Goal: Task Accomplishment & Management: Complete application form

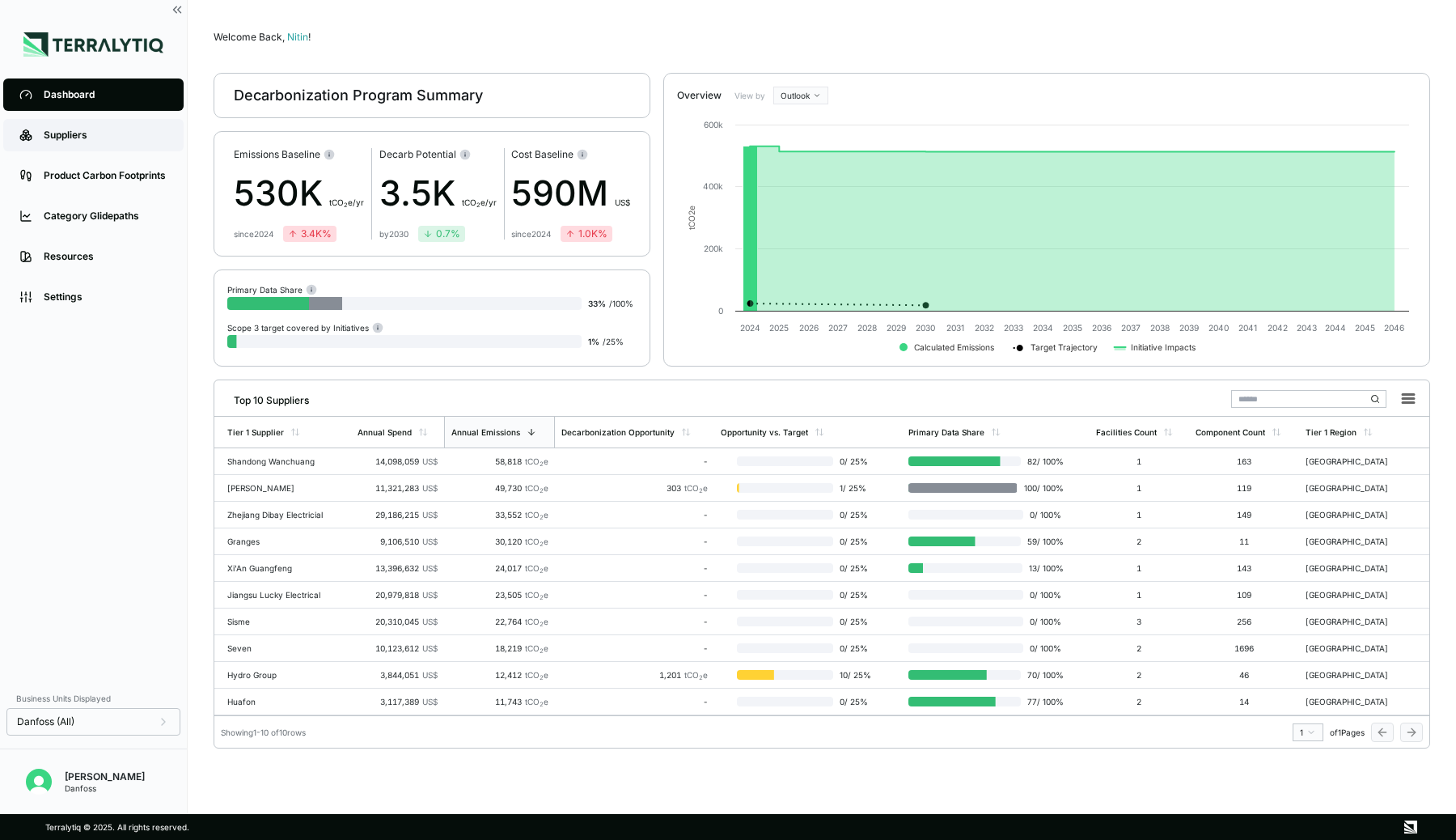
click at [86, 127] on link "Suppliers" at bounding box center [93, 135] width 180 height 33
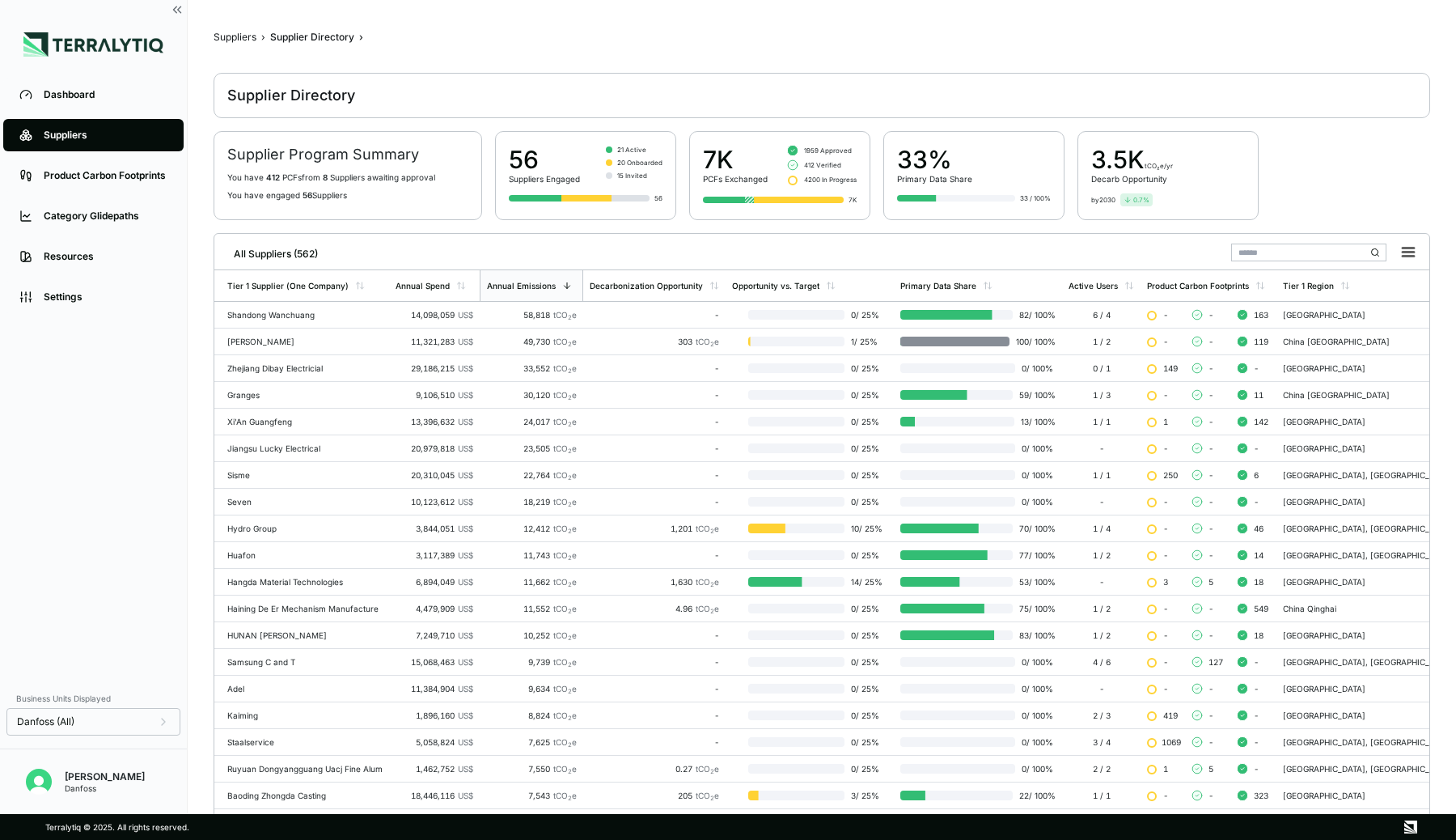
click at [1299, 248] on input "text" at bounding box center [1309, 252] width 155 height 18
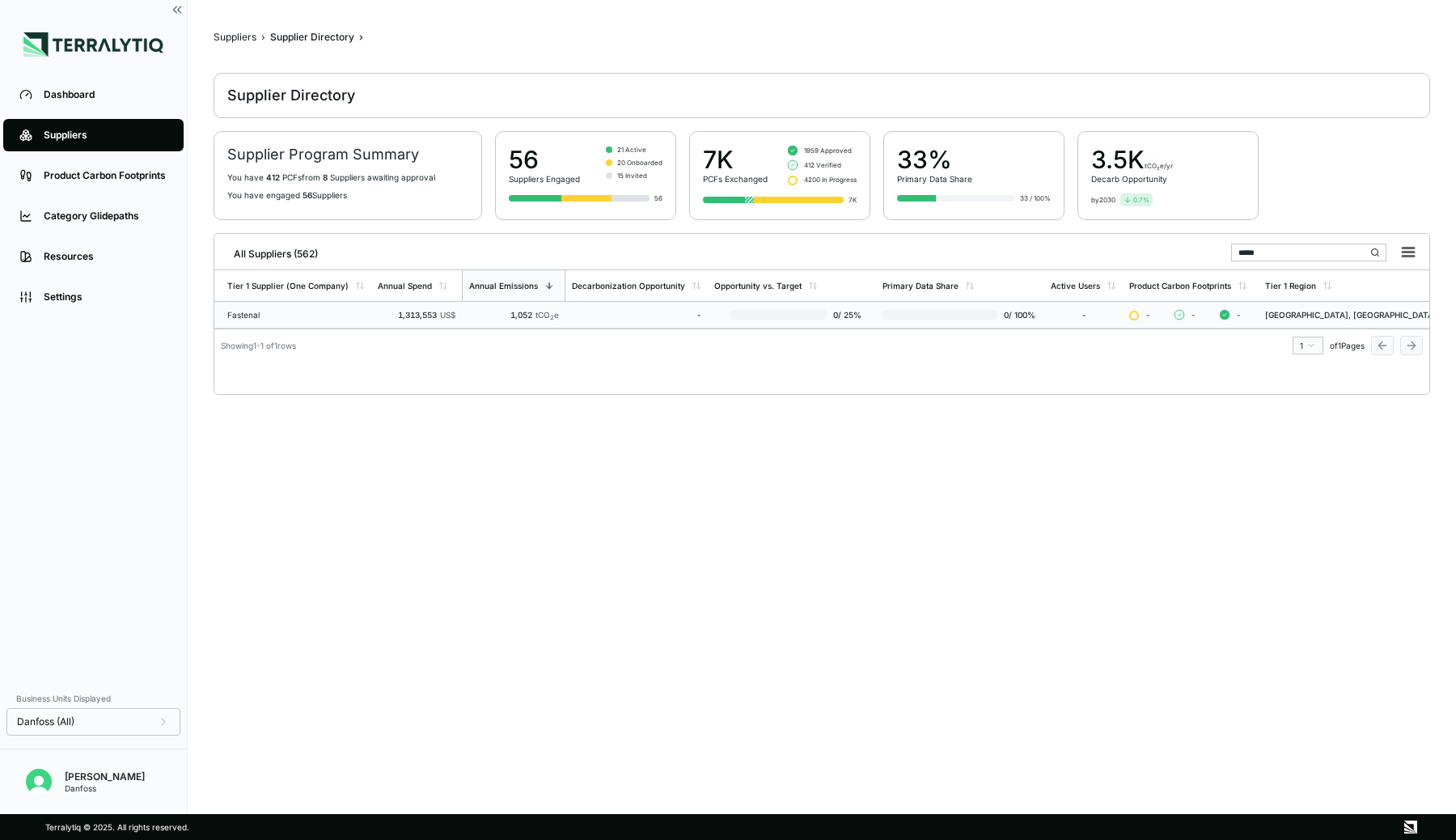
type input "*****"
click at [467, 317] on td "1,052 tCO 2 e" at bounding box center [513, 315] width 104 height 27
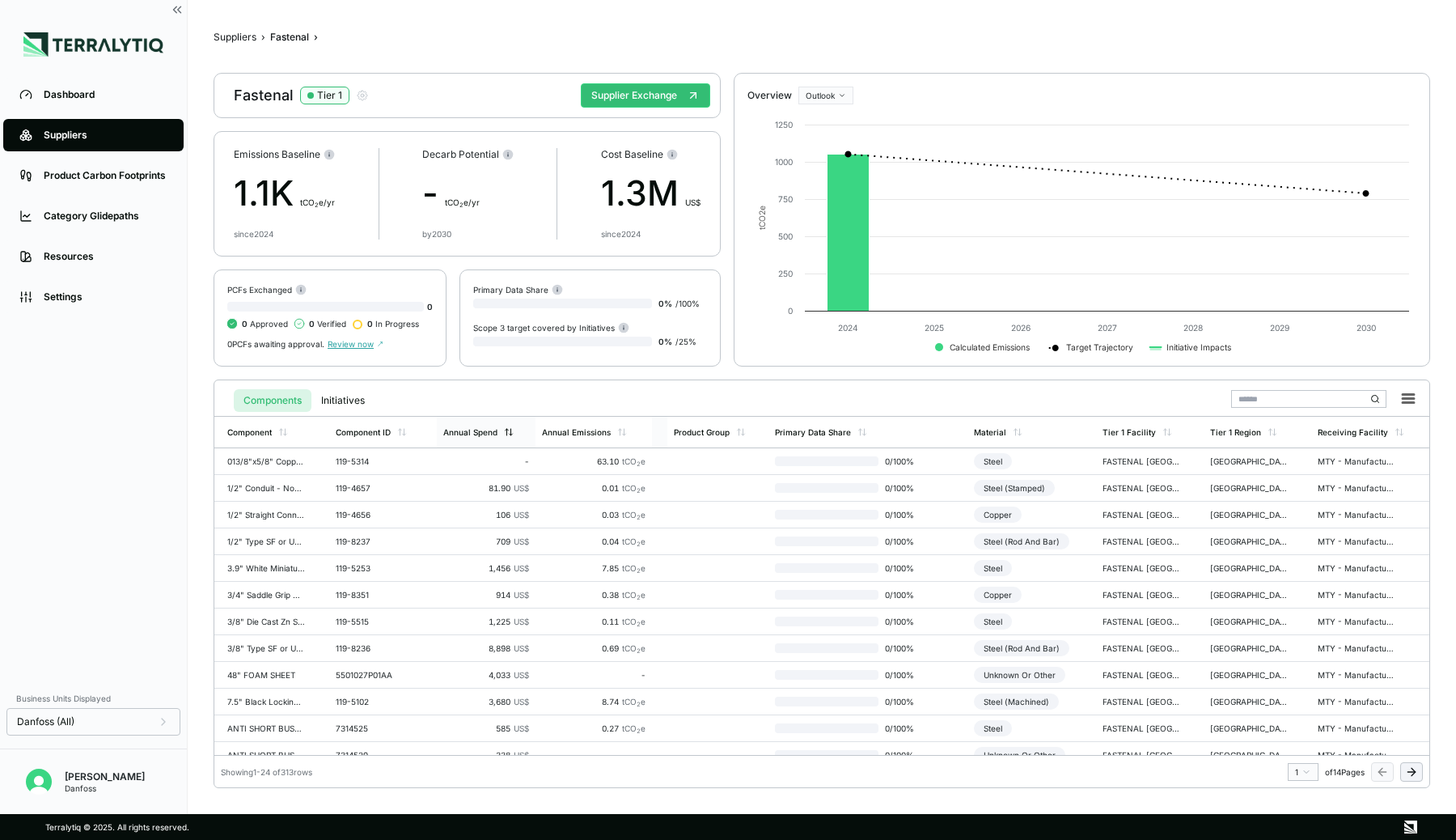
click at [495, 432] on div "Annual Spend" at bounding box center [470, 432] width 54 height 9
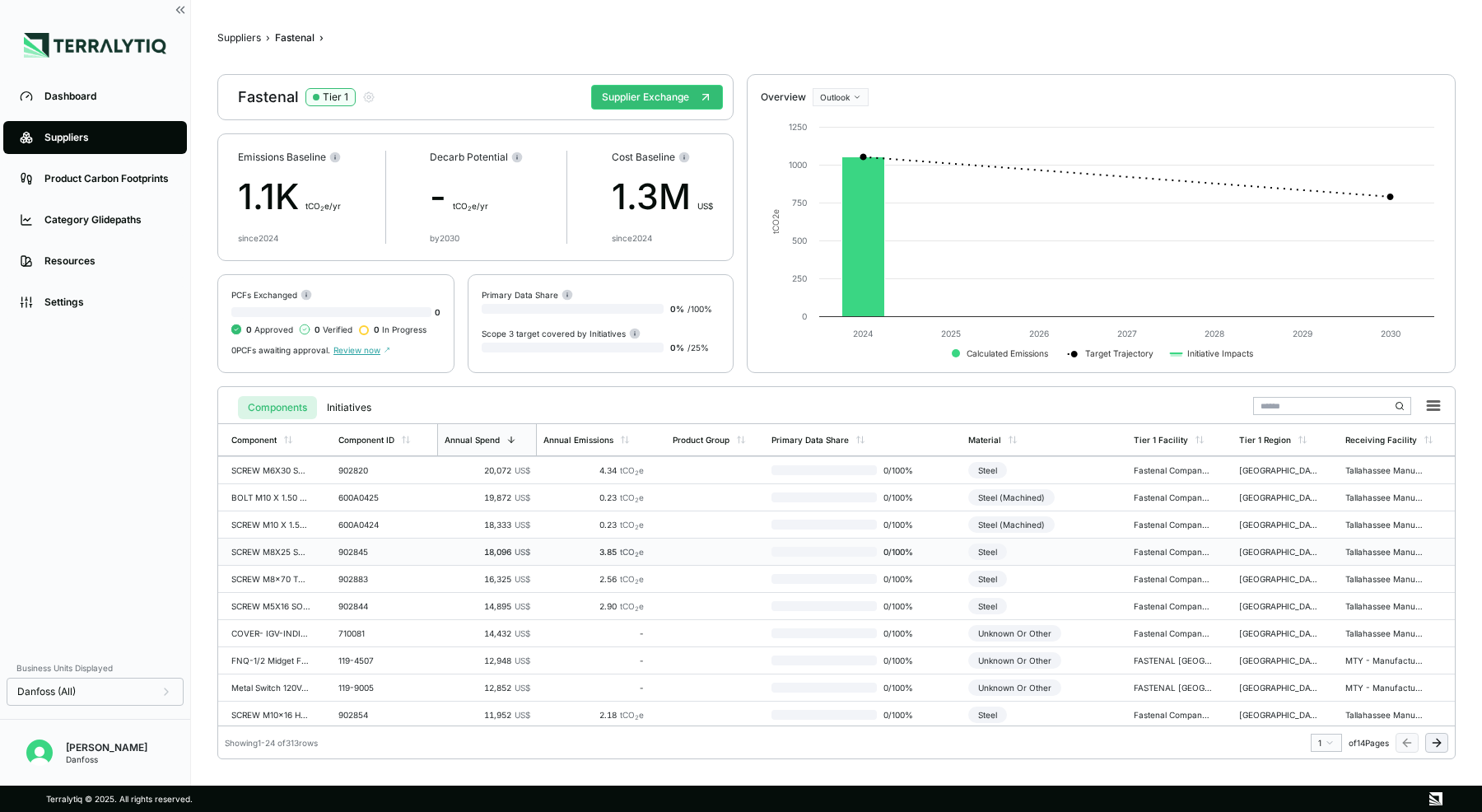
scroll to position [382, 0]
drag, startPoint x: 289, startPoint y: 744, endPoint x: 325, endPoint y: 741, distance: 36.1
click at [325, 741] on div "Showing 1 - 24 of 313 rows 1 of 14 Pages" at bounding box center [836, 739] width 1237 height 27
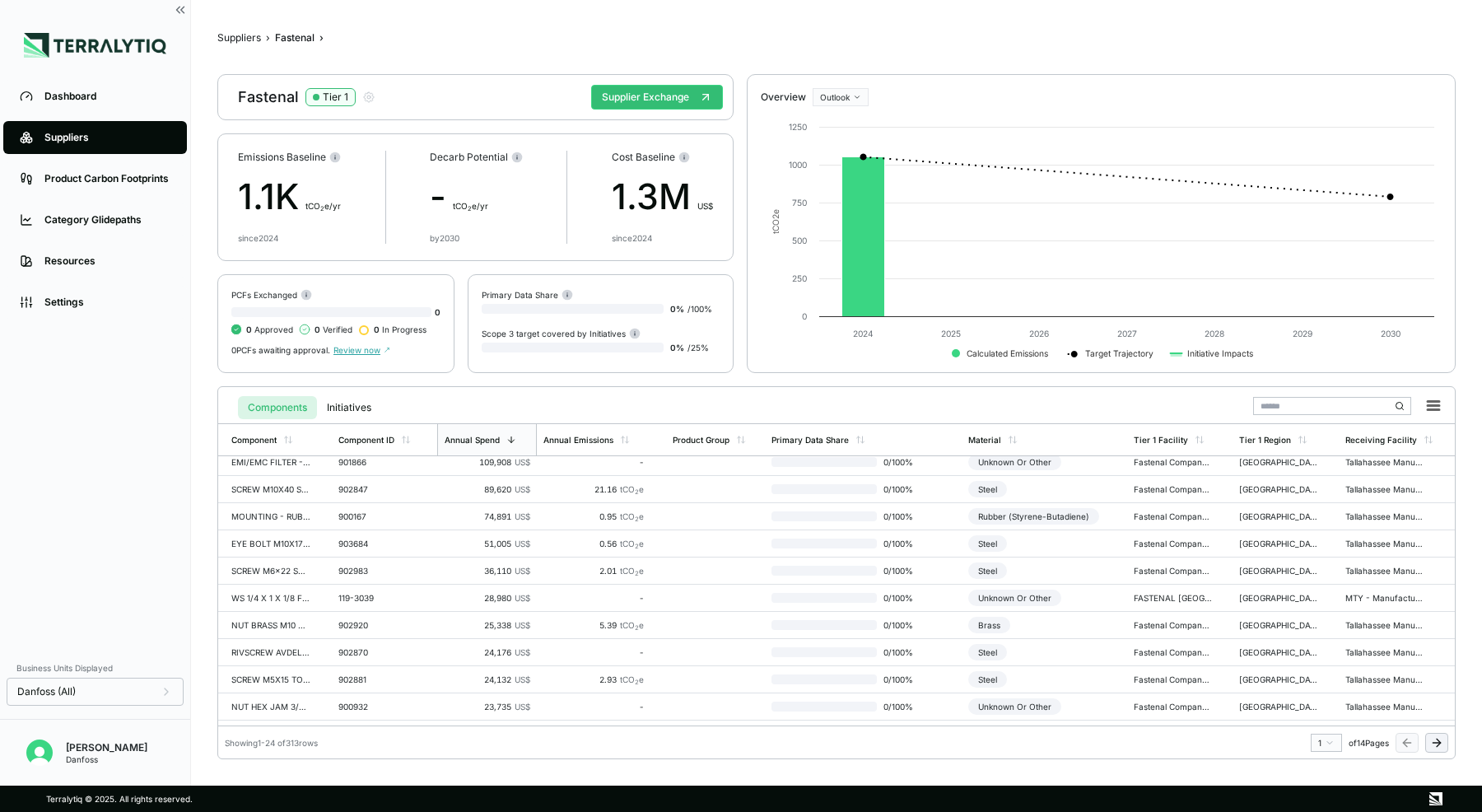
scroll to position [0, 0]
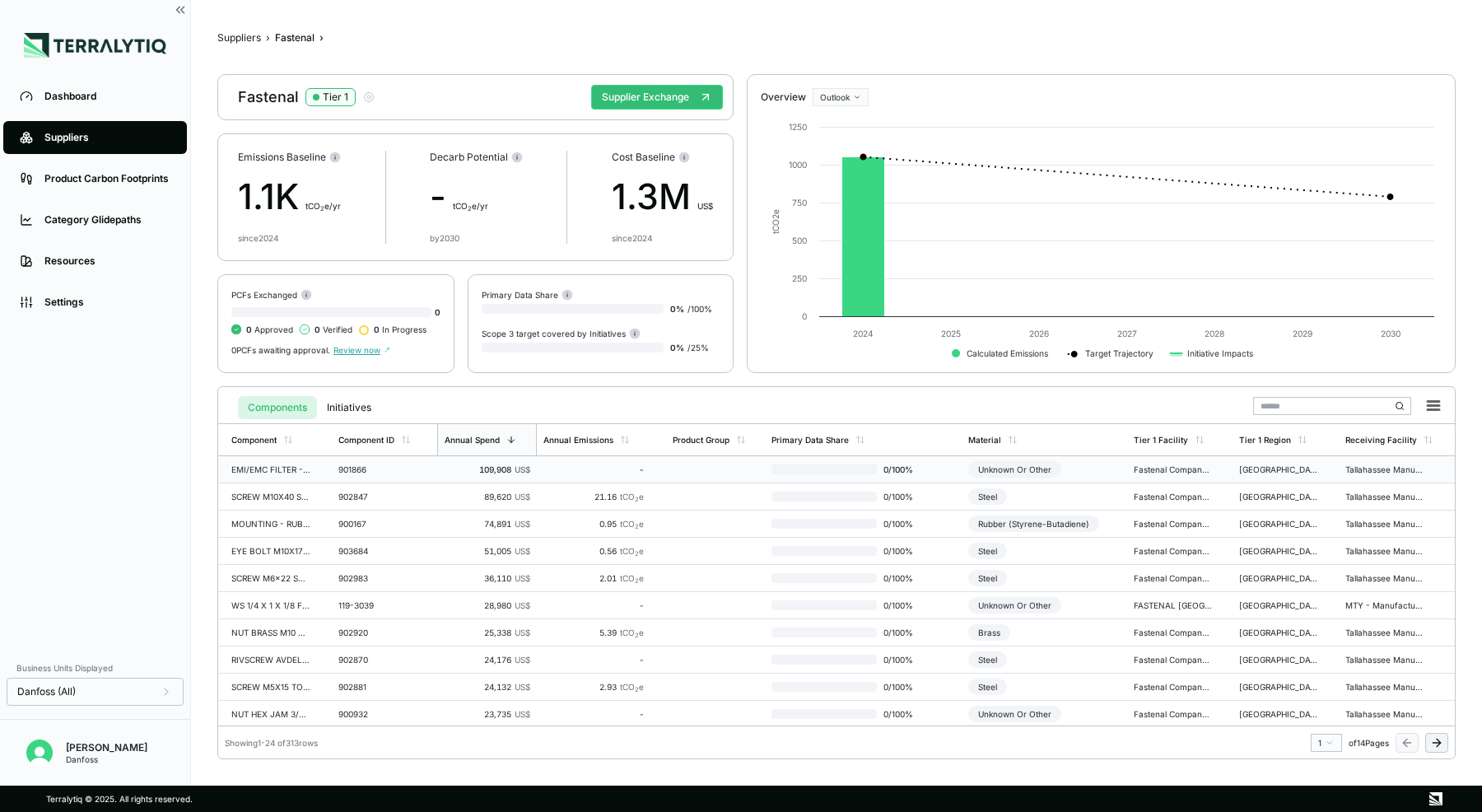
click at [925, 467] on span "0 / 100 %" at bounding box center [903, 469] width 52 height 10
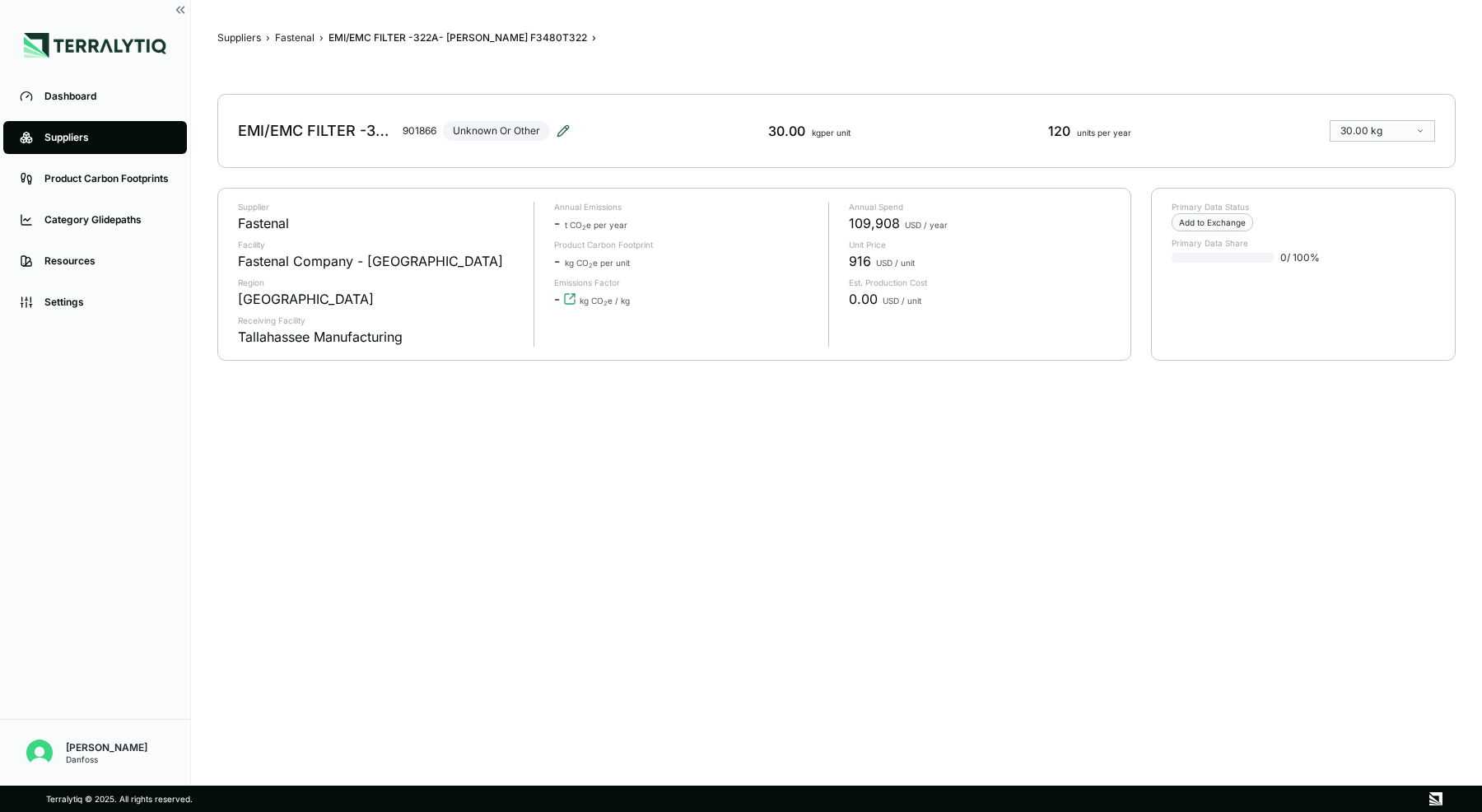
click at [566, 130] on icon at bounding box center [562, 130] width 10 height 10
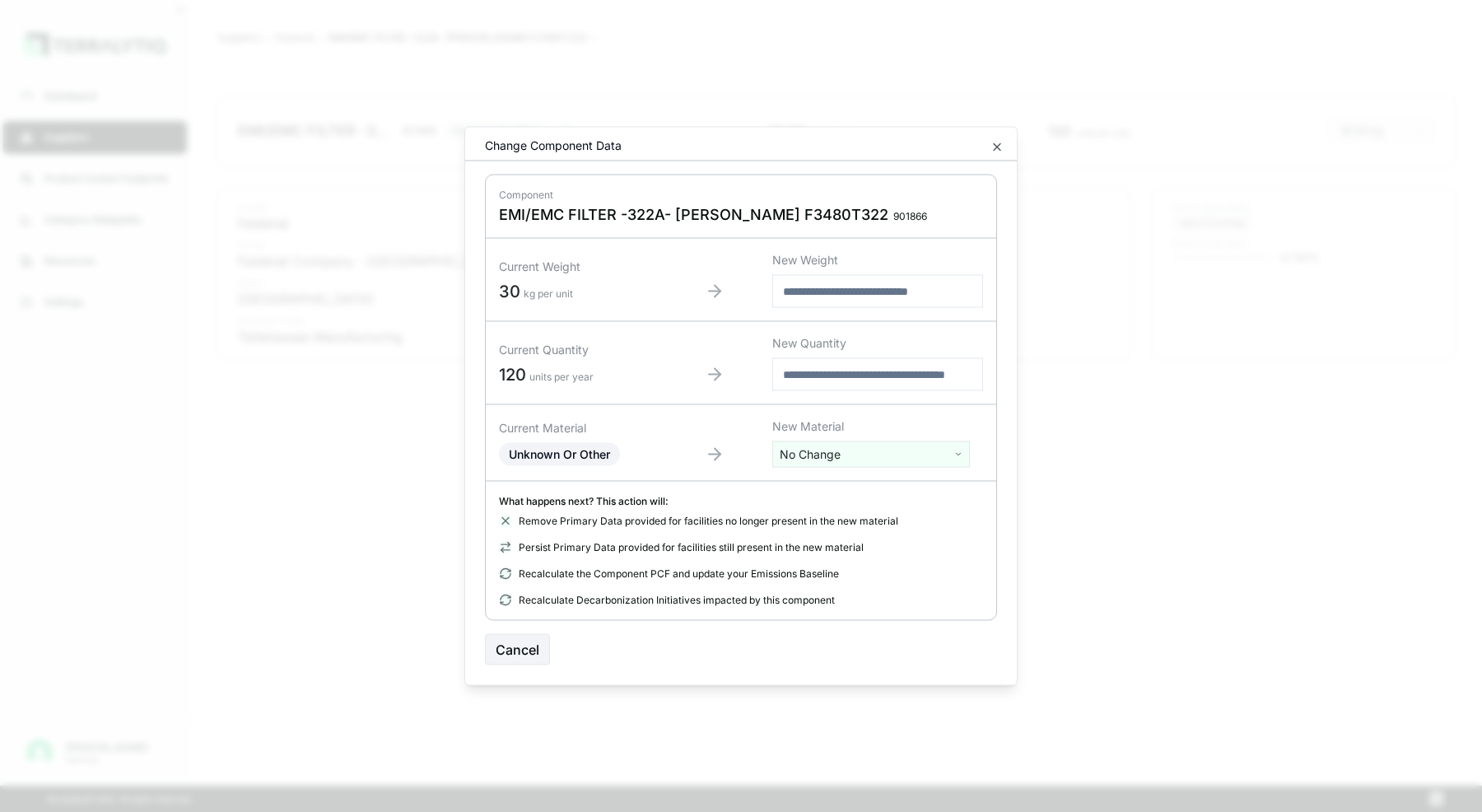
click at [826, 454] on html "Dashboard Suppliers Product Carbon Footprints Category Glidepaths Resources Set…" at bounding box center [741, 406] width 1482 height 812
click at [946, 454] on html "Dashboard Suppliers Product Carbon Footprints Category Glidepaths Resources Set…" at bounding box center [741, 406] width 1482 height 812
click at [948, 456] on html "Dashboard Suppliers Product Carbon Footprints Category Glidepaths Resources Set…" at bounding box center [741, 406] width 1482 height 812
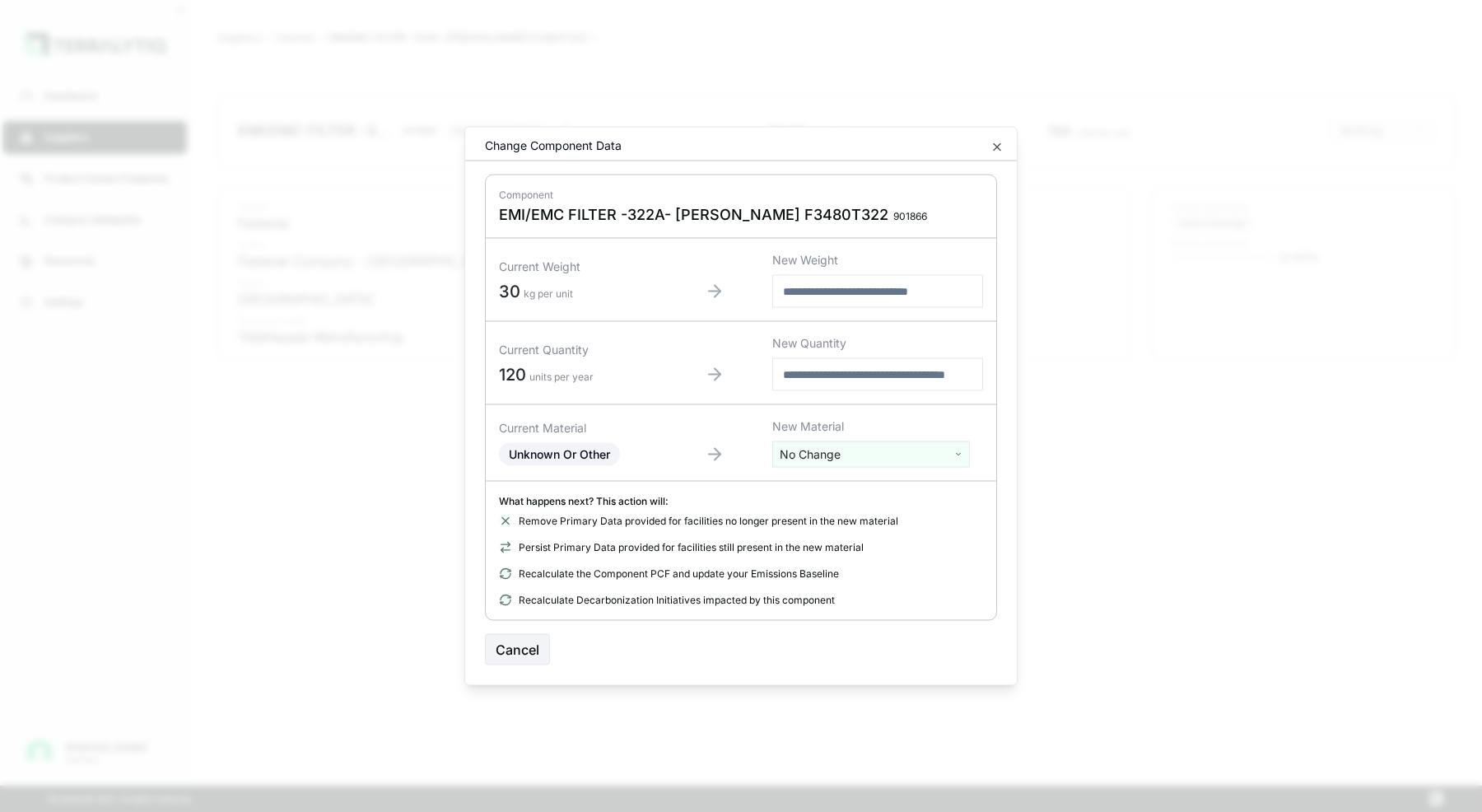
click at [948, 456] on html "Dashboard Suppliers Product Carbon Footprints Category Glidepaths Resources Set…" at bounding box center [741, 406] width 1482 height 812
click at [801, 586] on div "Assembly" at bounding box center [871, 589] width 189 height 23
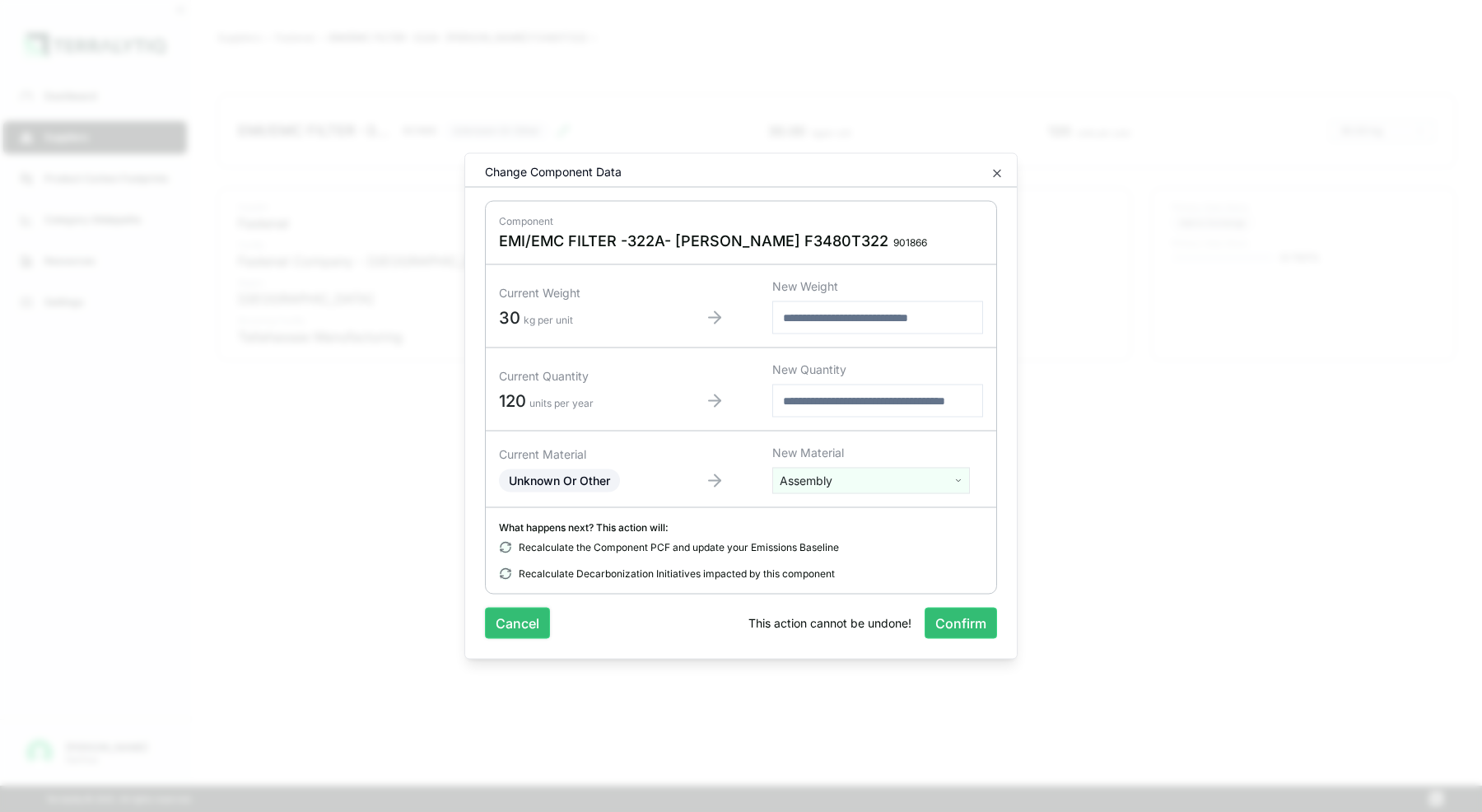
click at [525, 613] on button "Cancel" at bounding box center [517, 623] width 65 height 31
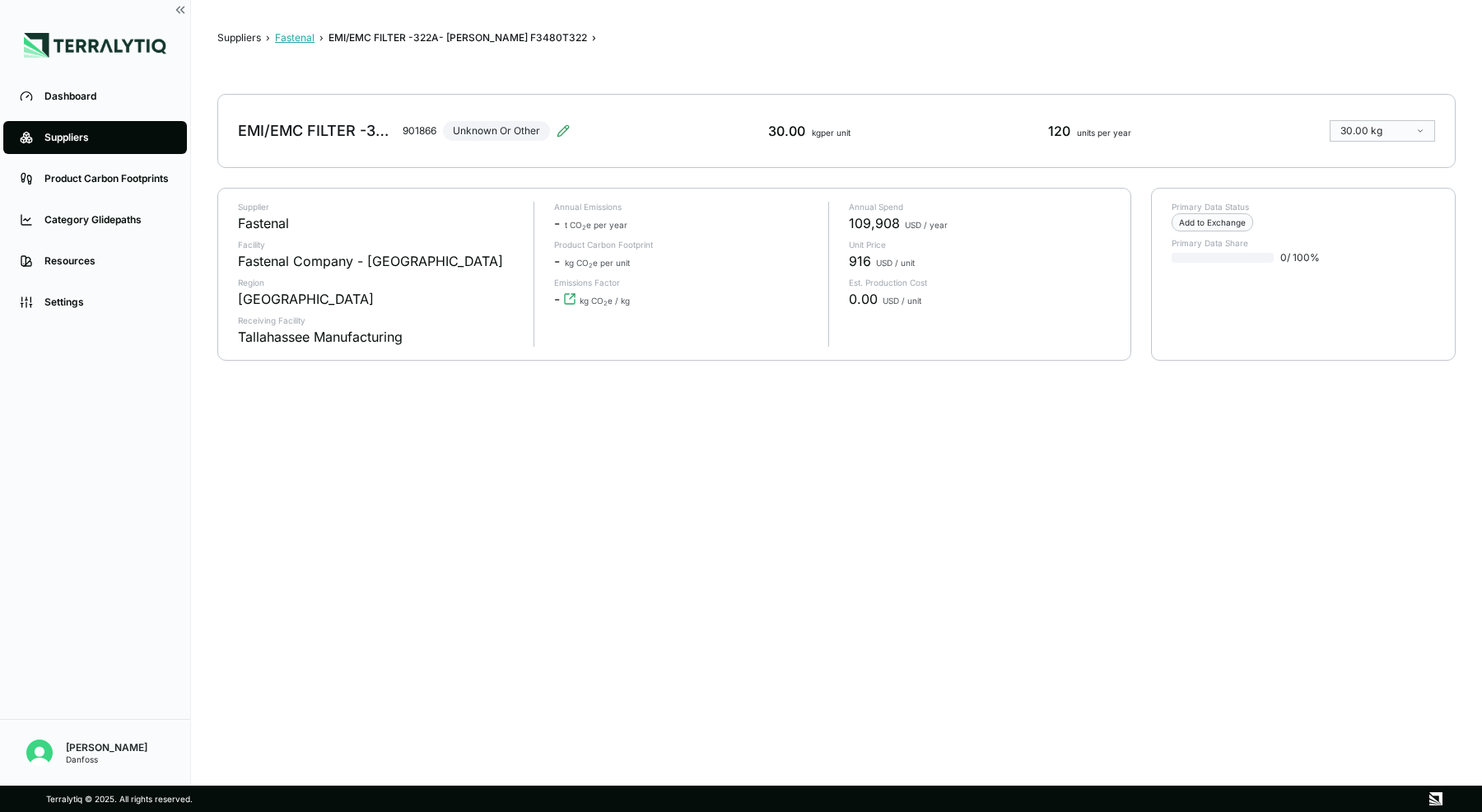
click at [302, 40] on button "Fastenal" at bounding box center [295, 38] width 40 height 13
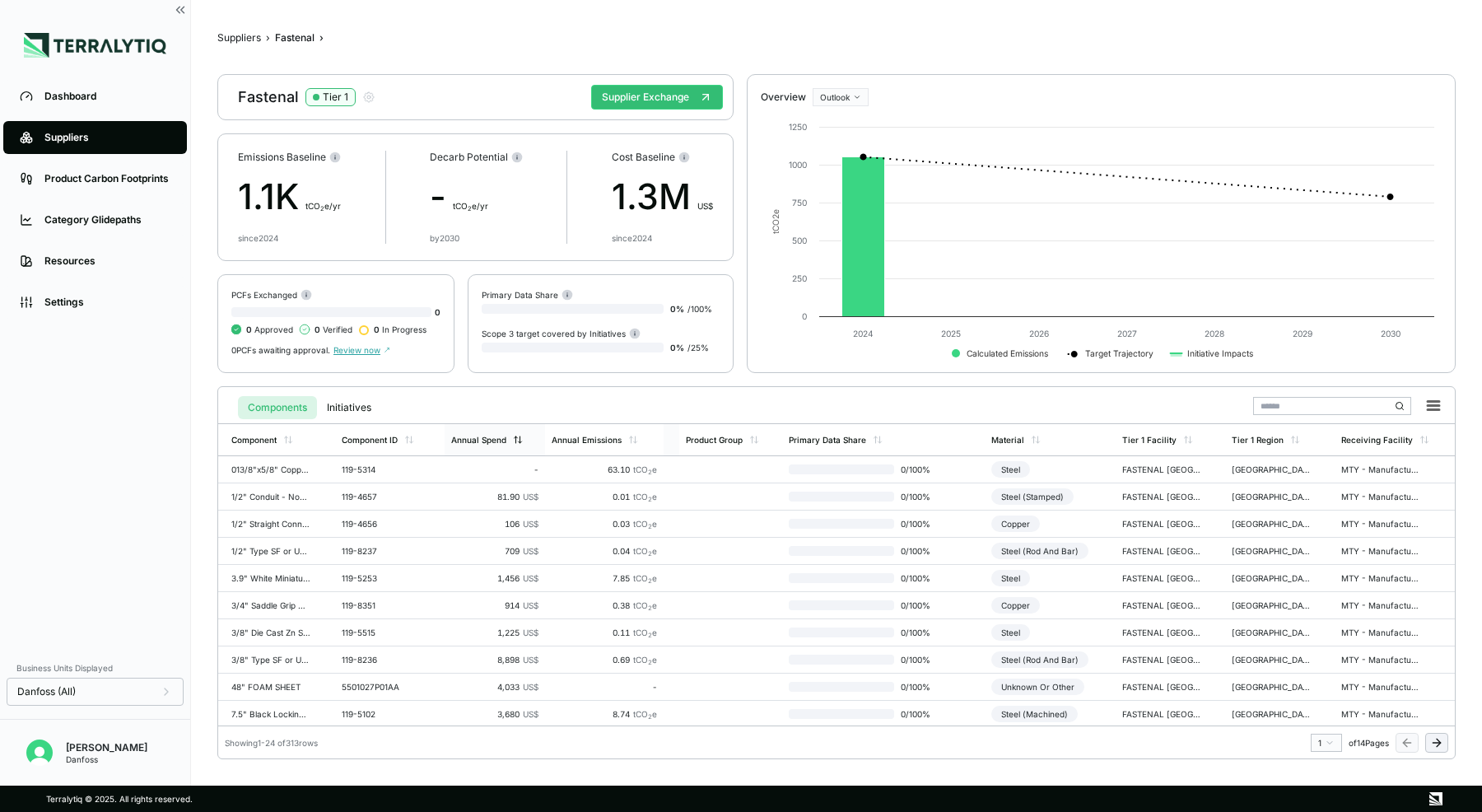
click at [499, 437] on div "Annual Spend" at bounding box center [478, 439] width 55 height 10
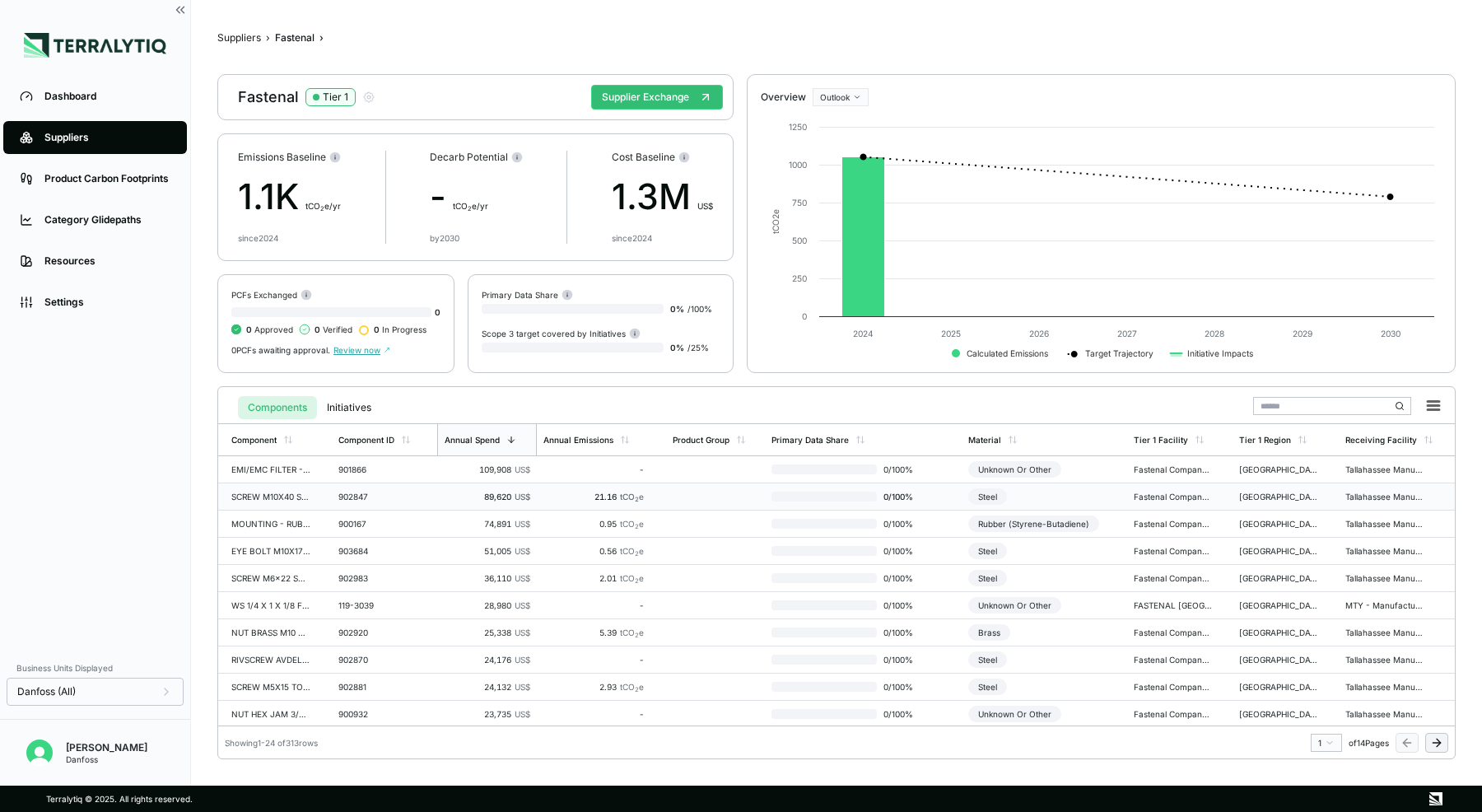
click at [365, 501] on td "902847" at bounding box center [385, 496] width 107 height 28
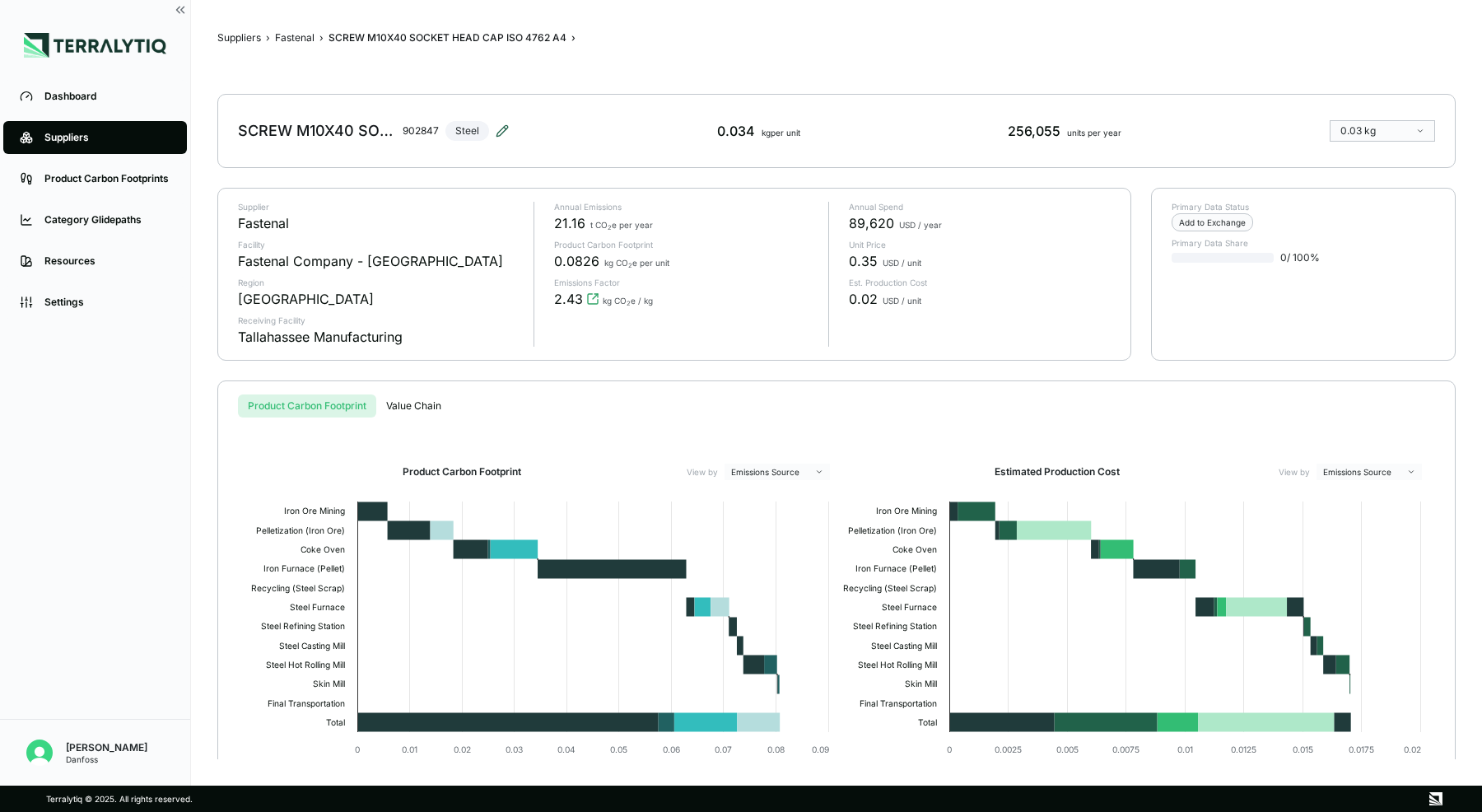
click at [506, 126] on icon at bounding box center [501, 130] width 10 height 10
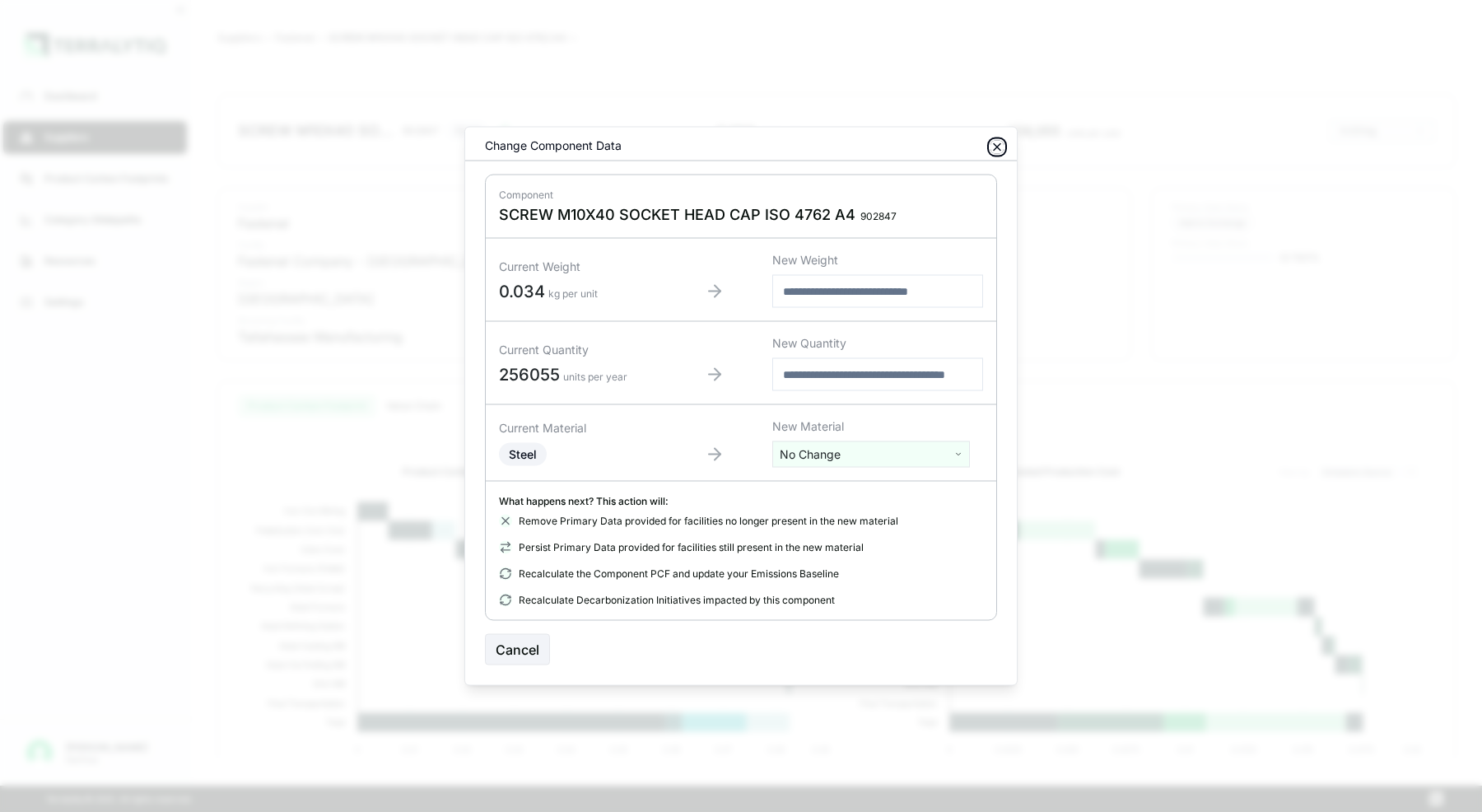
click at [999, 146] on icon "button" at bounding box center [997, 147] width 7 height 7
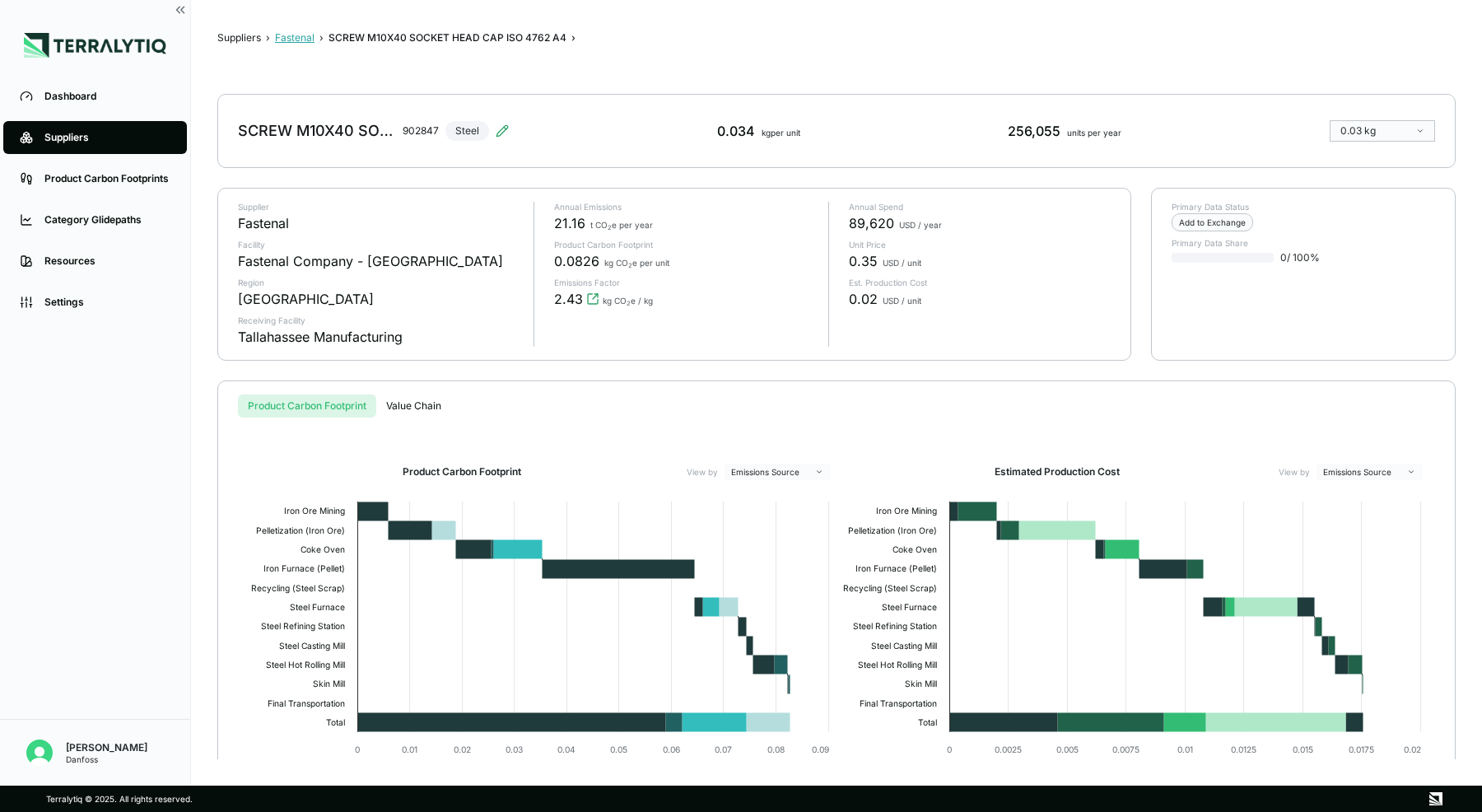
click at [299, 37] on button "Fastenal" at bounding box center [295, 38] width 40 height 13
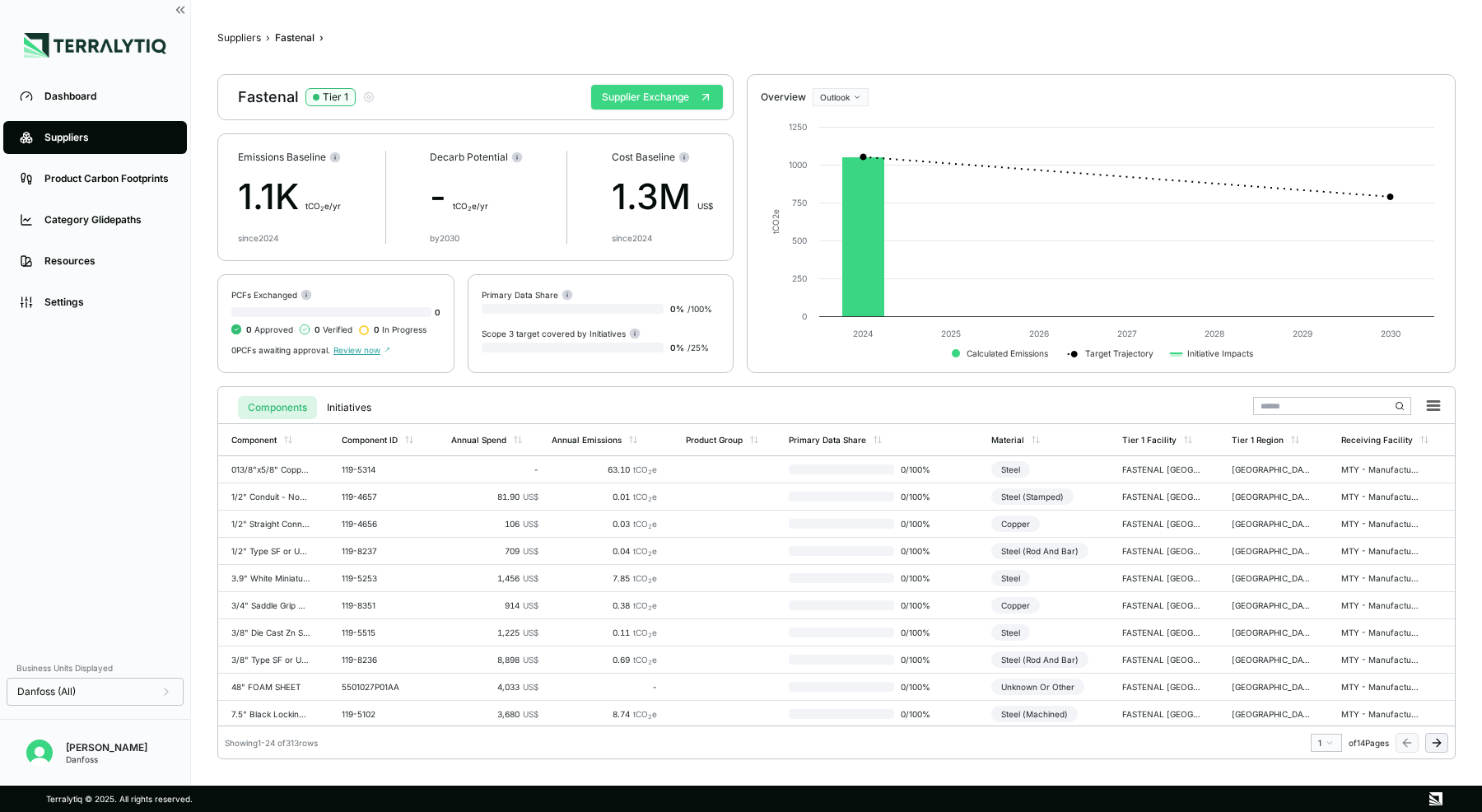
click at [648, 102] on button "Supplier Exchange" at bounding box center [657, 97] width 132 height 25
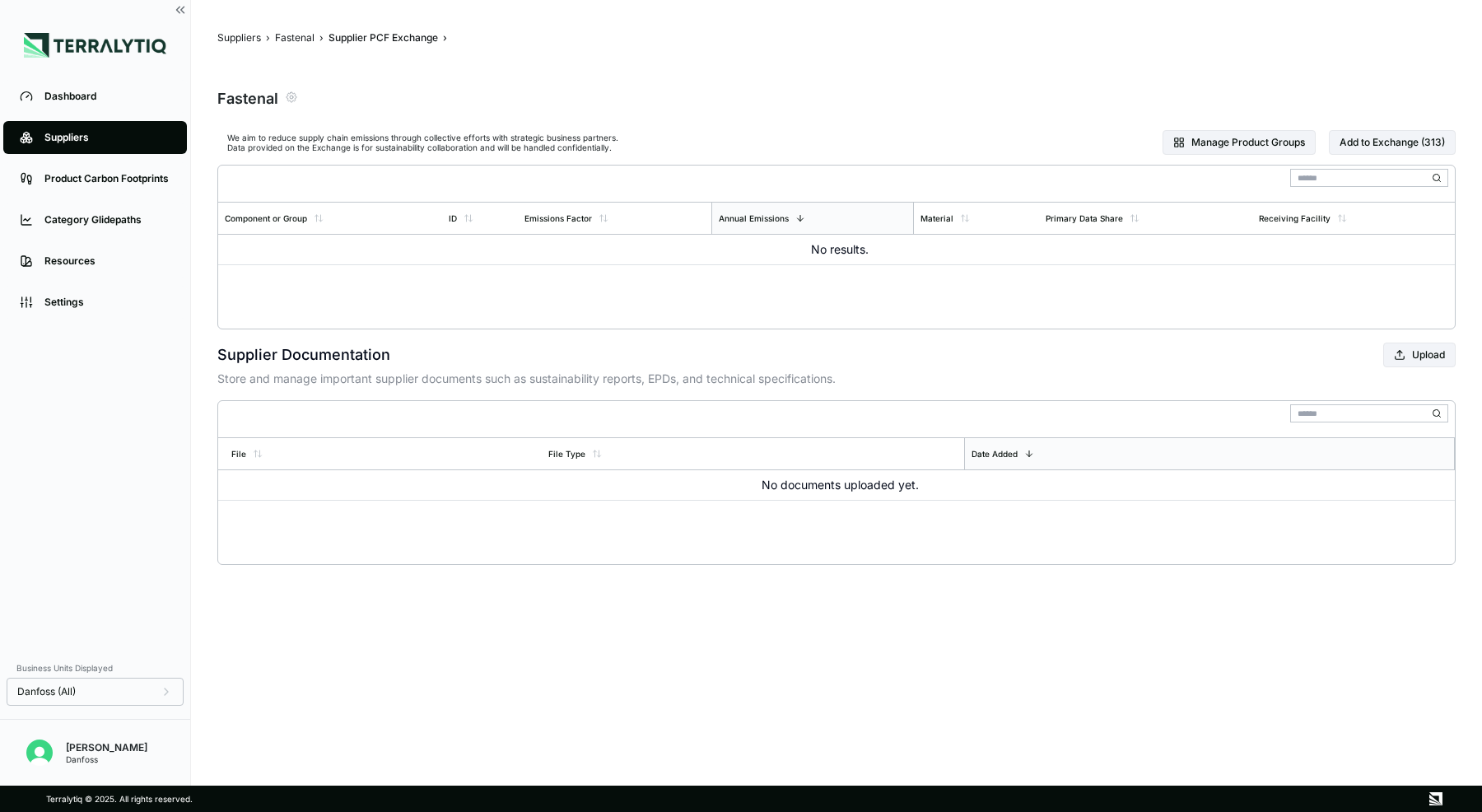
click at [292, 99] on icon "button" at bounding box center [292, 97] width 13 height 13
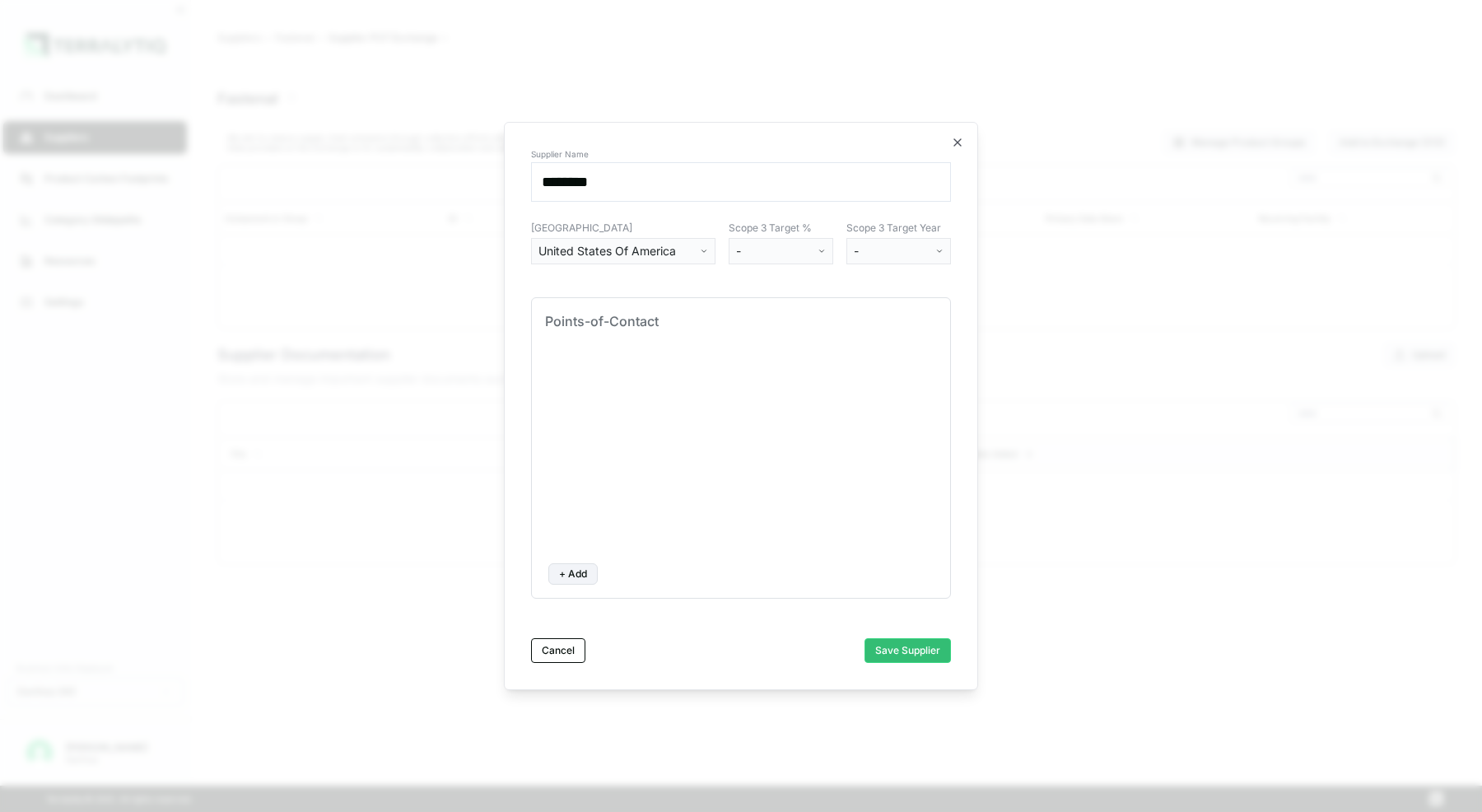
click at [576, 571] on button "+ Add" at bounding box center [574, 573] width 49 height 22
click at [605, 382] on input at bounding box center [617, 376] width 132 height 23
click at [638, 381] on input at bounding box center [617, 376] width 132 height 23
type input "*******"
click at [693, 435] on div "Primary (Required) ******* Contact name is required" at bounding box center [741, 447] width 392 height 205
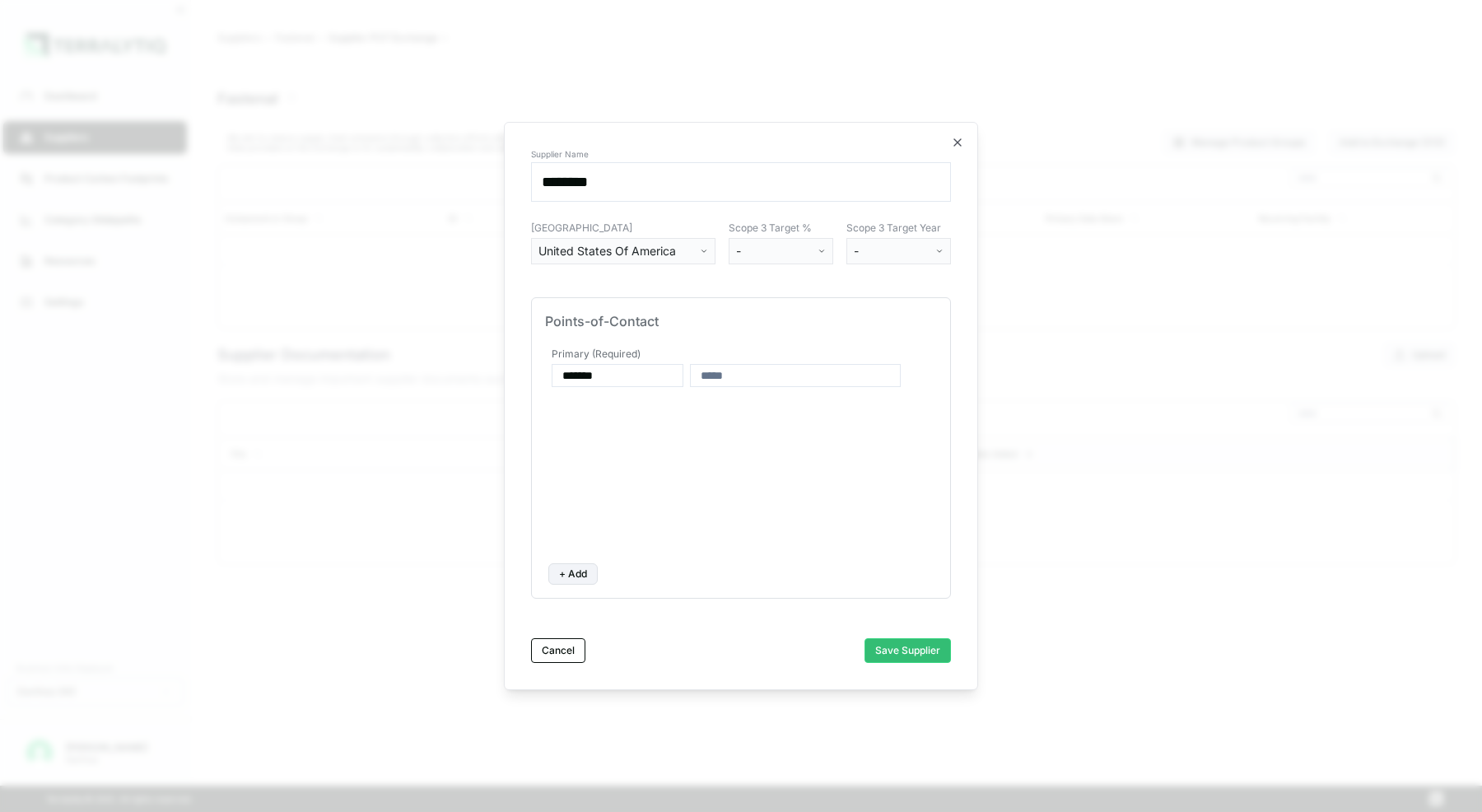
click at [741, 375] on input at bounding box center [796, 376] width 211 height 23
paste input "**********"
type input "**********"
click at [783, 445] on div "**********" at bounding box center [741, 447] width 392 height 205
click at [902, 646] on button "Save Supplier" at bounding box center [907, 650] width 87 height 25
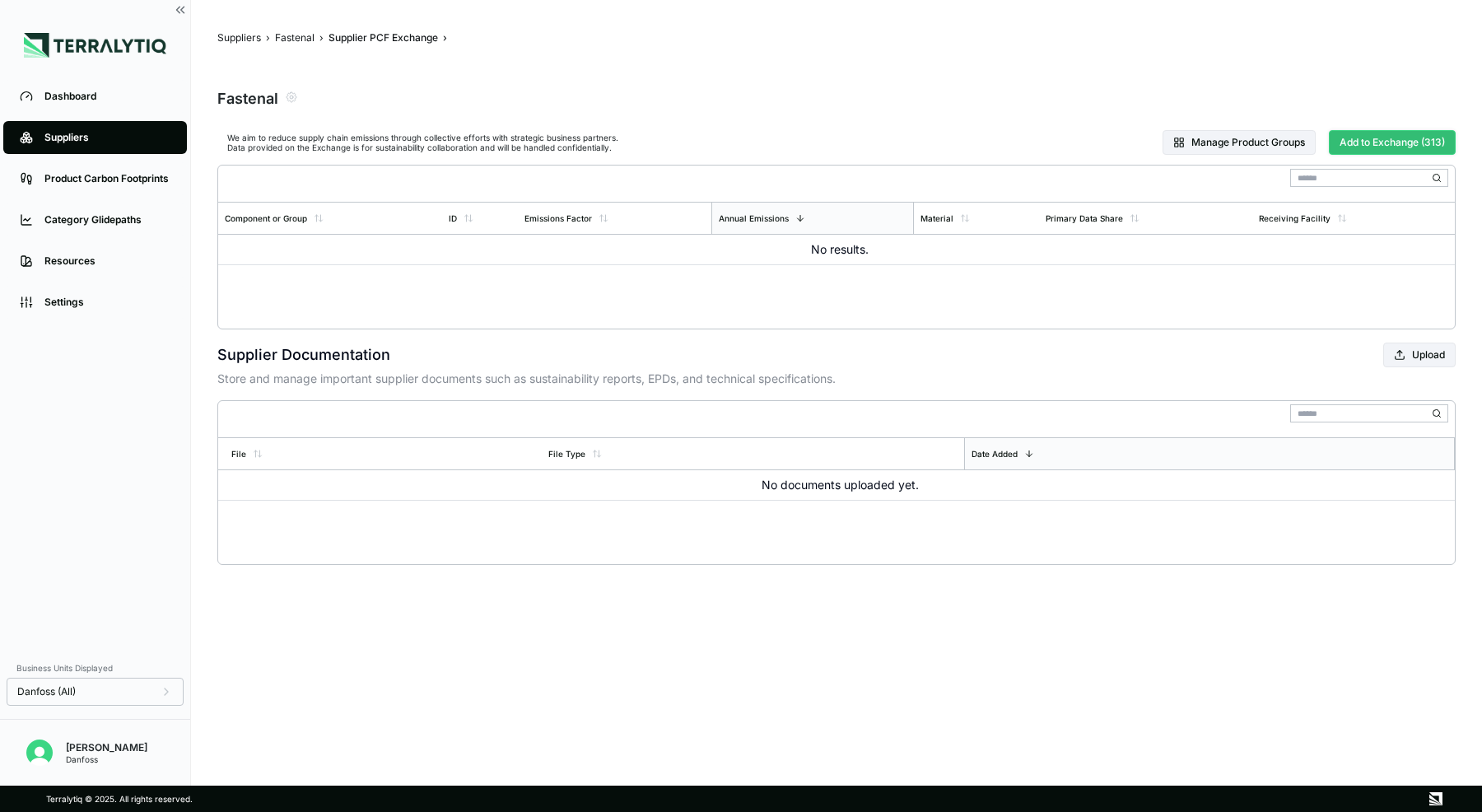
click at [1364, 146] on button "Add to Exchange (313)" at bounding box center [1392, 143] width 127 height 25
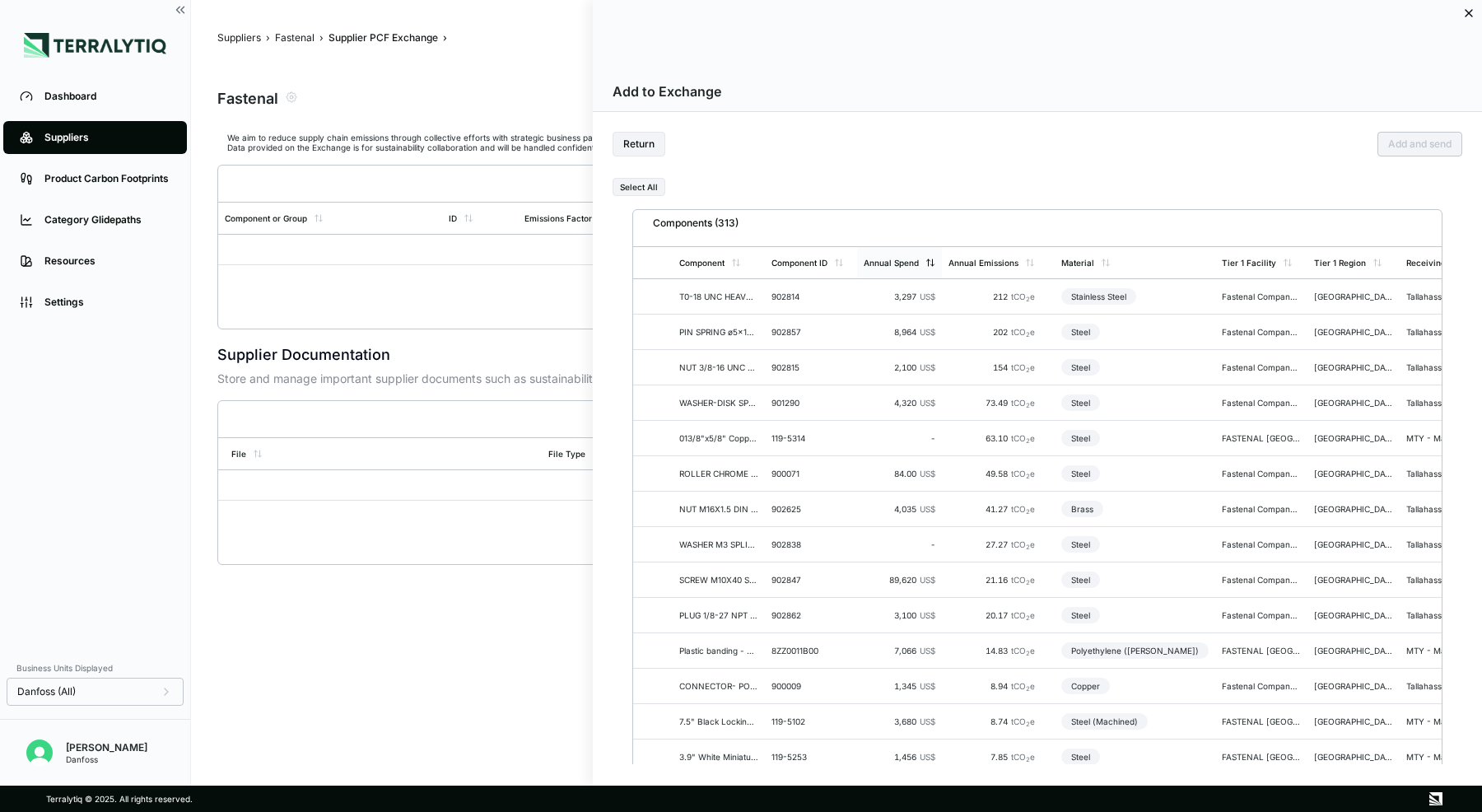
click at [926, 260] on icon at bounding box center [930, 262] width 10 height 10
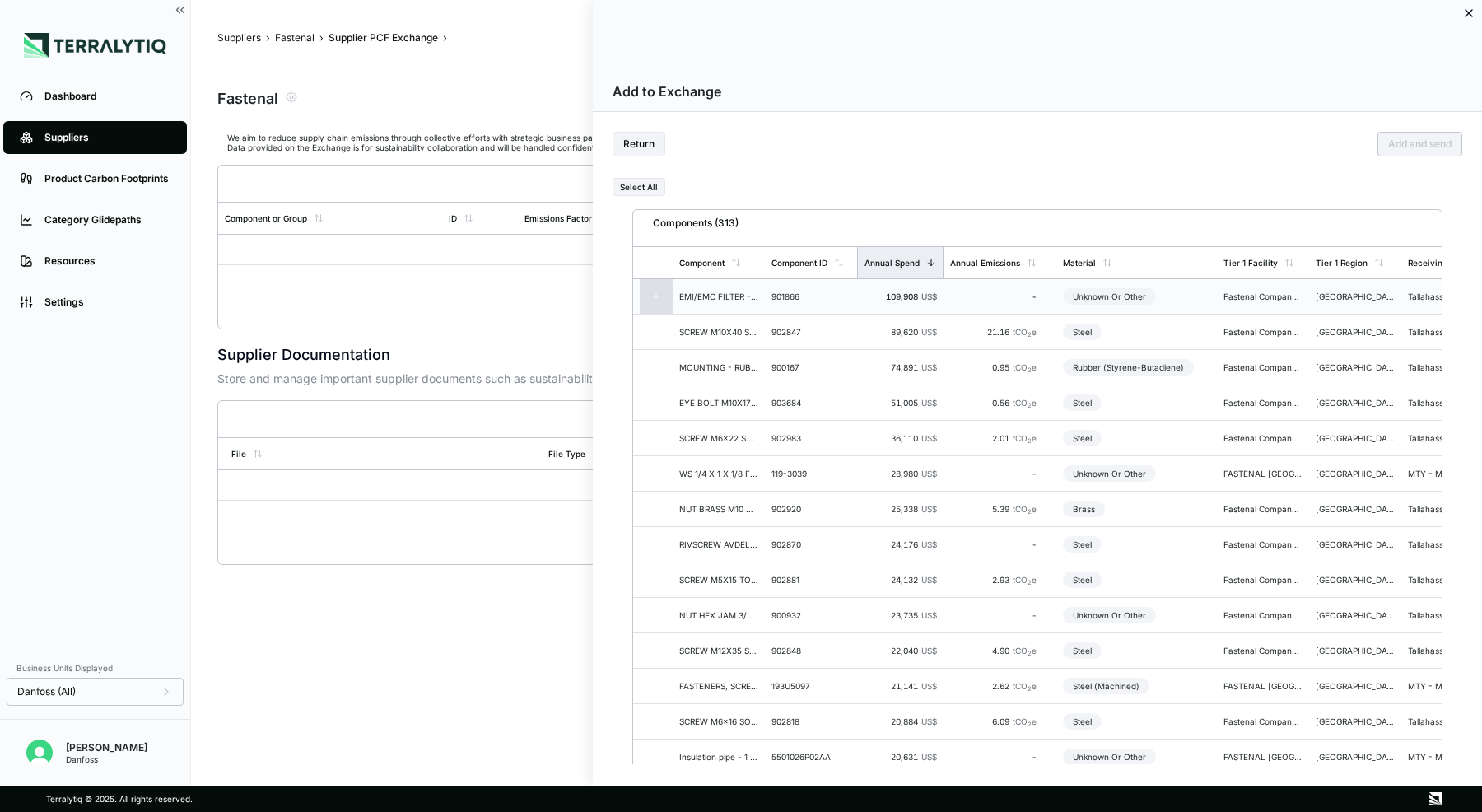
click at [663, 298] on div at bounding box center [656, 297] width 33 height 34
click at [656, 333] on icon at bounding box center [656, 332] width 9 height 9
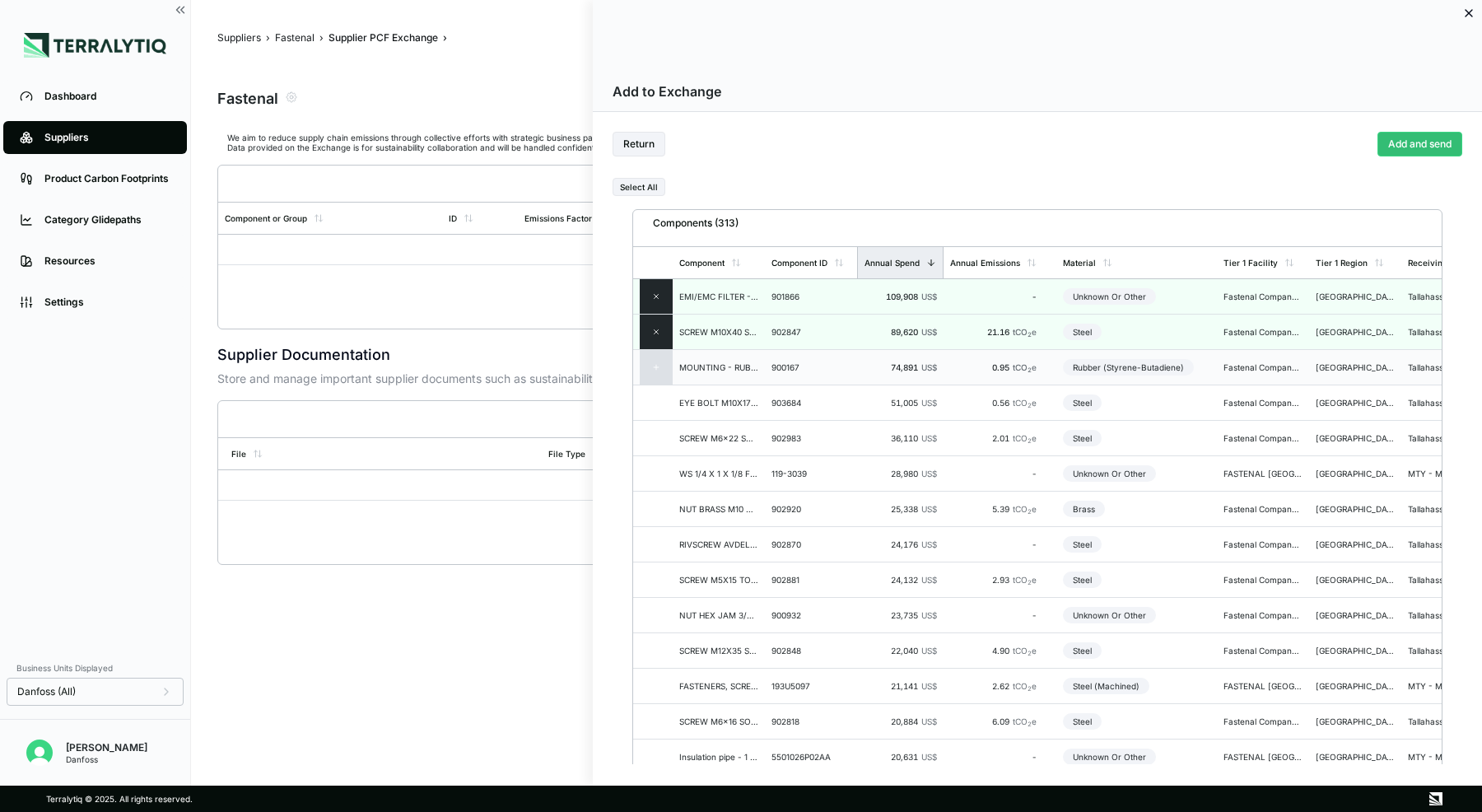
click at [653, 359] on div at bounding box center [656, 367] width 33 height 34
click at [654, 396] on div at bounding box center [656, 402] width 33 height 34
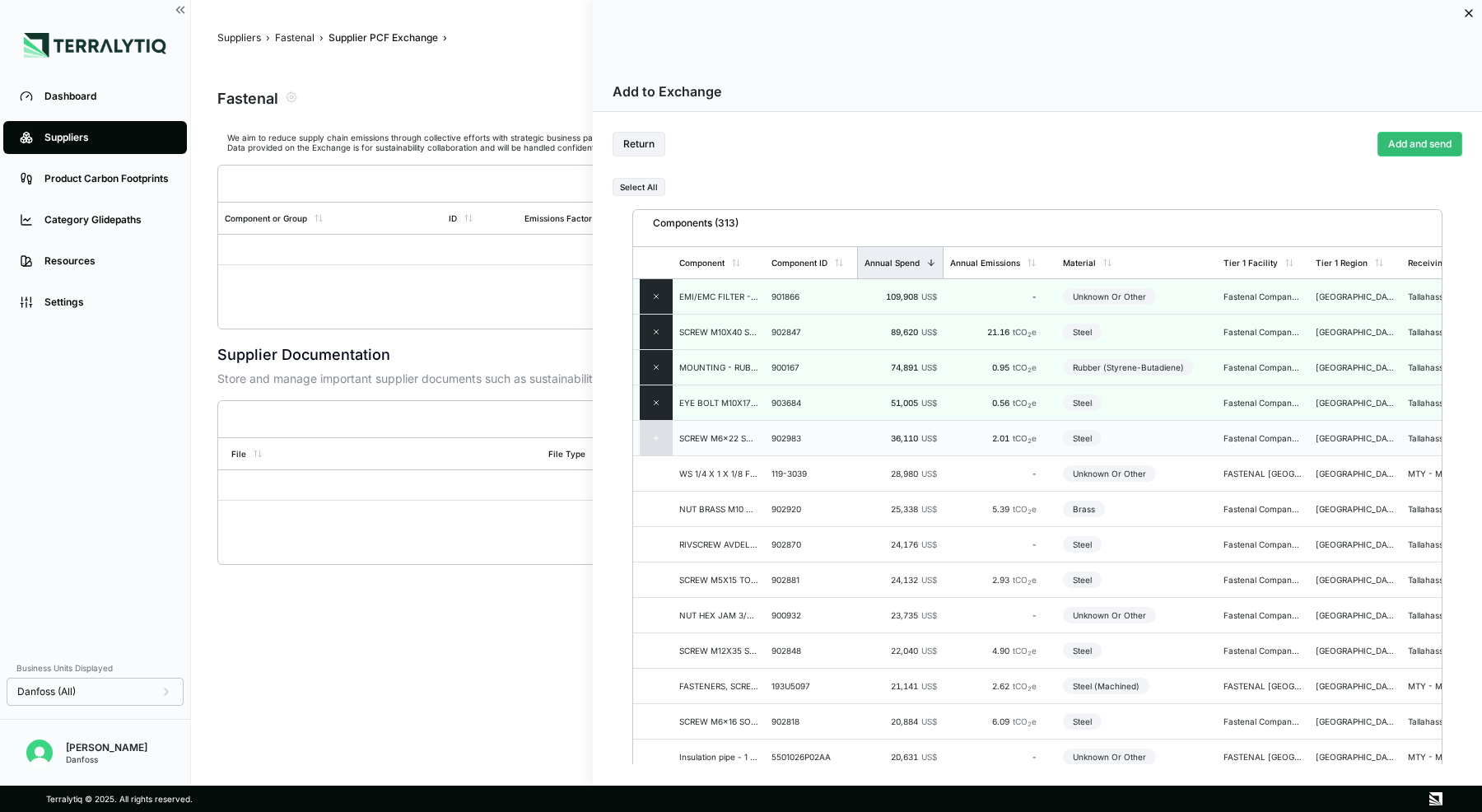
click at [657, 445] on div at bounding box center [656, 437] width 33 height 34
click at [654, 470] on icon at bounding box center [656, 474] width 9 height 9
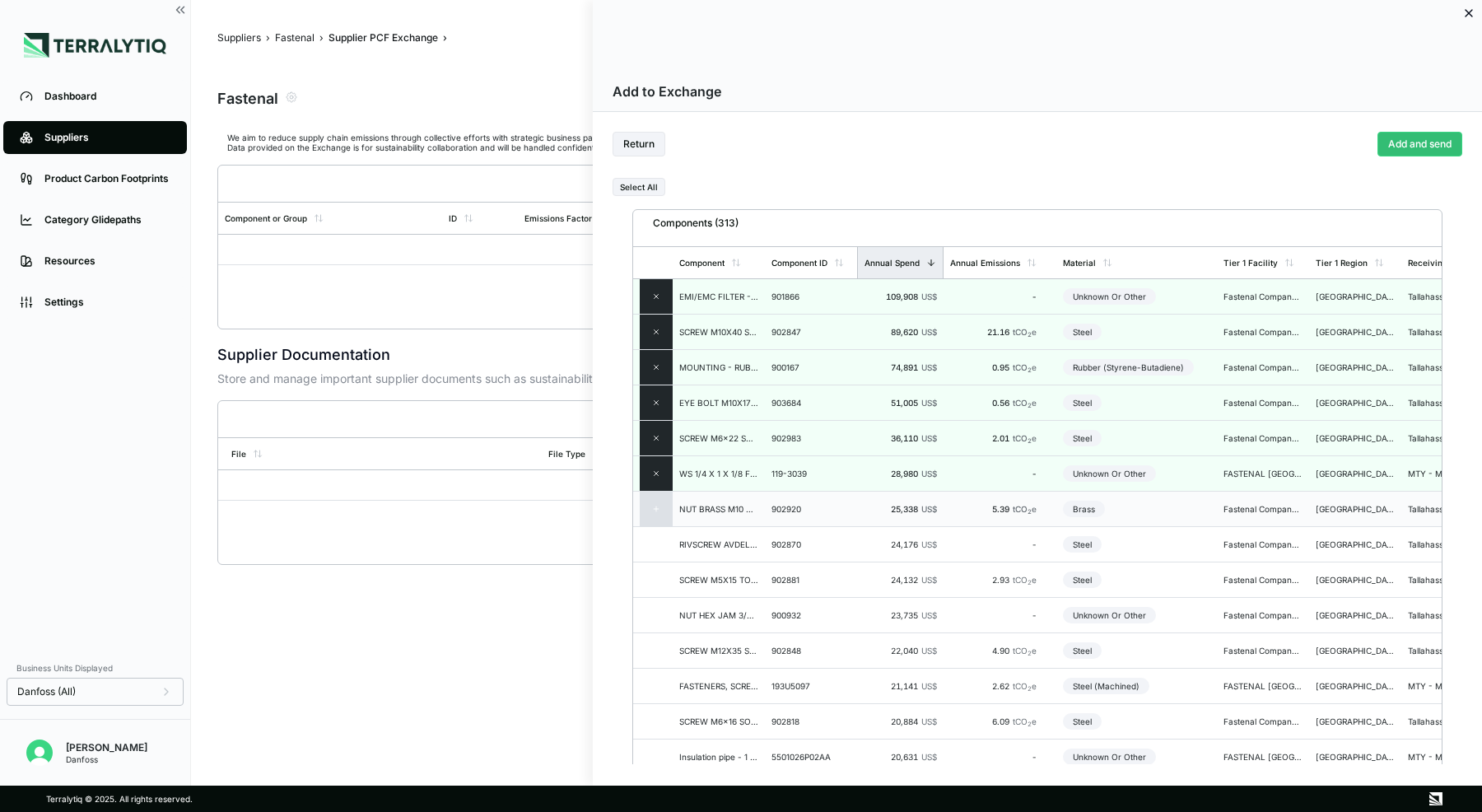
click at [654, 500] on div at bounding box center [656, 509] width 33 height 34
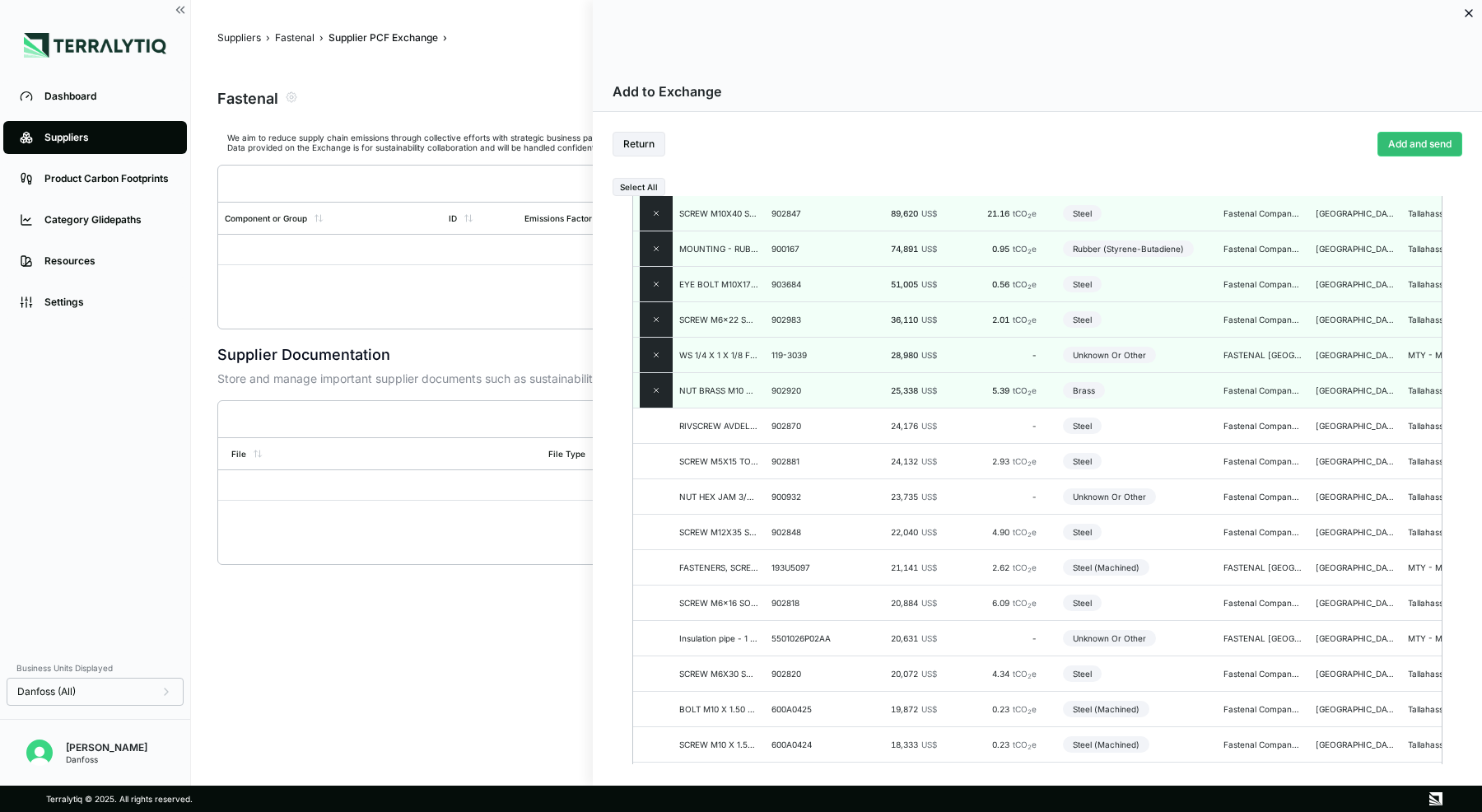
scroll to position [122, 0]
click at [648, 421] on div at bounding box center [656, 422] width 33 height 34
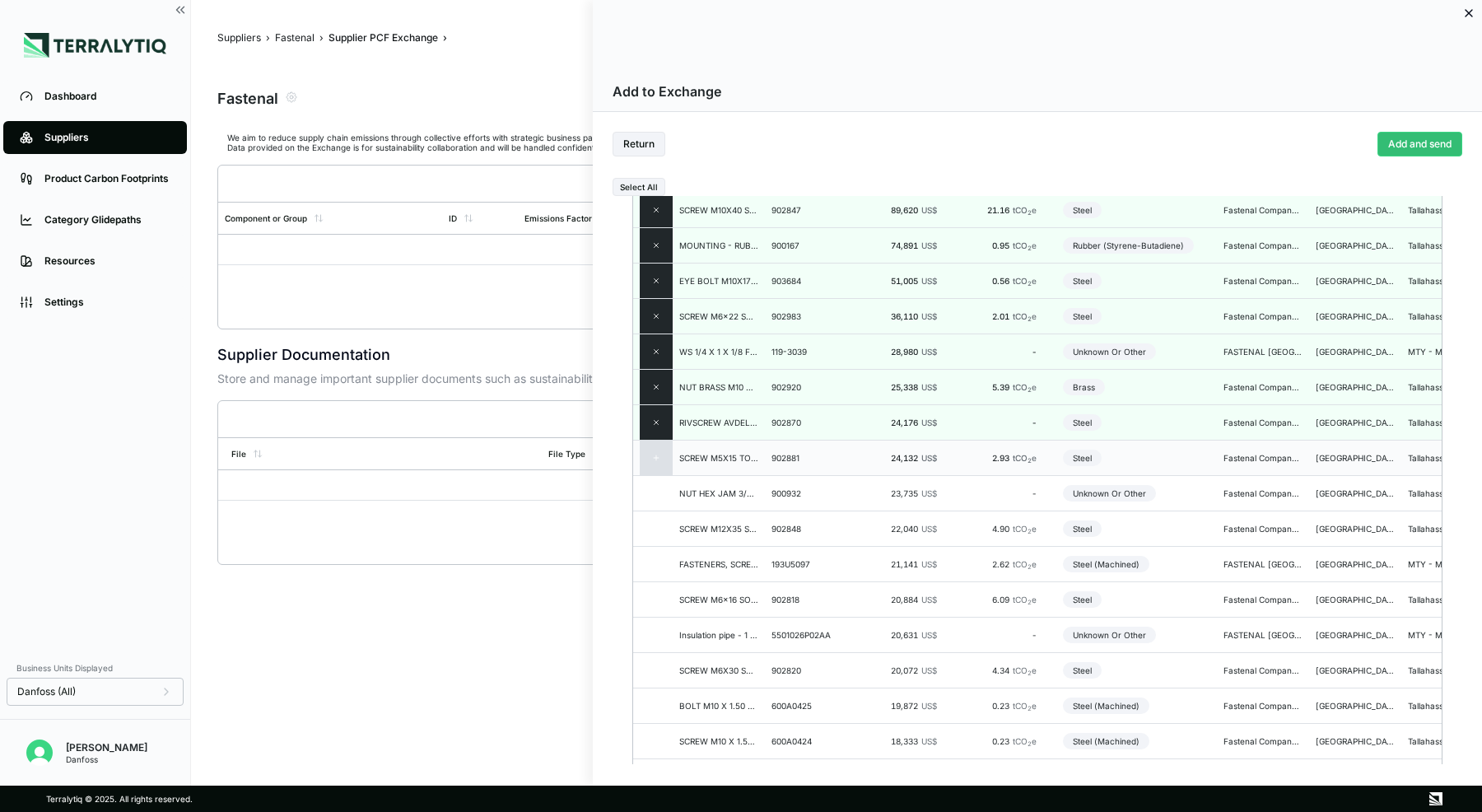
click at [654, 454] on icon at bounding box center [656, 457] width 9 height 9
click at [660, 487] on div at bounding box center [656, 493] width 33 height 34
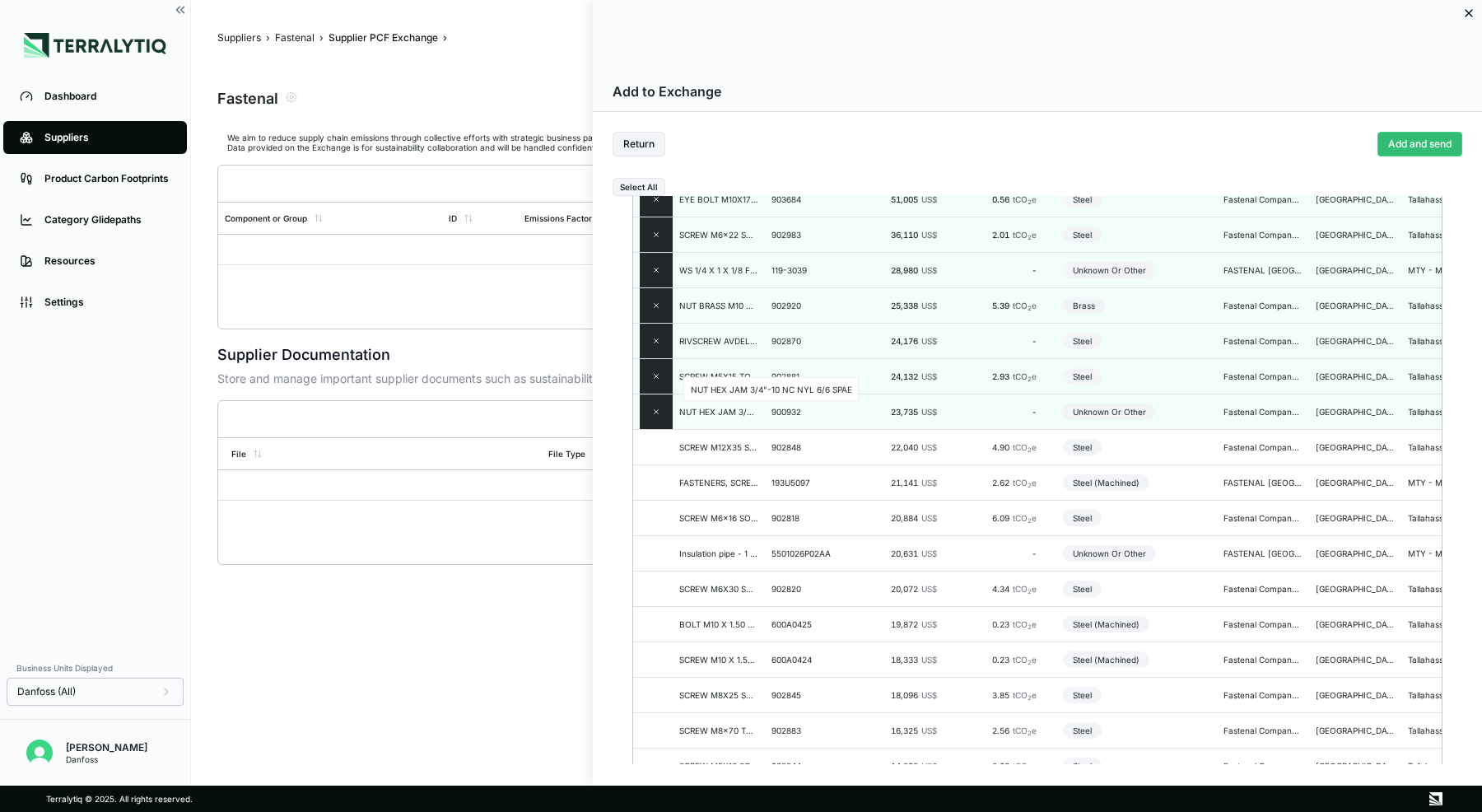
scroll to position [232, 0]
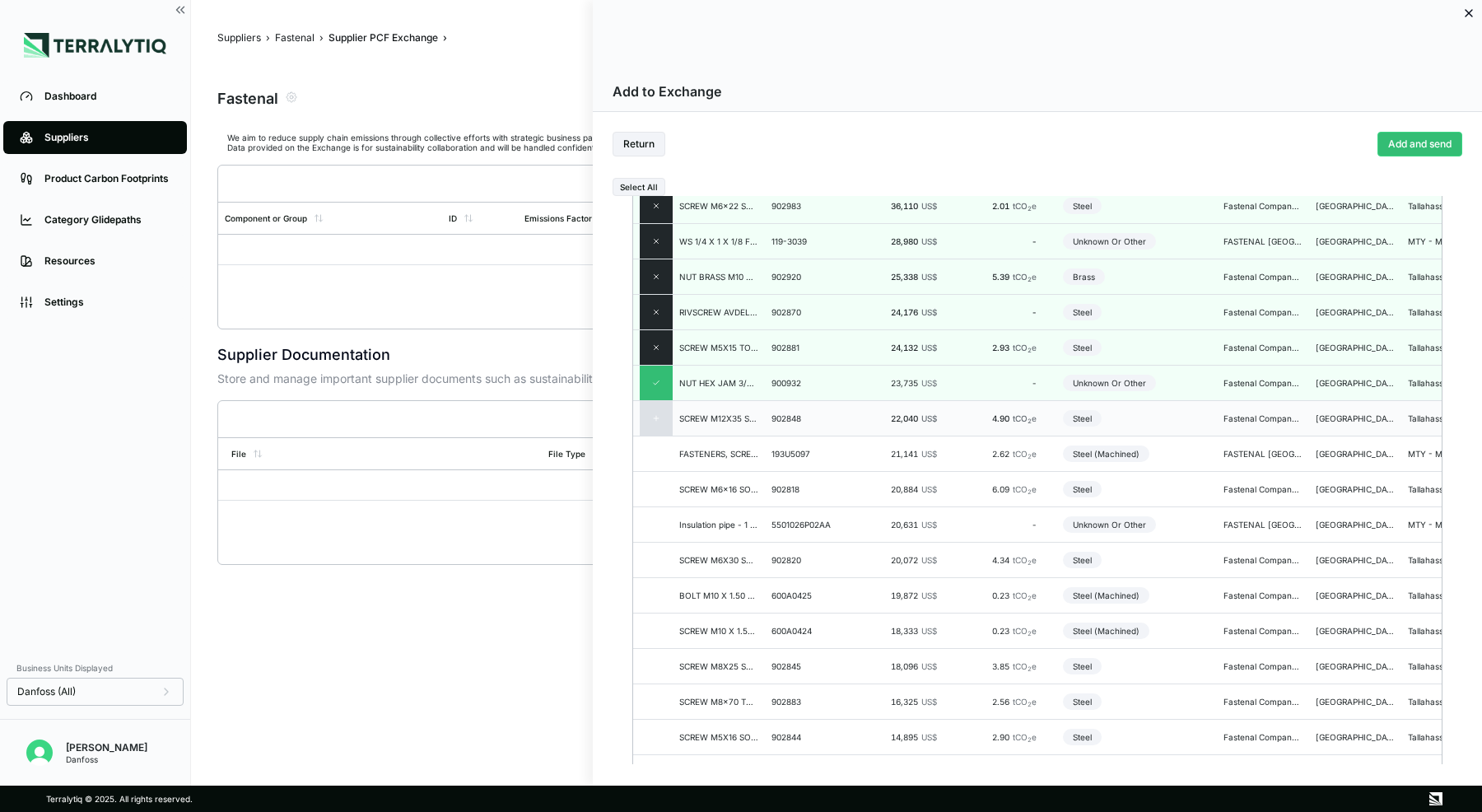
click at [698, 415] on div "SCREW M12X35 SOCKET HEAD CAP ISO 4762 A4" at bounding box center [718, 418] width 79 height 10
click at [677, 454] on td "FASTENERS, SCREW_TRIANGLE M6X25" at bounding box center [718, 454] width 92 height 35
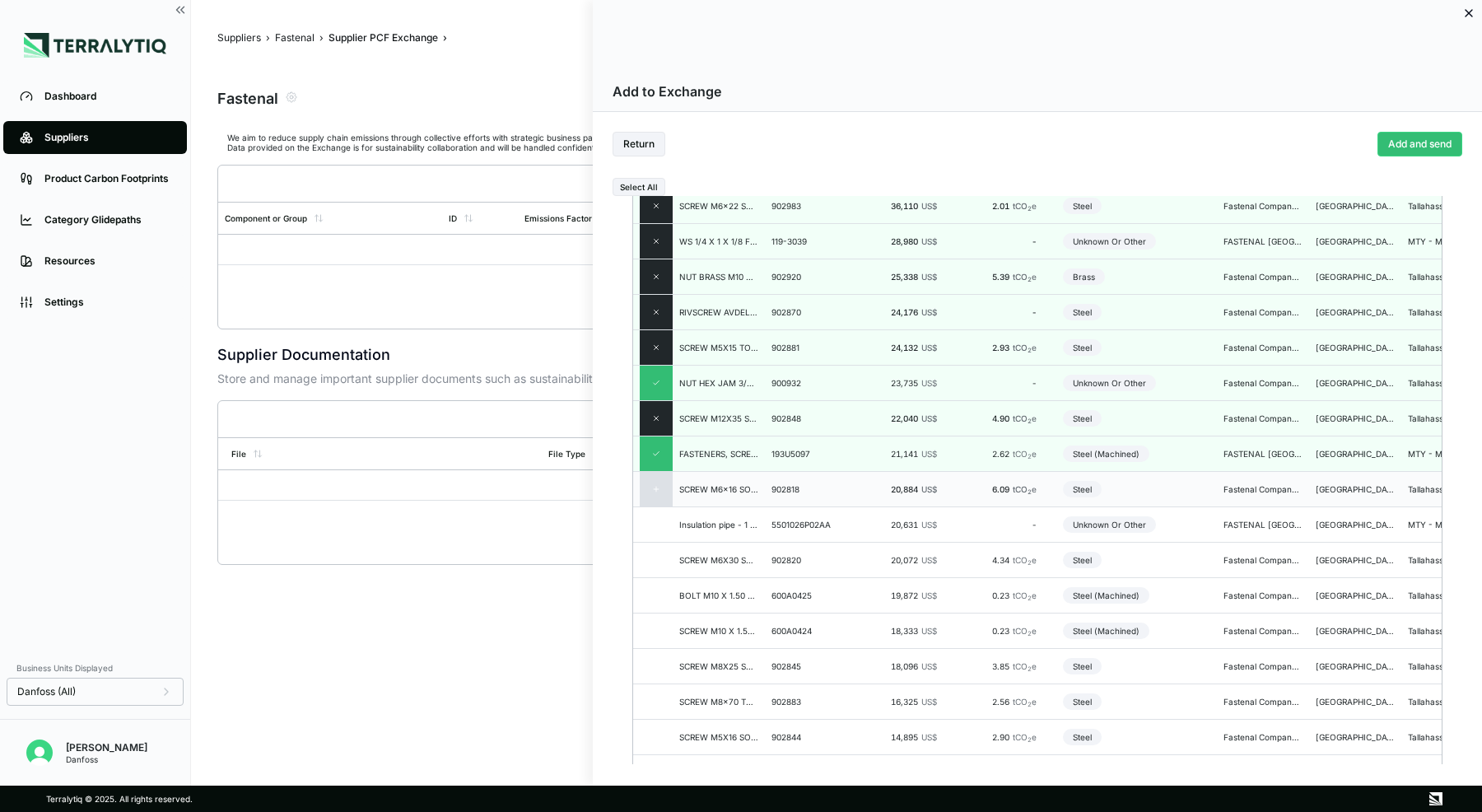
click at [663, 486] on div at bounding box center [656, 489] width 33 height 34
click at [666, 527] on div at bounding box center [656, 524] width 33 height 34
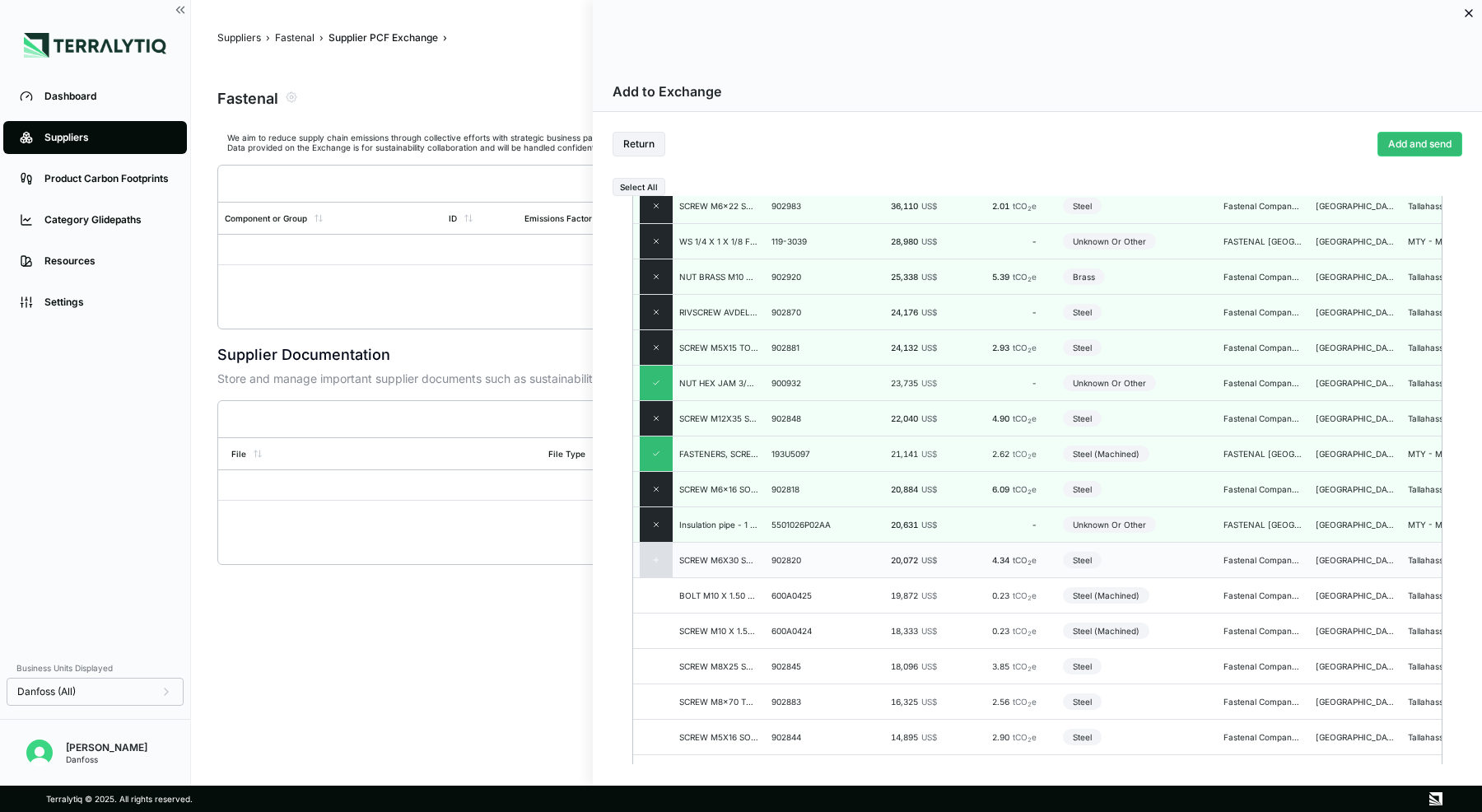
click at [663, 565] on div at bounding box center [656, 560] width 33 height 34
click at [657, 592] on icon at bounding box center [656, 595] width 9 height 9
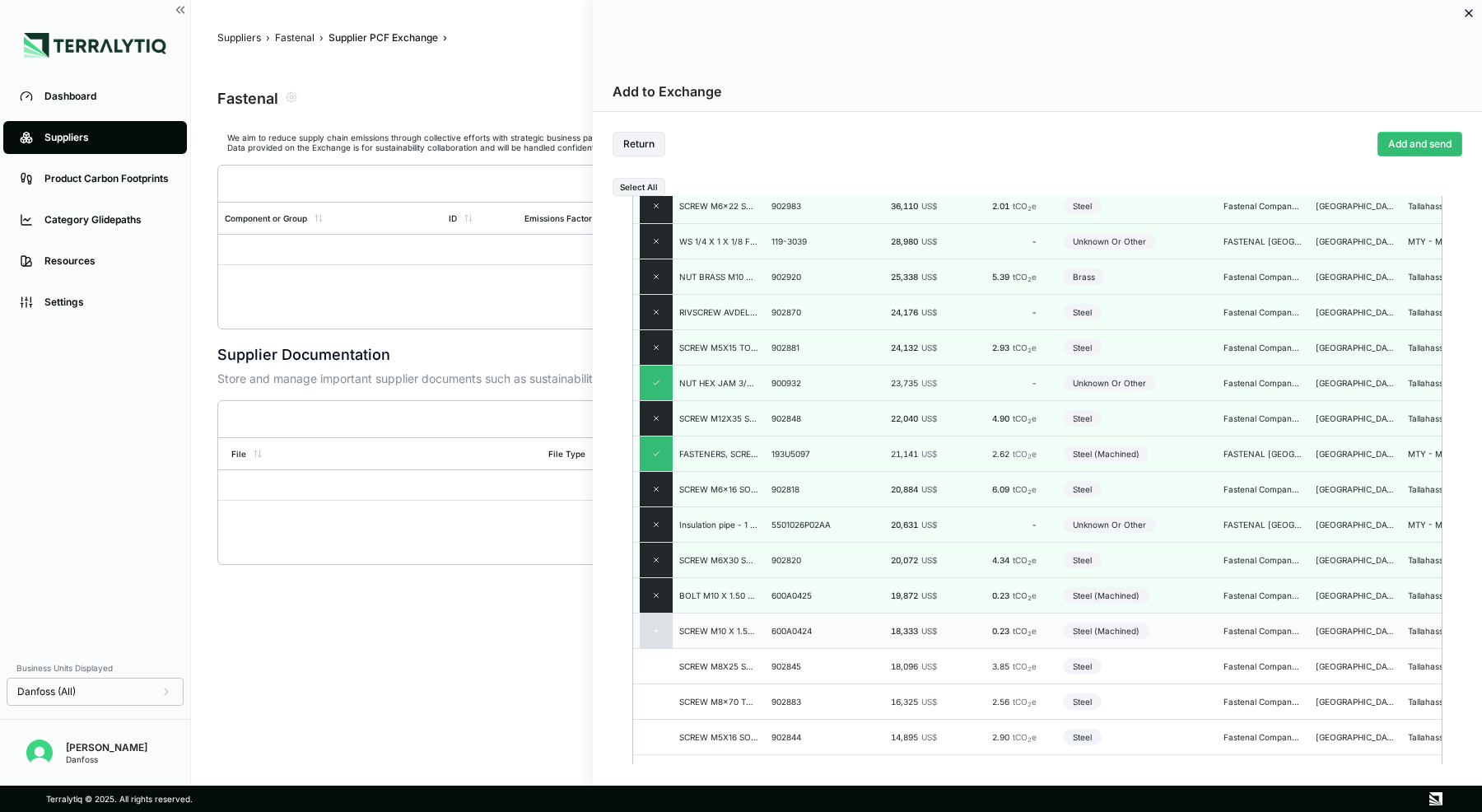
click at [656, 616] on div at bounding box center [656, 630] width 33 height 34
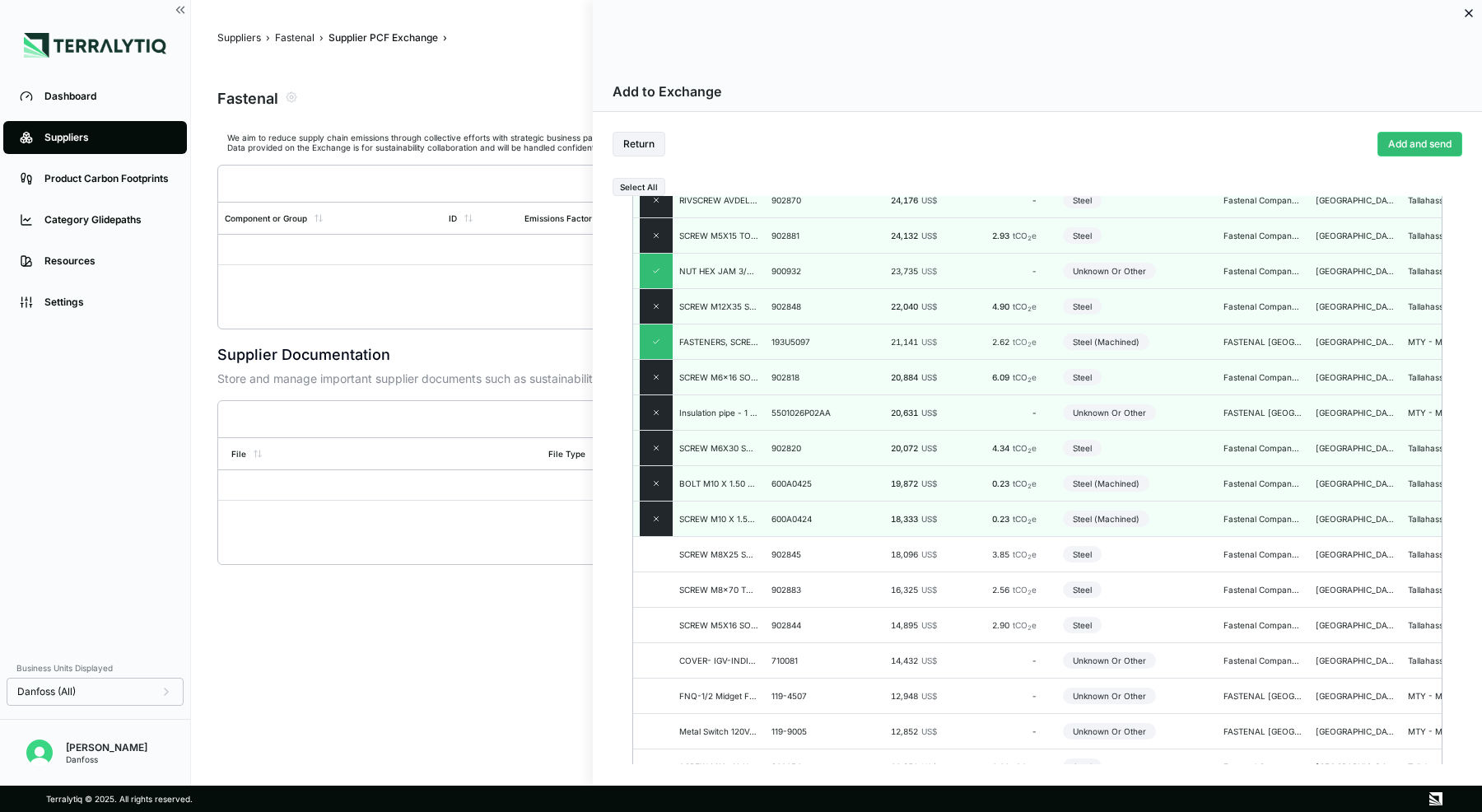
scroll to position [358, 0]
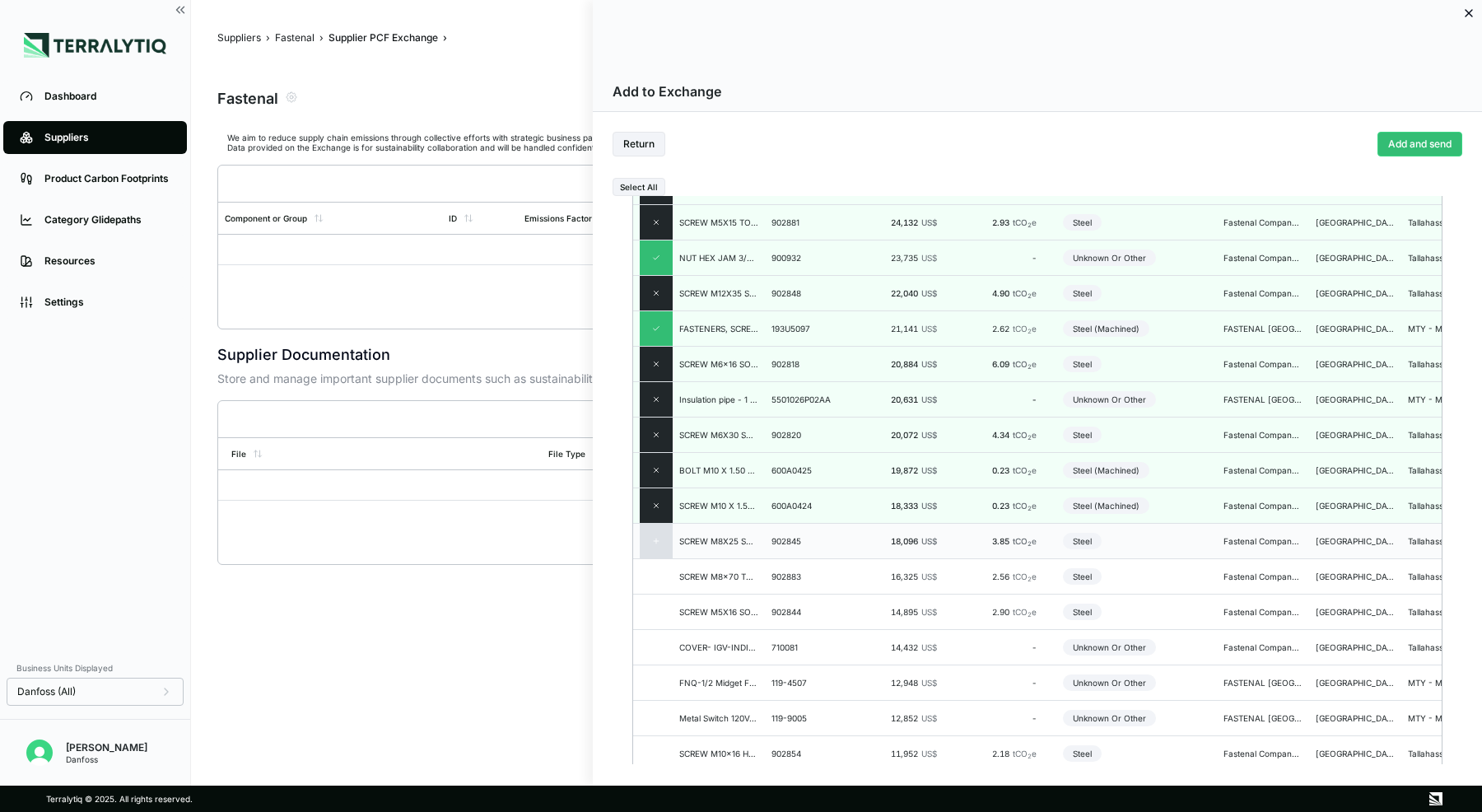
click at [661, 533] on div at bounding box center [656, 541] width 33 height 34
click at [660, 570] on div at bounding box center [656, 576] width 33 height 34
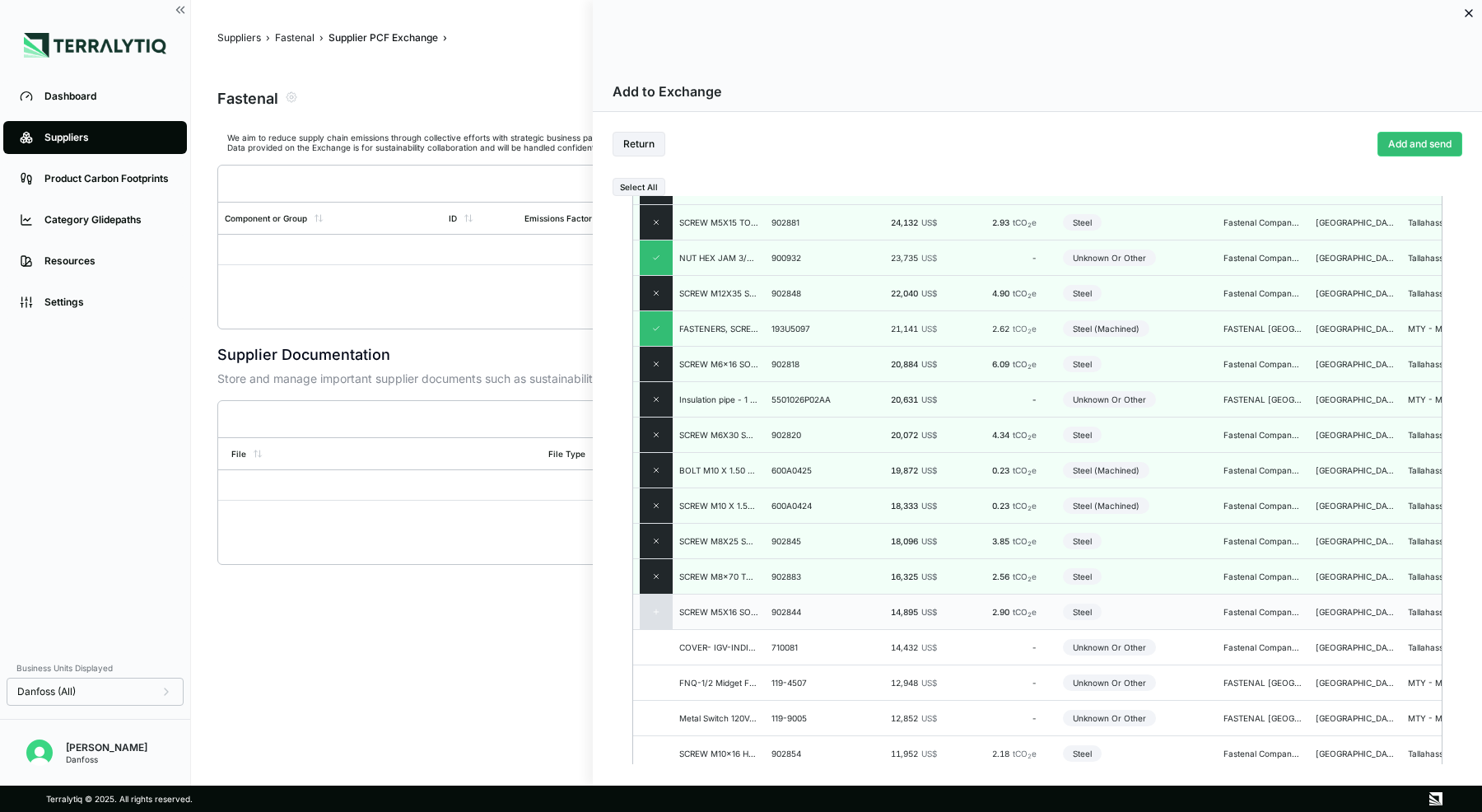
click at [659, 602] on div at bounding box center [656, 611] width 33 height 34
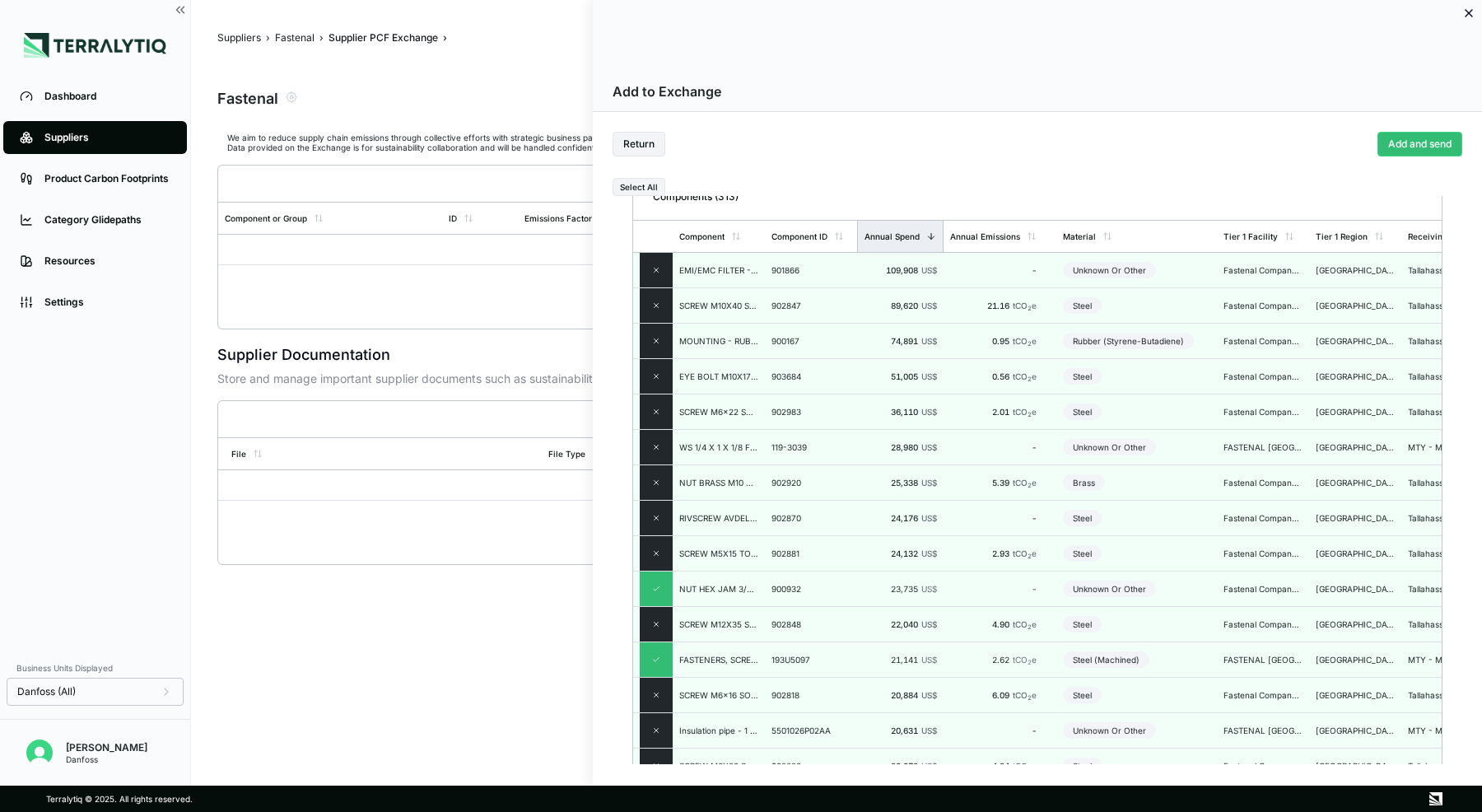
scroll to position [0, 0]
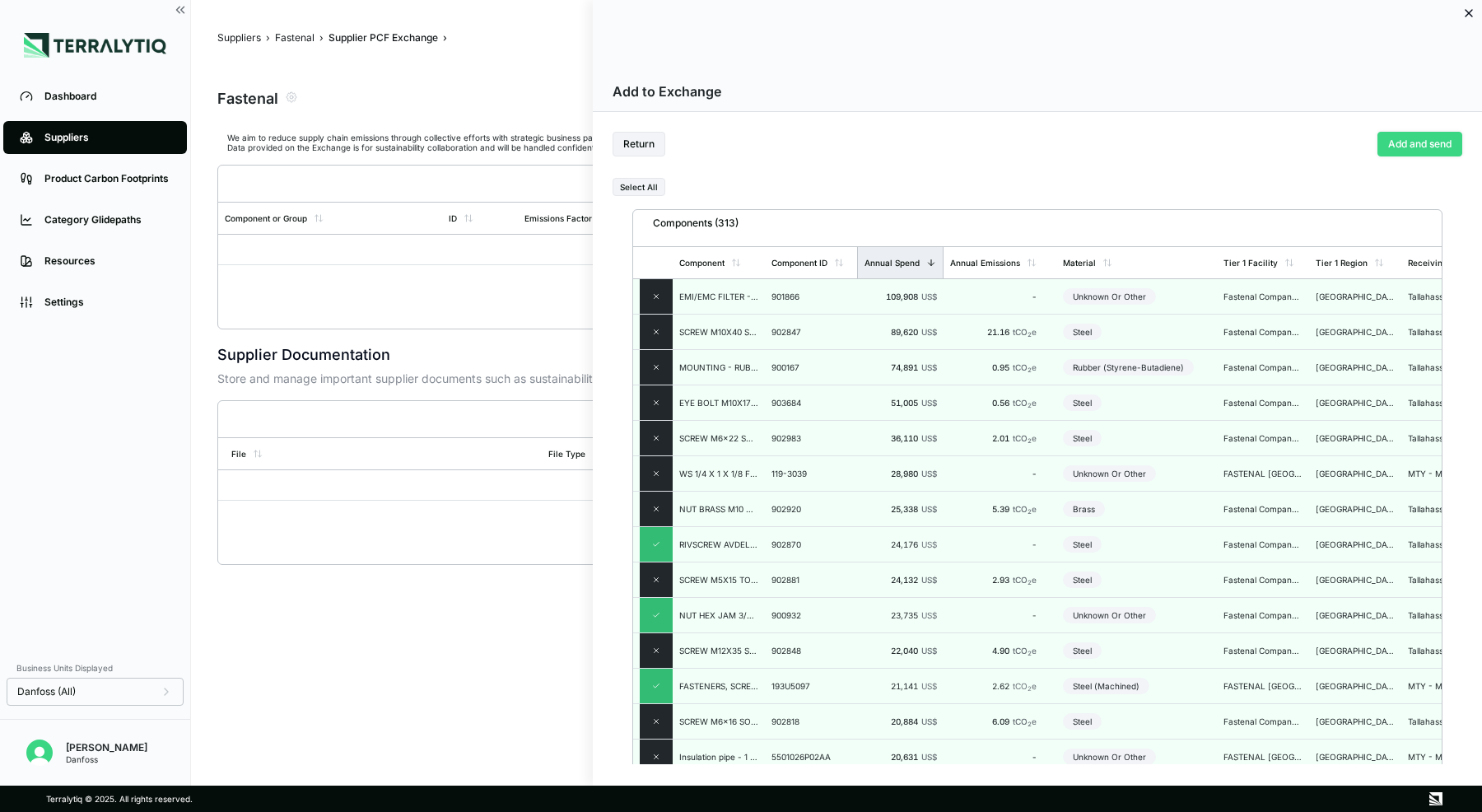
click at [1417, 141] on button "Add and send" at bounding box center [1419, 145] width 85 height 25
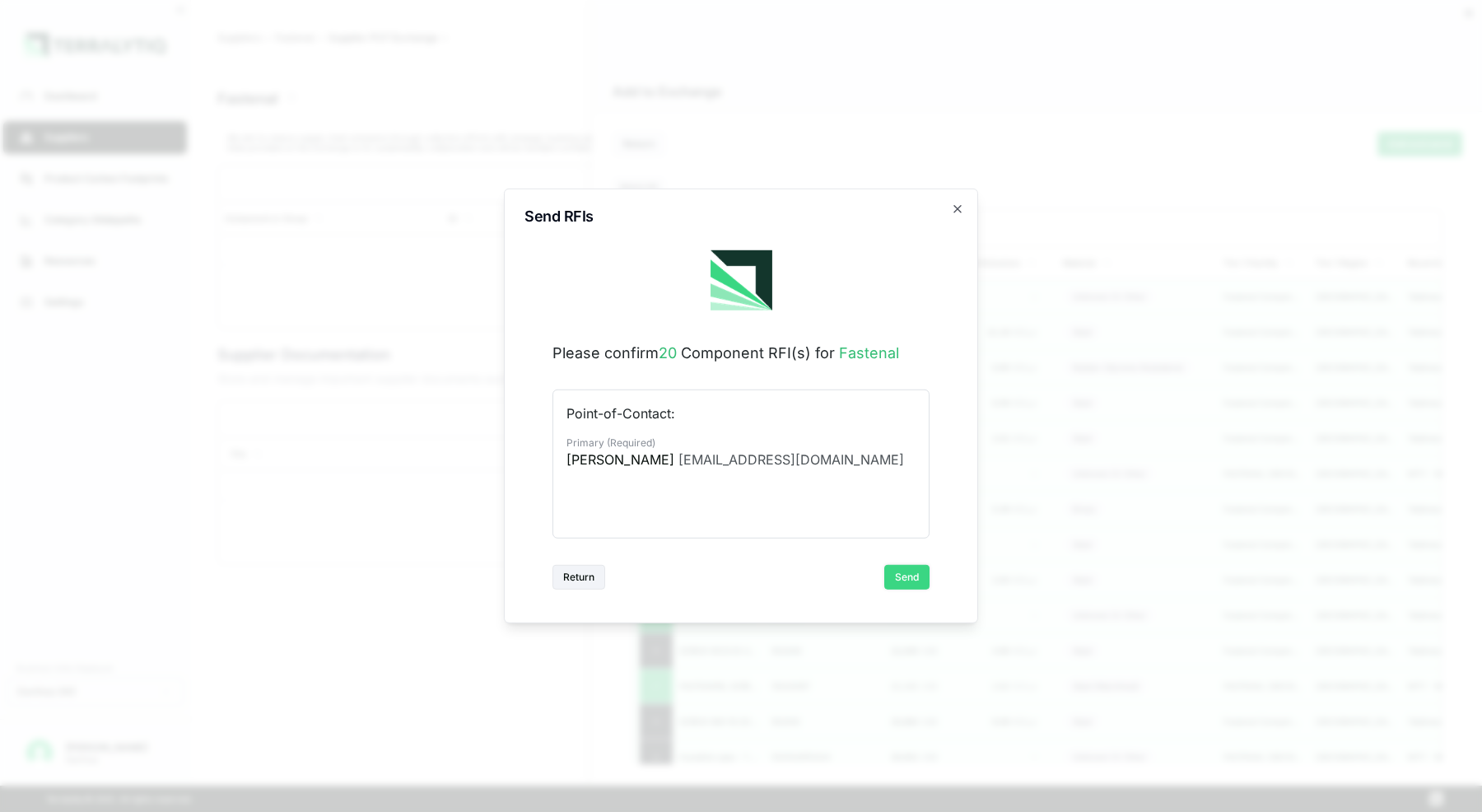
click at [897, 572] on button "Send" at bounding box center [907, 577] width 46 height 25
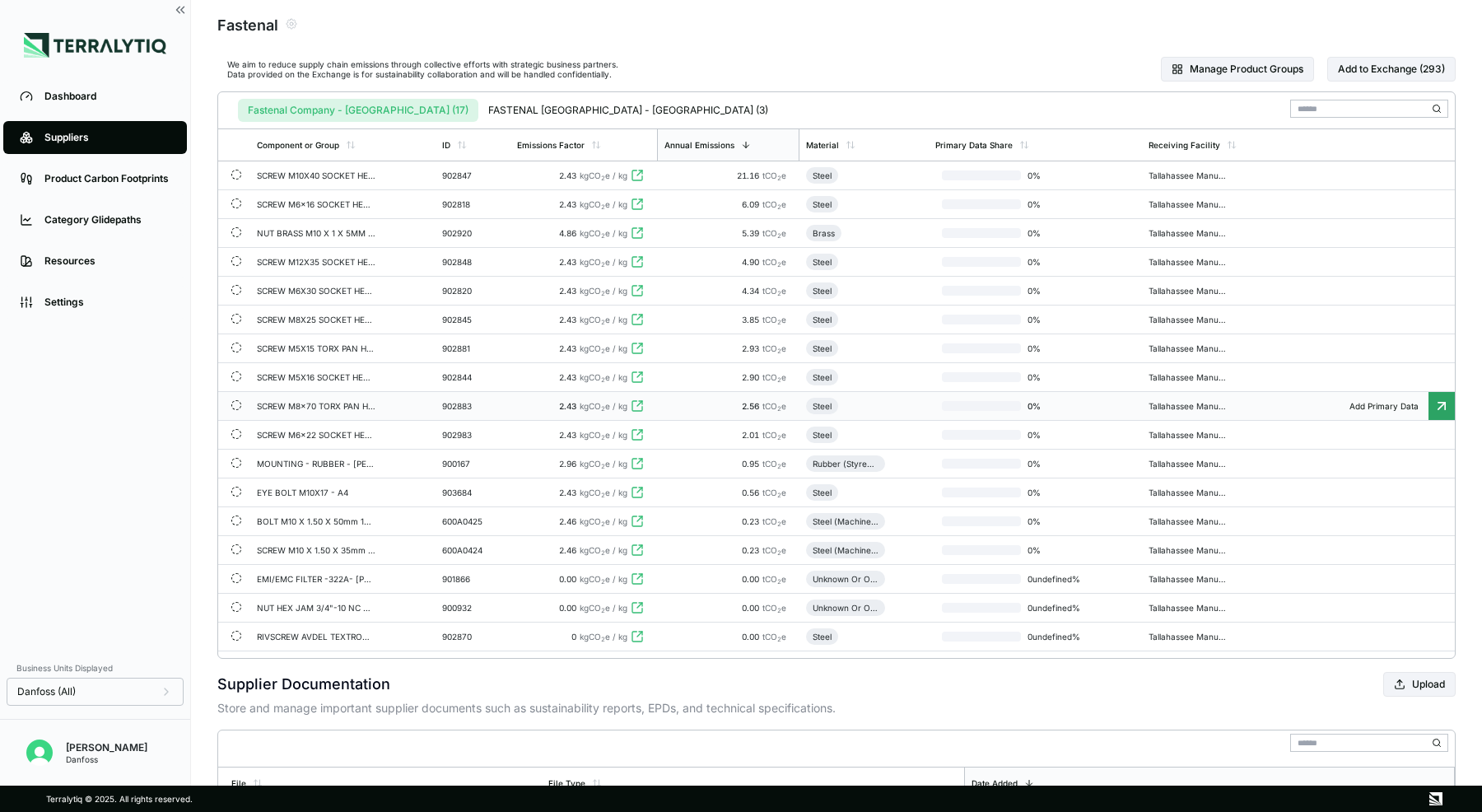
scroll to position [82, 0]
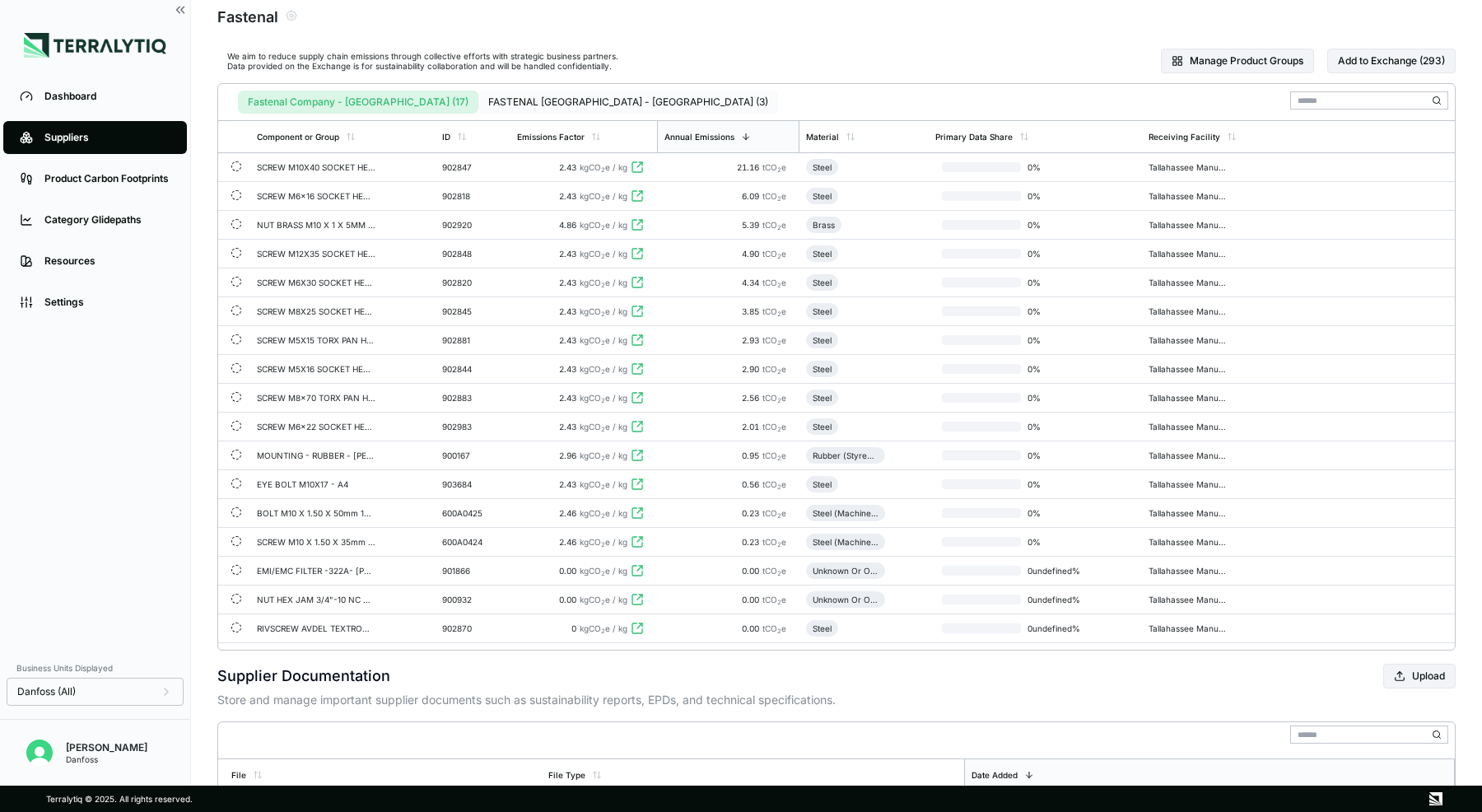
click at [520, 96] on button "FASTENAL [GEOGRAPHIC_DATA] - [GEOGRAPHIC_DATA] (3)" at bounding box center [628, 102] width 300 height 23
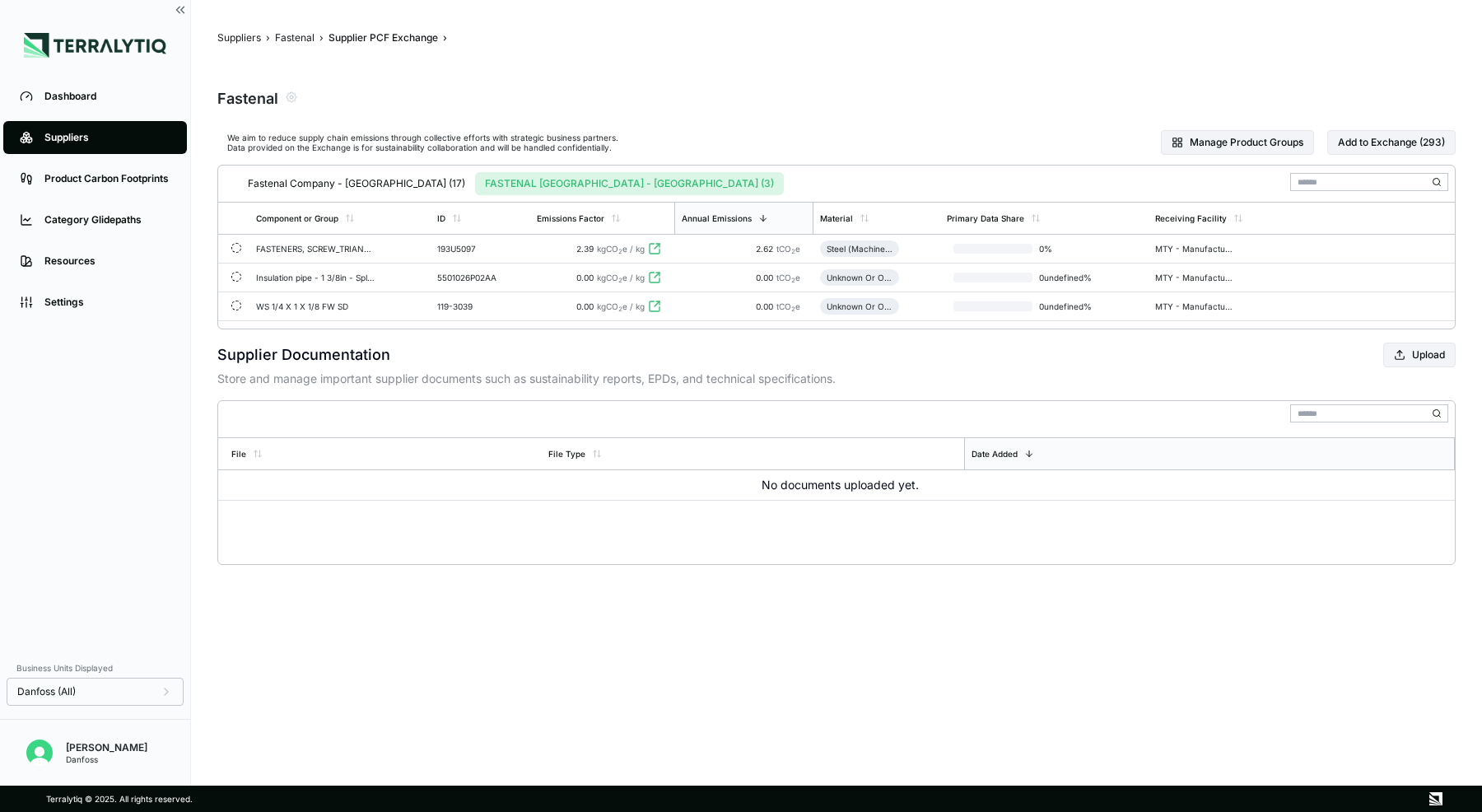
scroll to position [0, 0]
click at [311, 183] on button "Fastenal Company - [GEOGRAPHIC_DATA] (17)" at bounding box center [356, 184] width 237 height 23
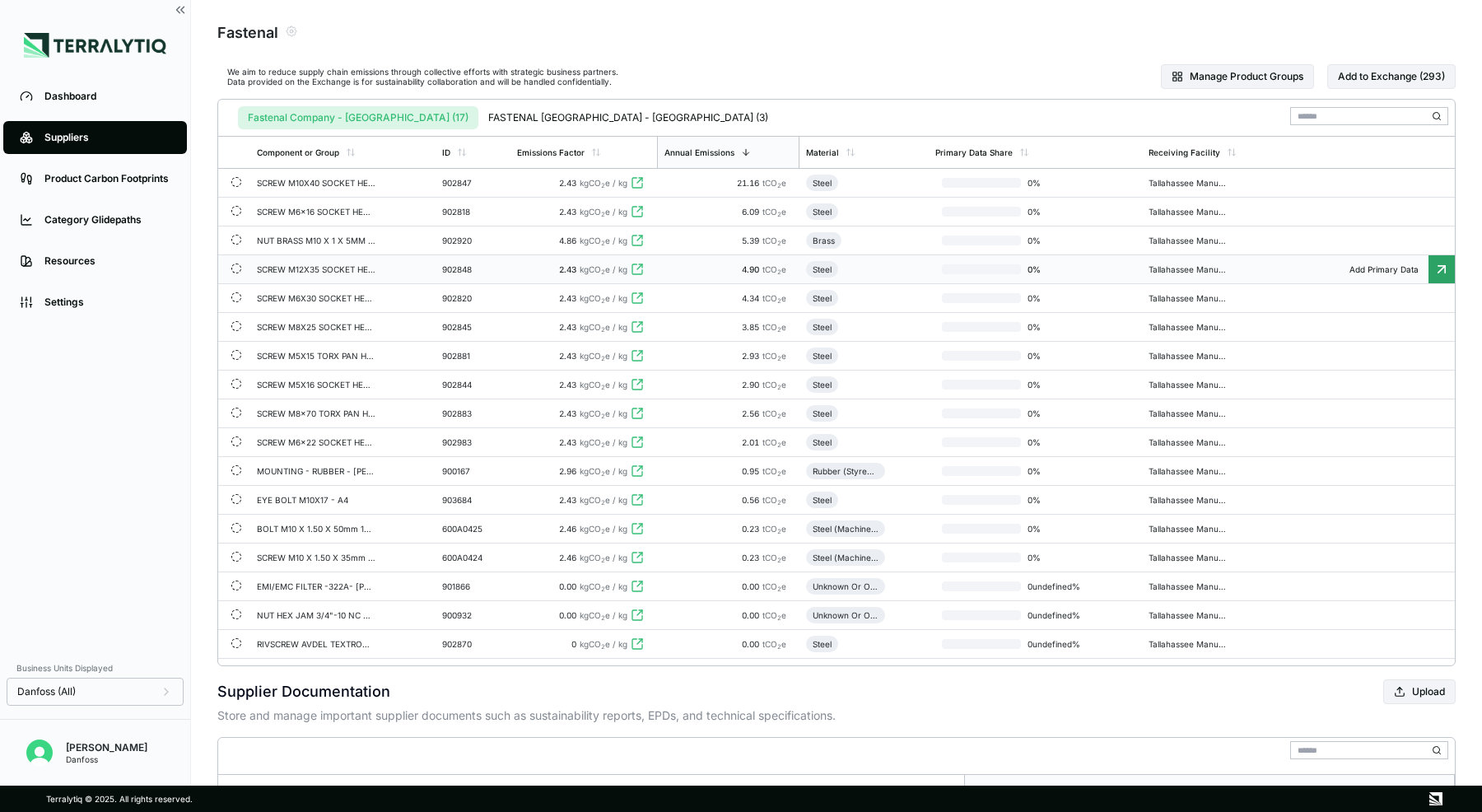
scroll to position [65, 0]
click at [616, 116] on button "FASTENAL [GEOGRAPHIC_DATA] - [GEOGRAPHIC_DATA] (3)" at bounding box center [628, 119] width 300 height 23
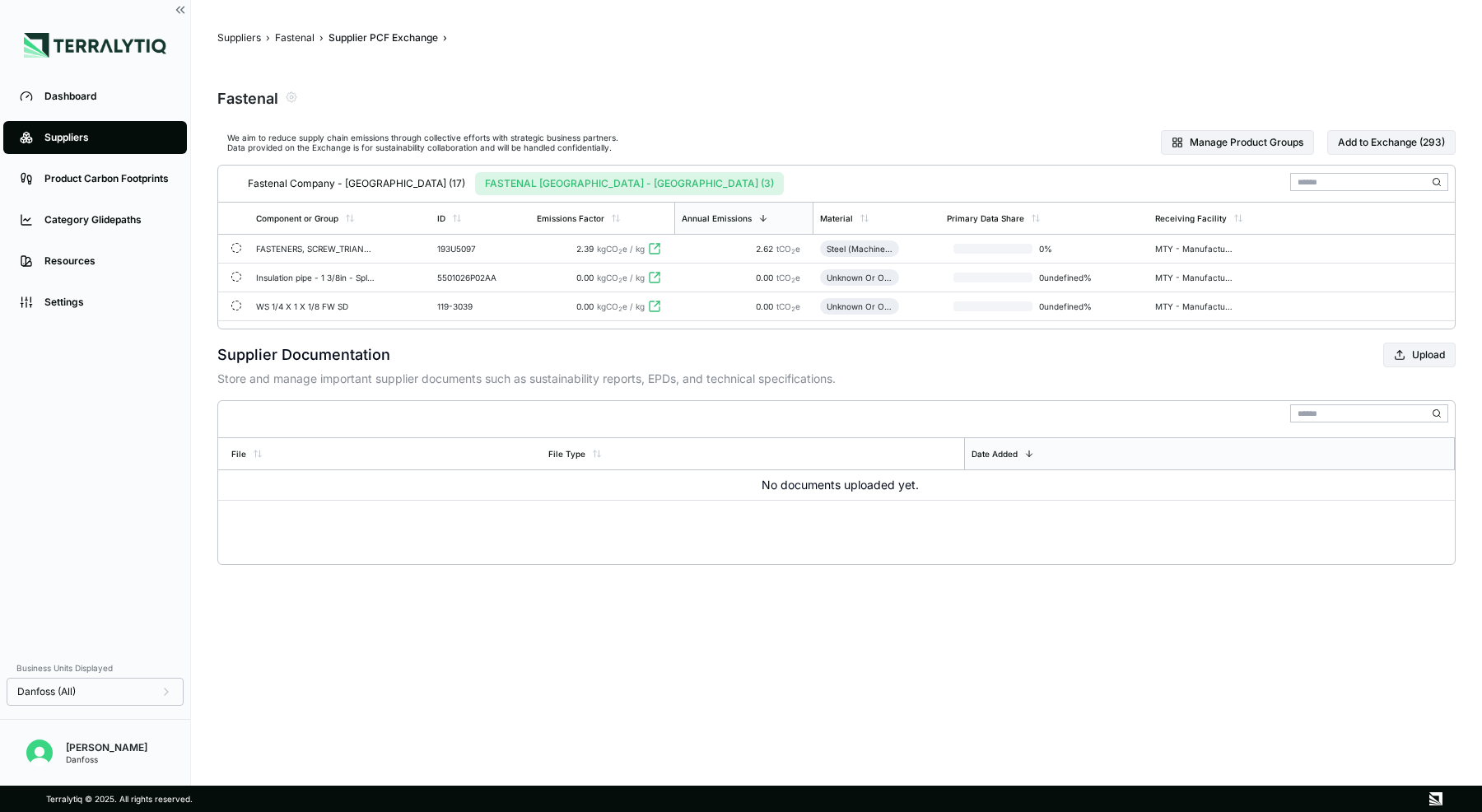
scroll to position [0, 0]
click at [341, 184] on button "Fastenal Company - [GEOGRAPHIC_DATA] (17)" at bounding box center [356, 184] width 237 height 23
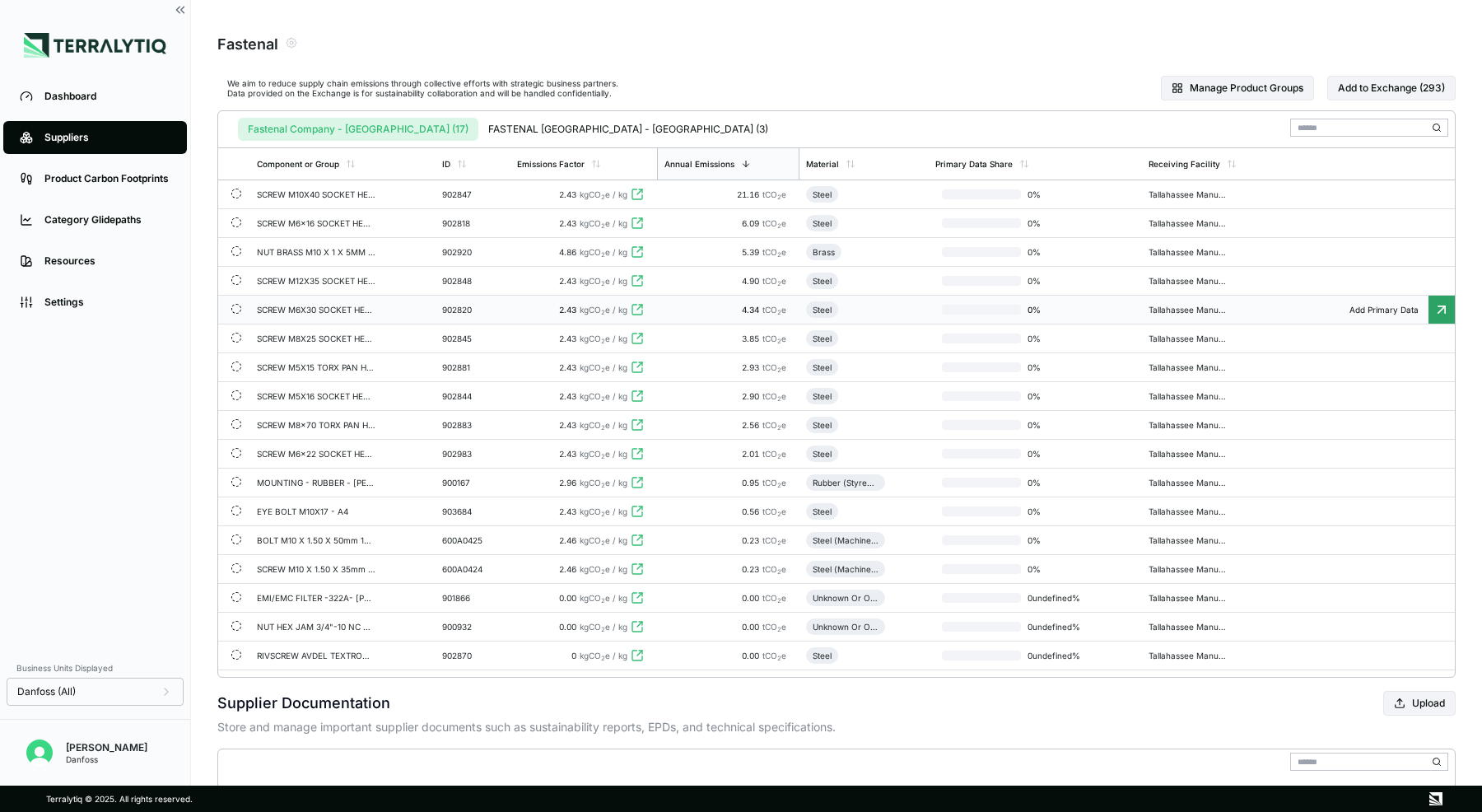
scroll to position [58, 0]
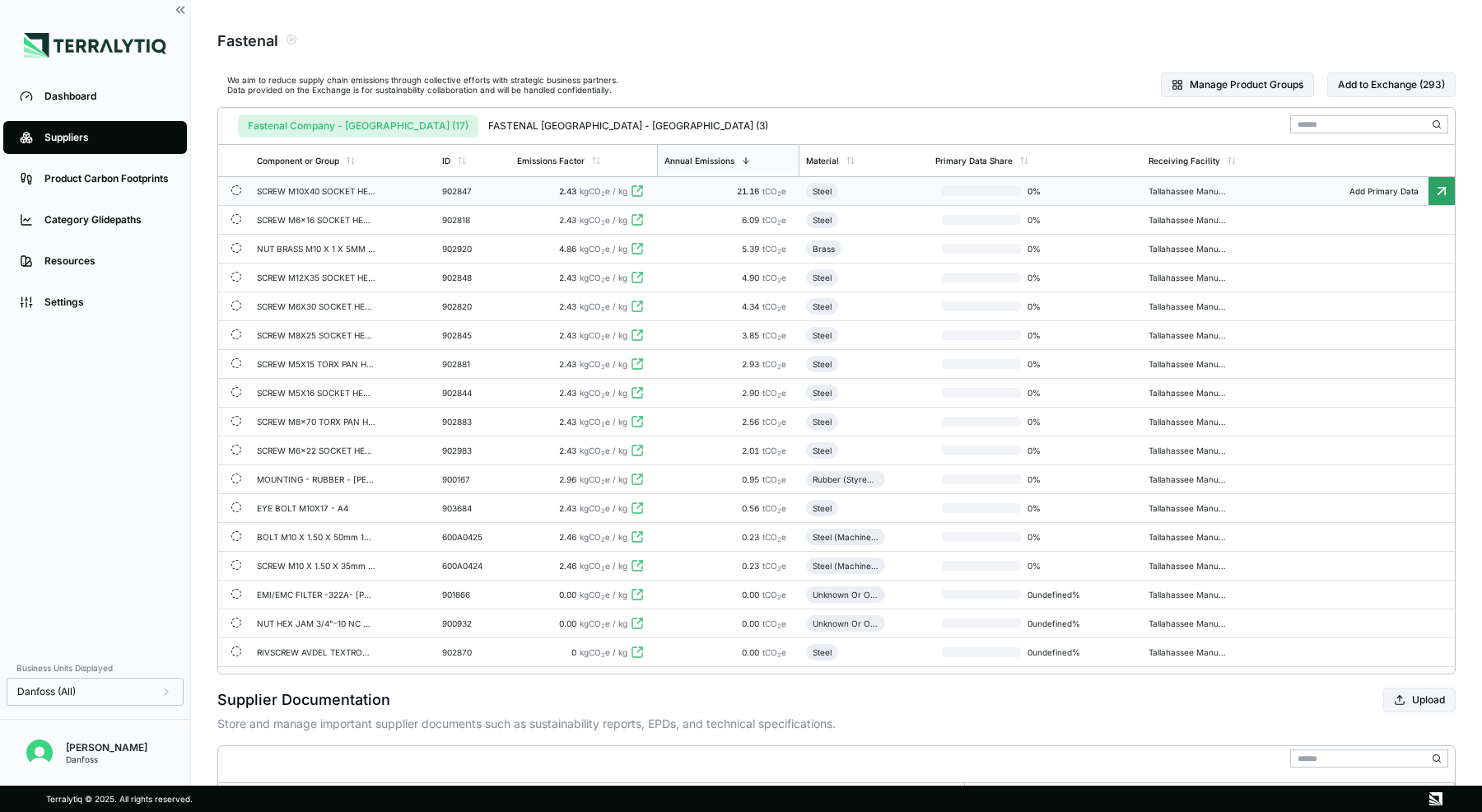
click at [334, 196] on td "SCREW M10X40 SOCKET HEAD CAP ISO 4762 A4" at bounding box center [342, 191] width 185 height 29
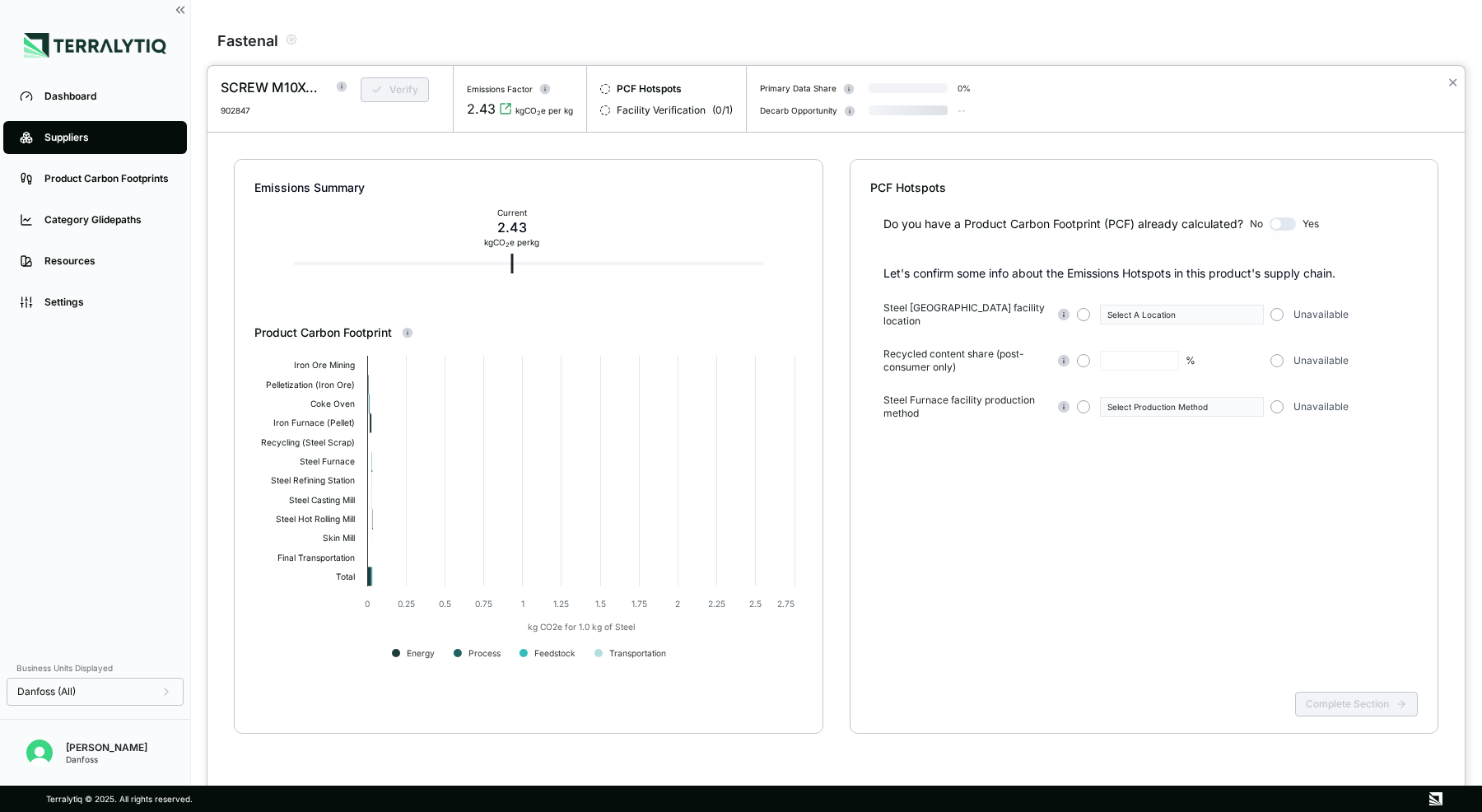
scroll to position [31, 0]
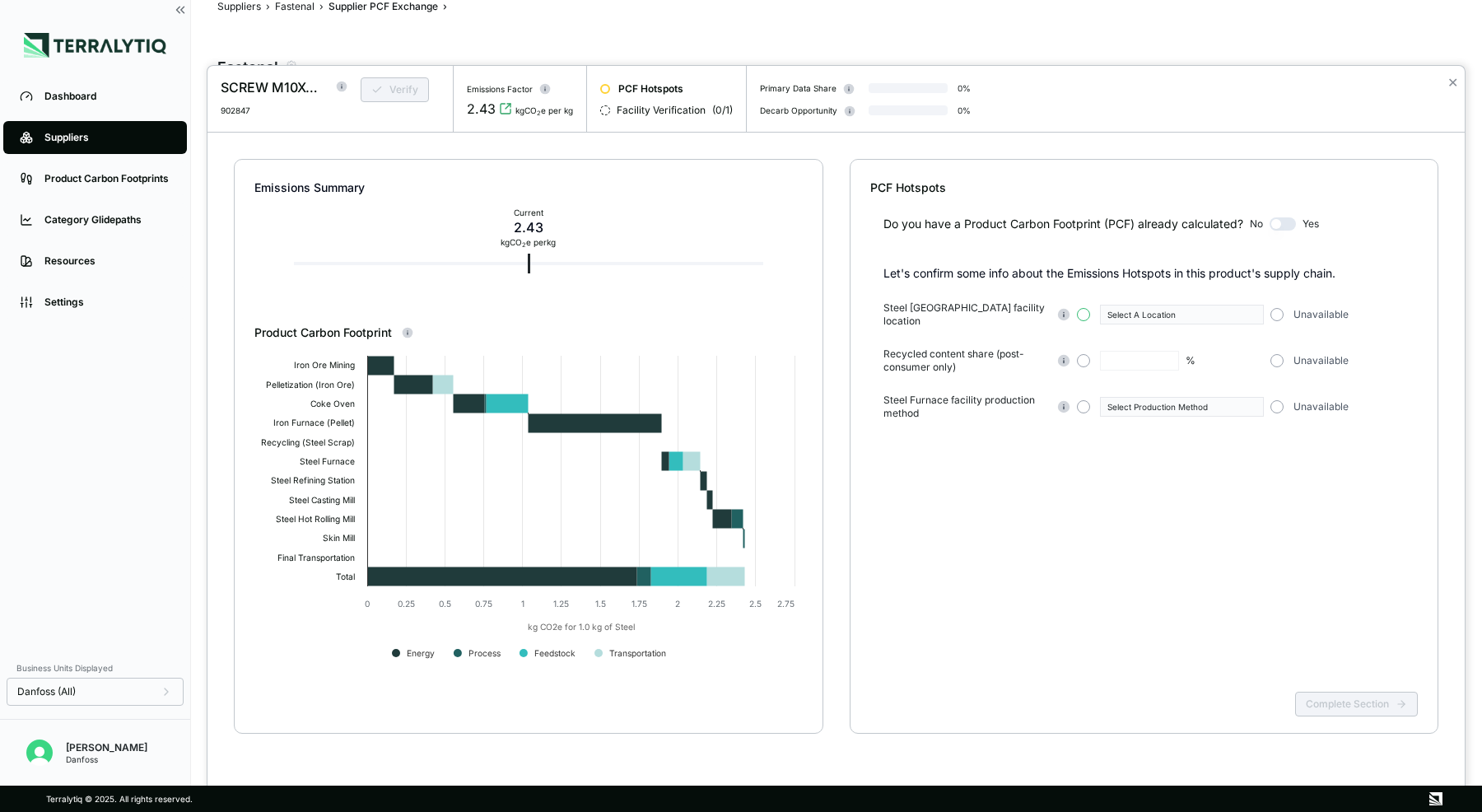
click at [1087, 308] on button "button" at bounding box center [1083, 315] width 13 height 13
click at [1163, 311] on div "Select A Location" at bounding box center [1177, 315] width 138 height 10
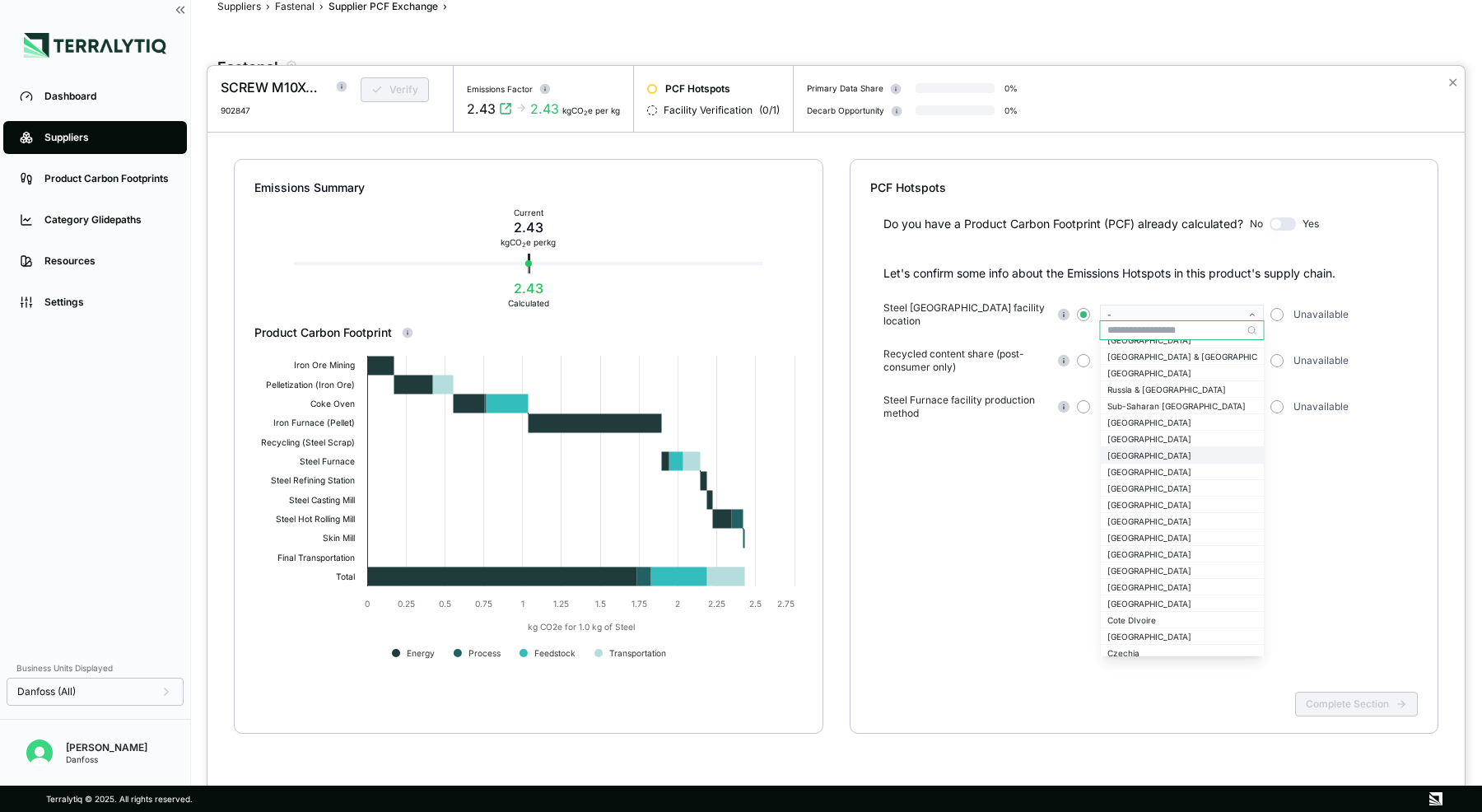
scroll to position [126, 0]
click at [1286, 512] on div "Do you have a Product Carbon Footprint (PCF) already calculated? No Yes Let's c…" at bounding box center [1144, 440] width 549 height 489
click at [1258, 311] on button "-" at bounding box center [1182, 314] width 164 height 20
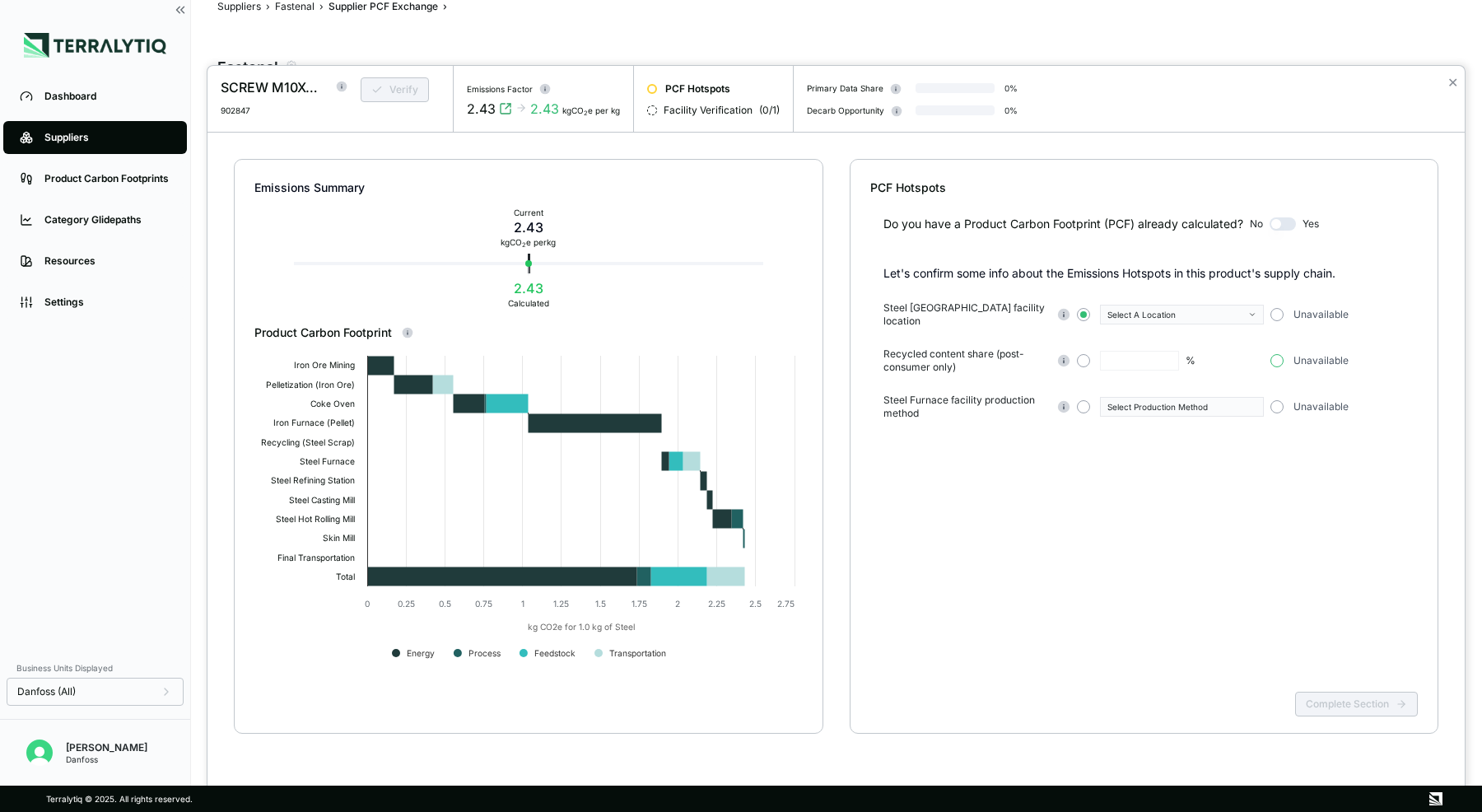
click at [1279, 354] on button "button" at bounding box center [1277, 360] width 13 height 13
click at [1086, 400] on button "button" at bounding box center [1083, 407] width 13 height 13
click at [1161, 402] on div "Select Production Method" at bounding box center [1177, 407] width 138 height 10
click at [1161, 402] on div "-" at bounding box center [1177, 407] width 138 height 10
click at [1277, 308] on button "button" at bounding box center [1277, 315] width 13 height 13
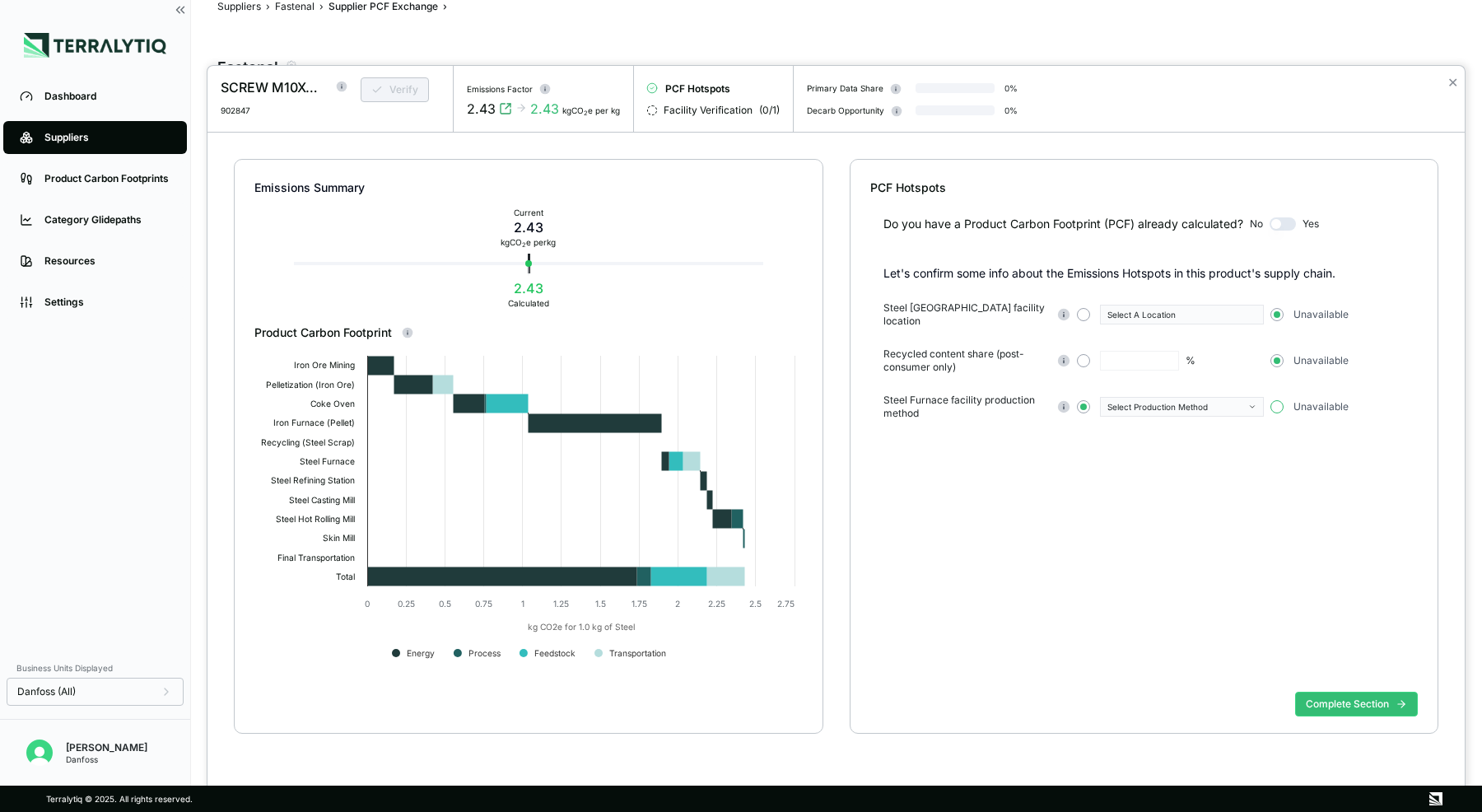
click at [1280, 402] on button "button" at bounding box center [1277, 407] width 13 height 13
click at [1344, 705] on button "Complete Section" at bounding box center [1356, 704] width 123 height 25
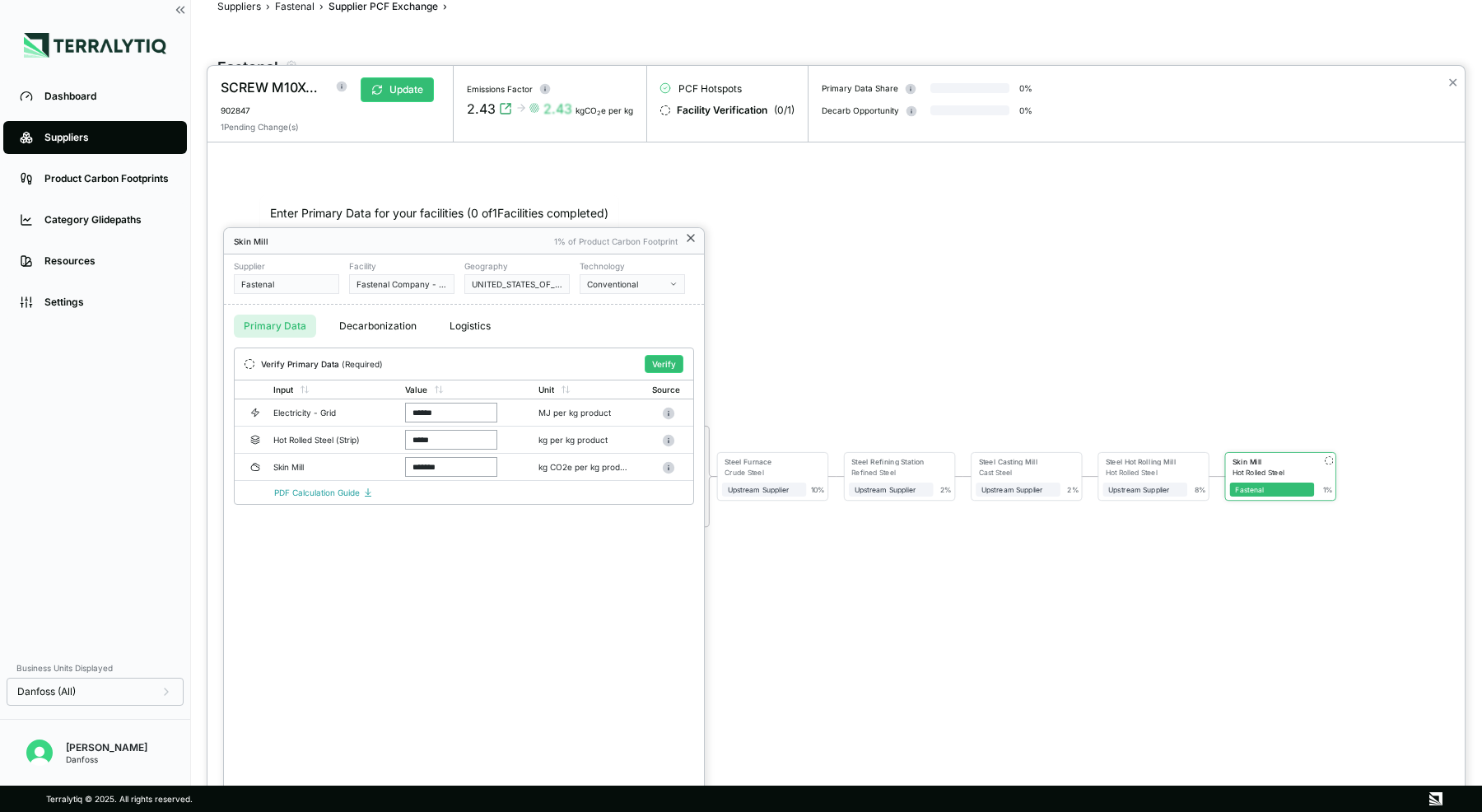
click at [692, 237] on icon at bounding box center [691, 238] width 13 height 13
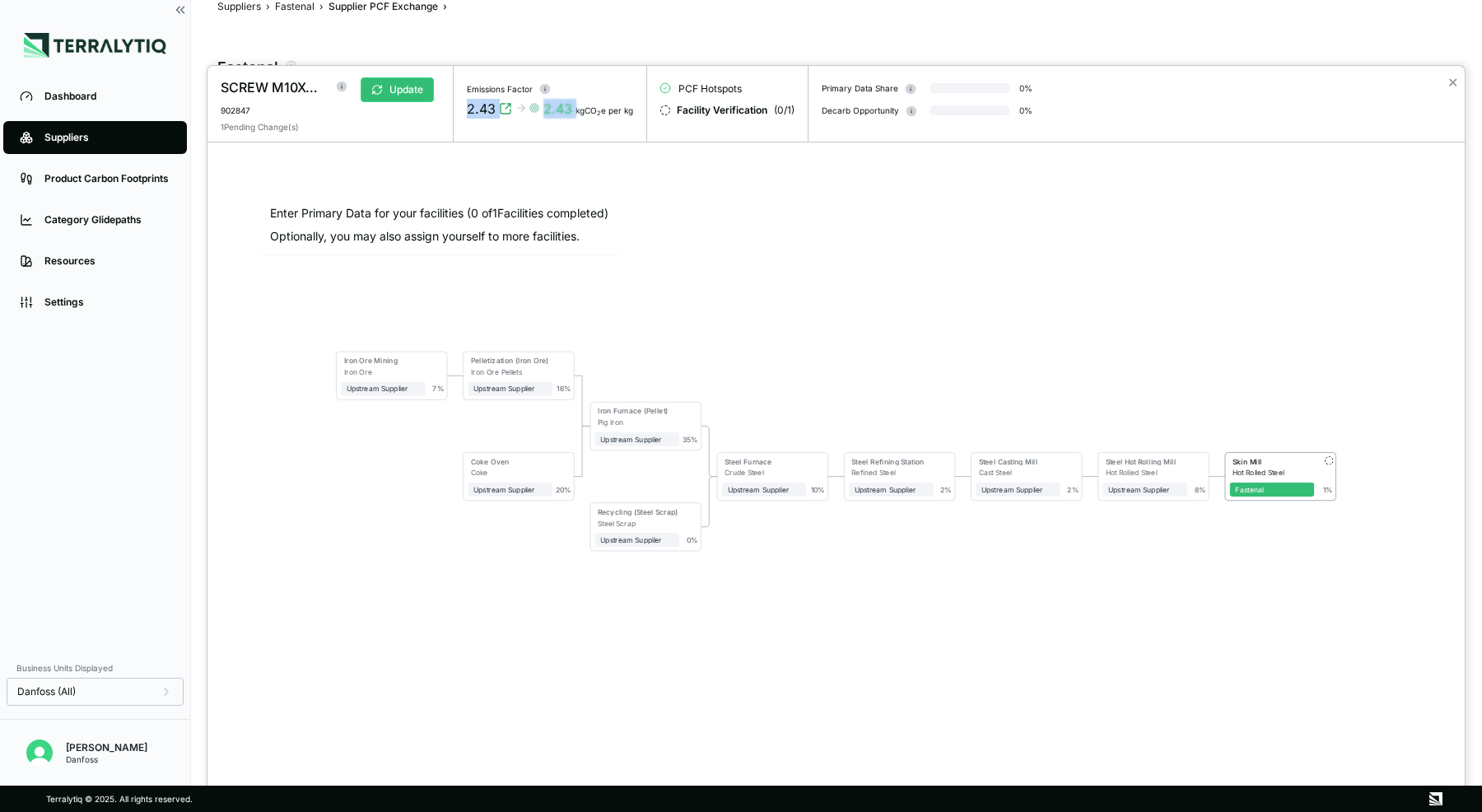
drag, startPoint x: 463, startPoint y: 109, endPoint x: 572, endPoint y: 109, distance: 109.0
click at [573, 109] on div "Emissions Factor 2.43 2.43 kgCO 2 e per kg" at bounding box center [550, 104] width 193 height 76
click at [1264, 458] on div "Skin Mill" at bounding box center [1271, 461] width 77 height 9
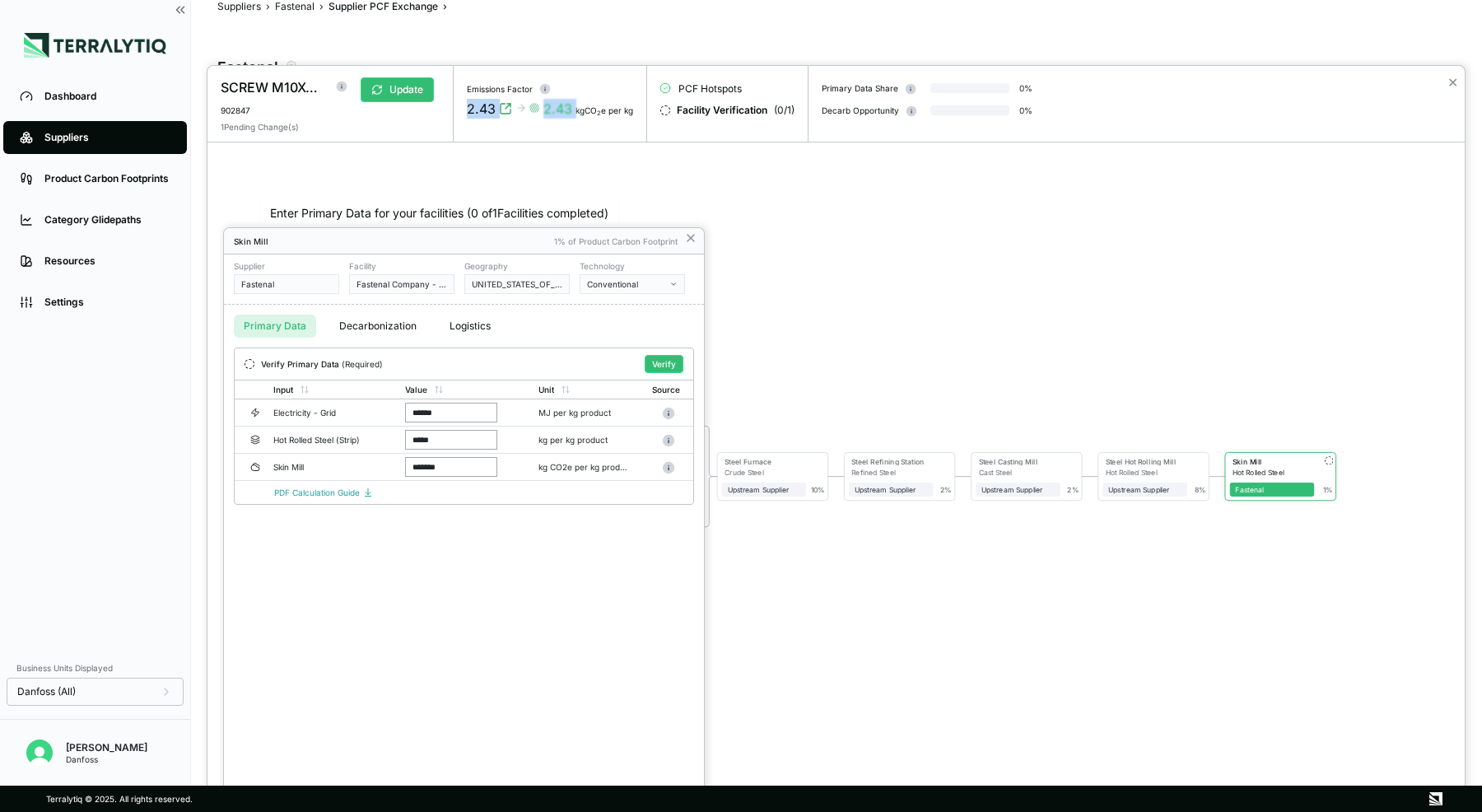
click at [372, 326] on button "Decarbonization" at bounding box center [378, 326] width 97 height 23
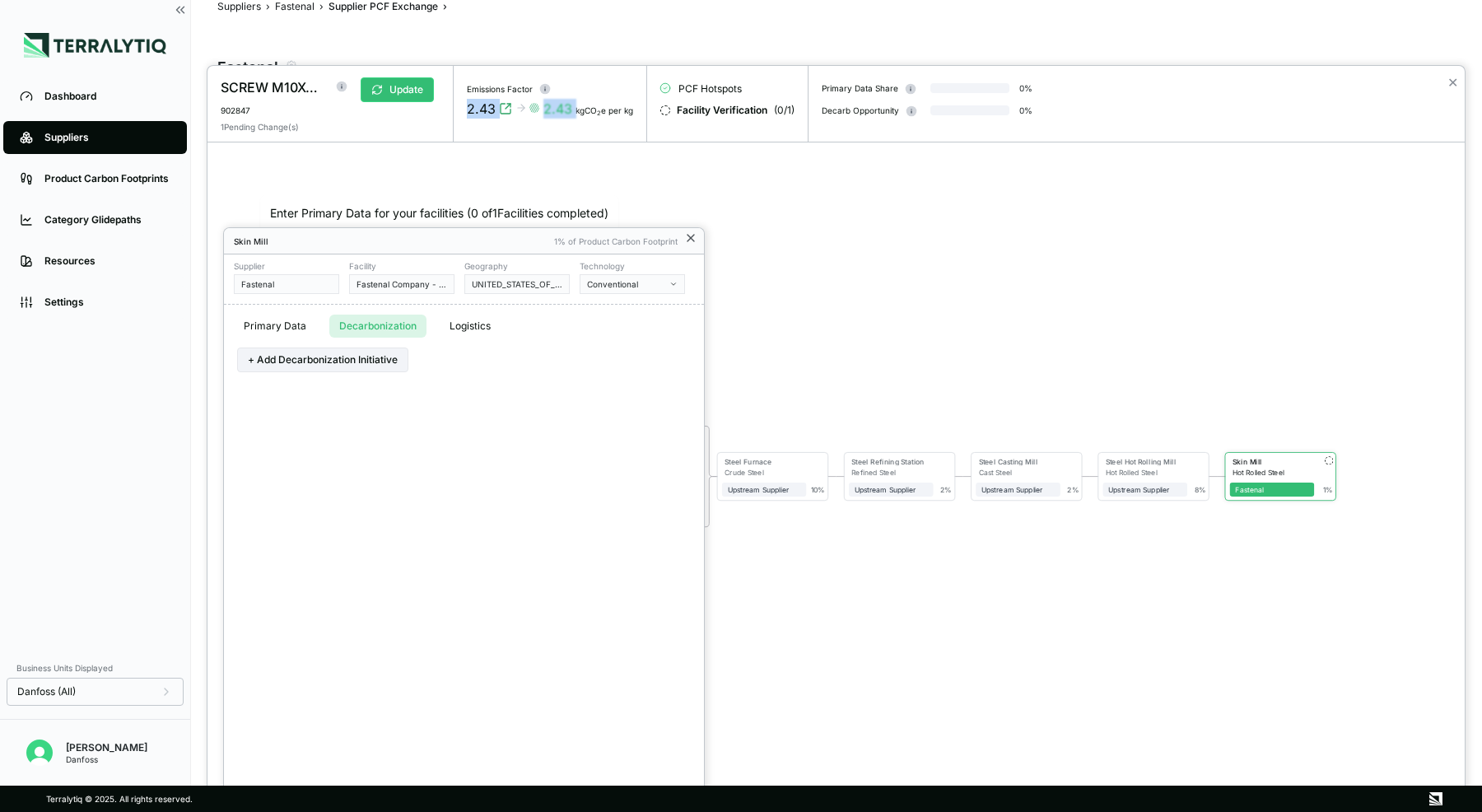
click at [686, 237] on icon at bounding box center [691, 238] width 13 height 13
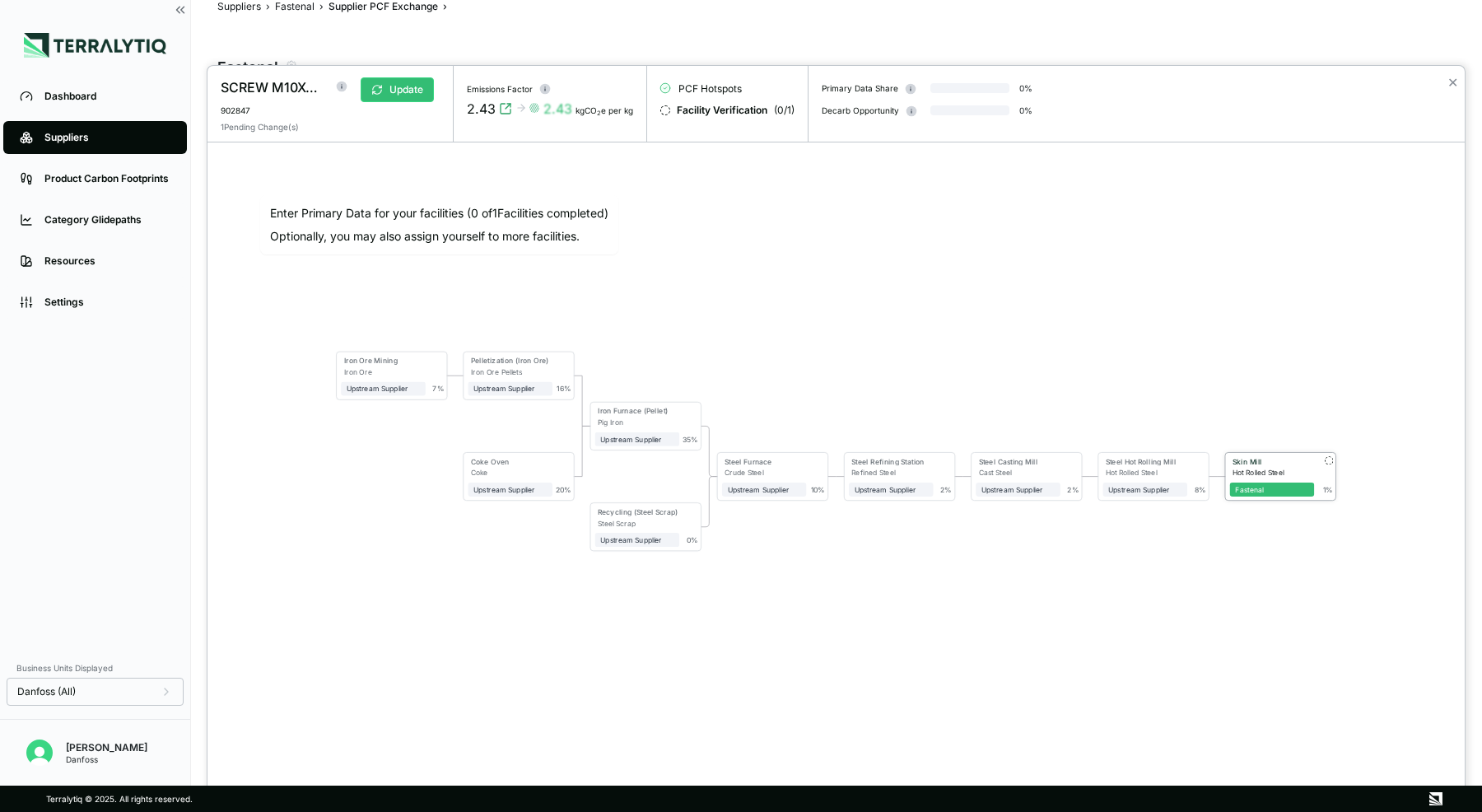
click at [1265, 471] on div "Hot Rolled Steel" at bounding box center [1274, 473] width 82 height 9
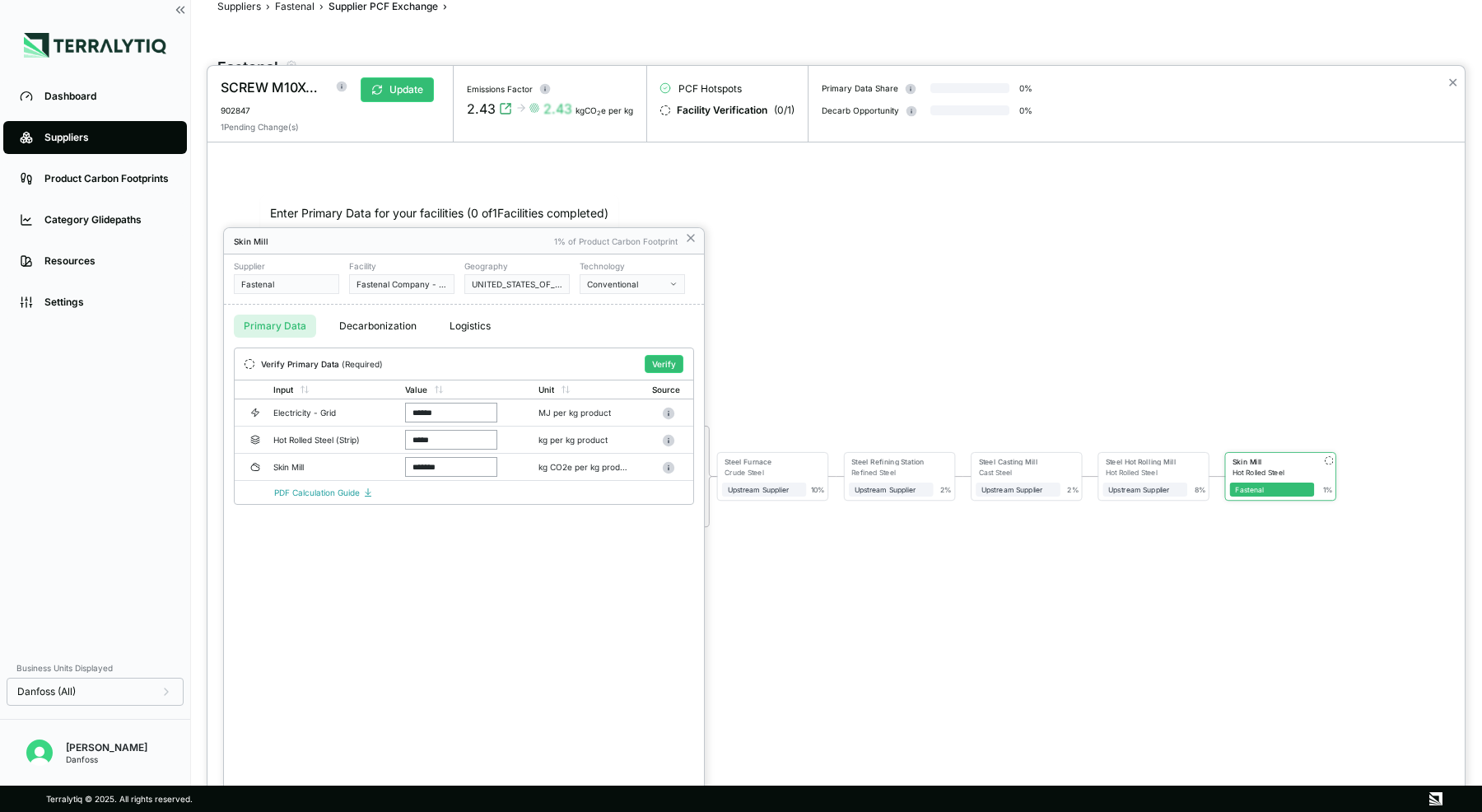
click at [380, 323] on button "Decarbonization" at bounding box center [378, 326] width 97 height 23
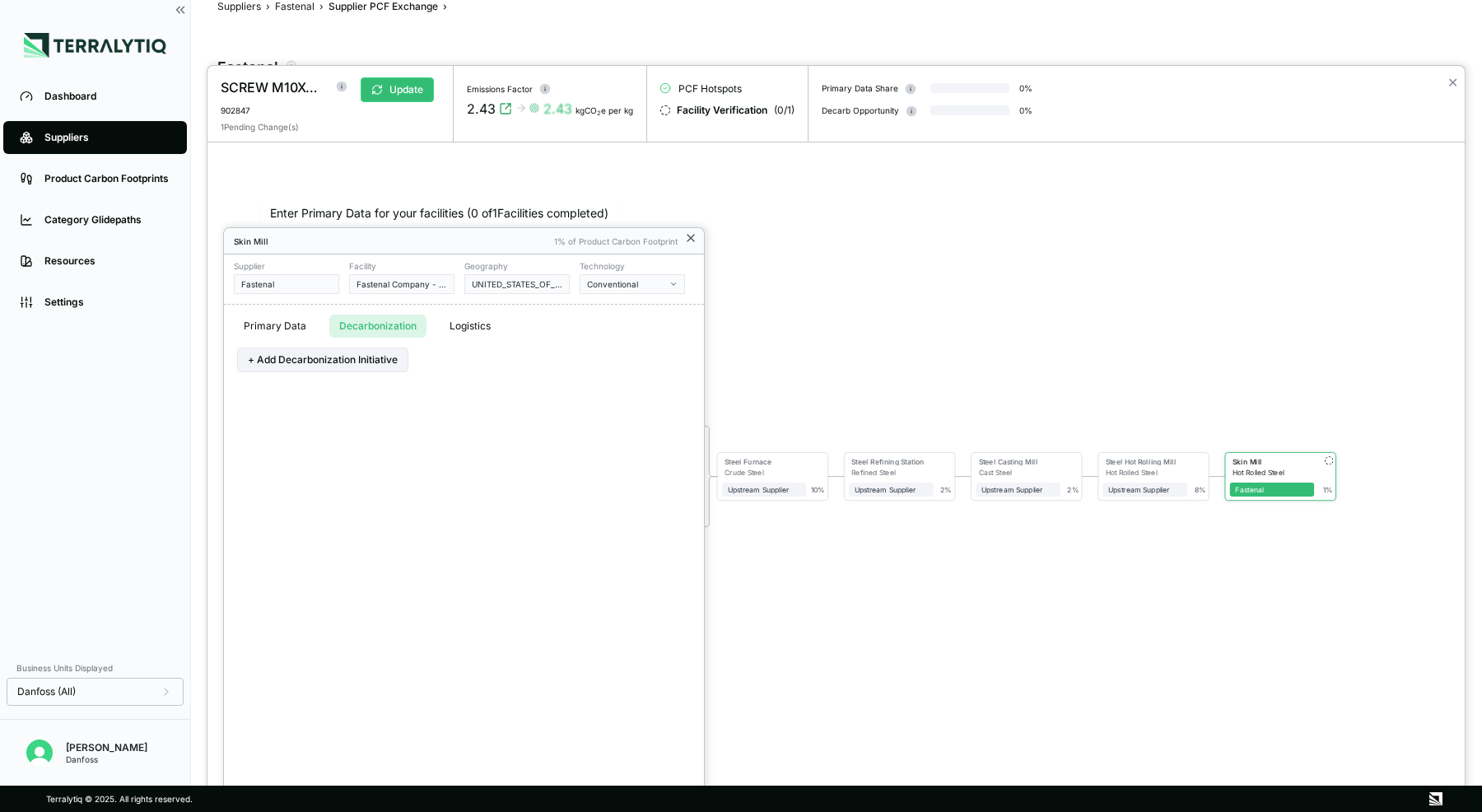
click at [689, 233] on icon at bounding box center [691, 238] width 13 height 13
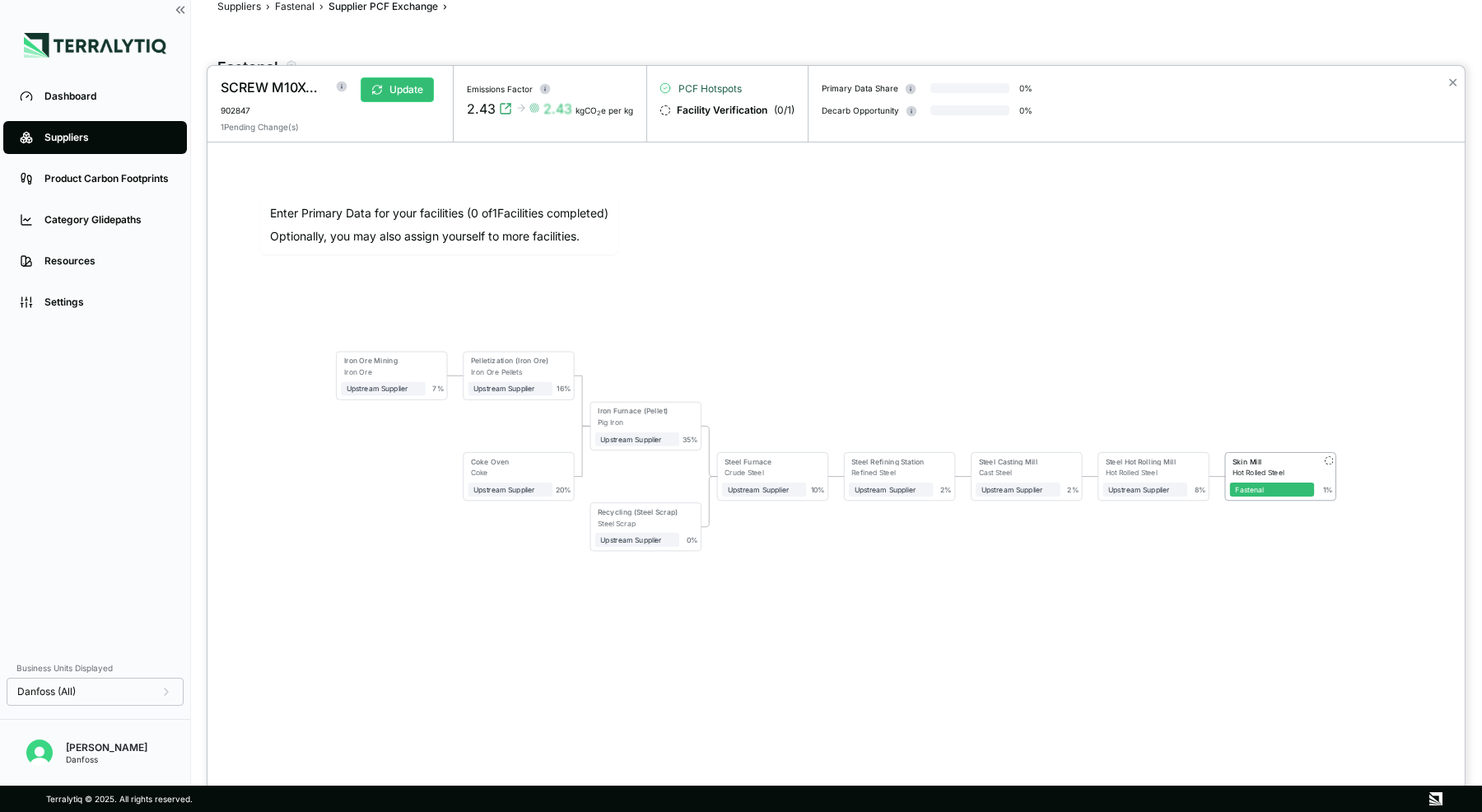
click at [692, 90] on span "PCF Hotspots" at bounding box center [710, 89] width 64 height 13
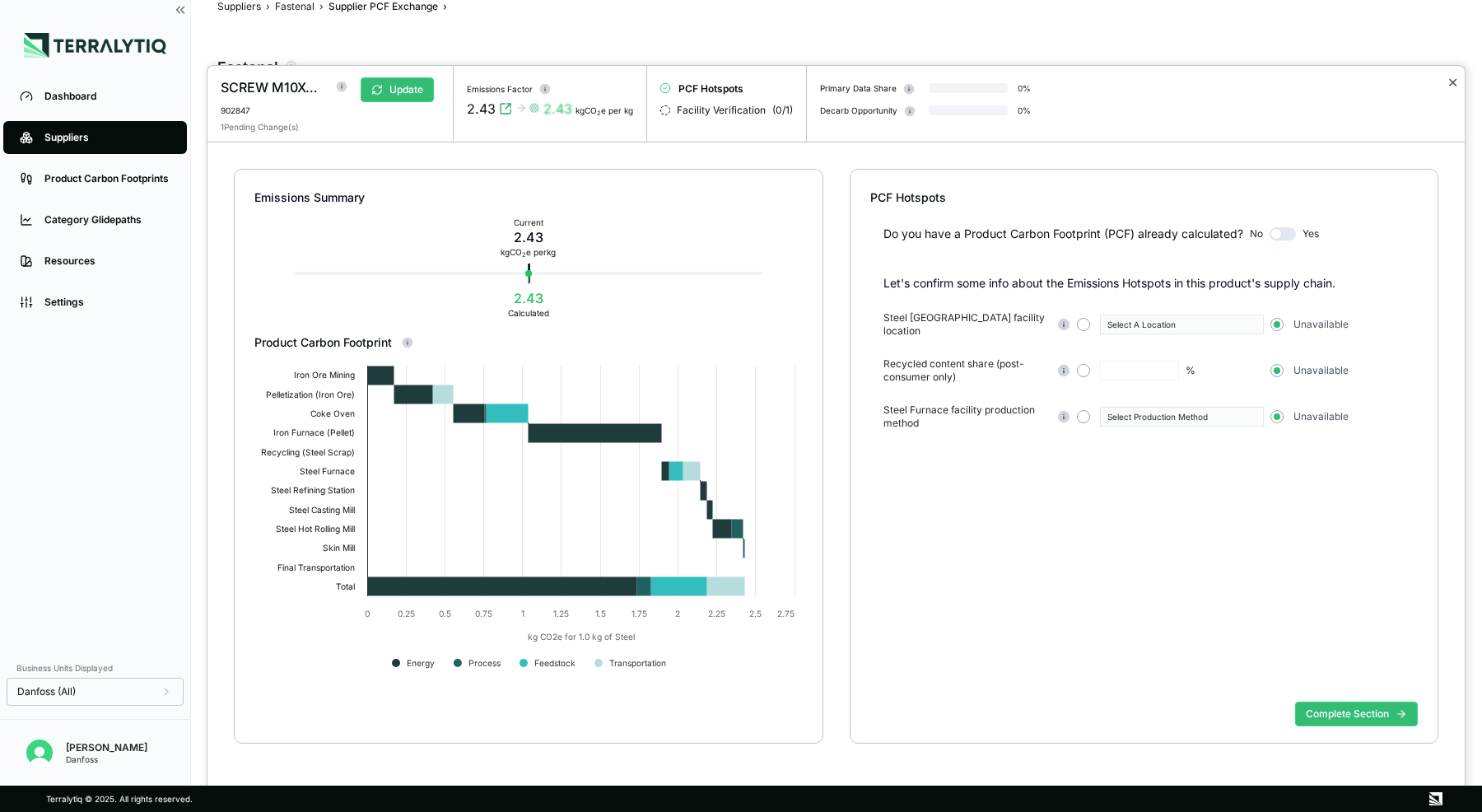
click at [1455, 78] on button "✕" at bounding box center [1453, 82] width 10 height 20
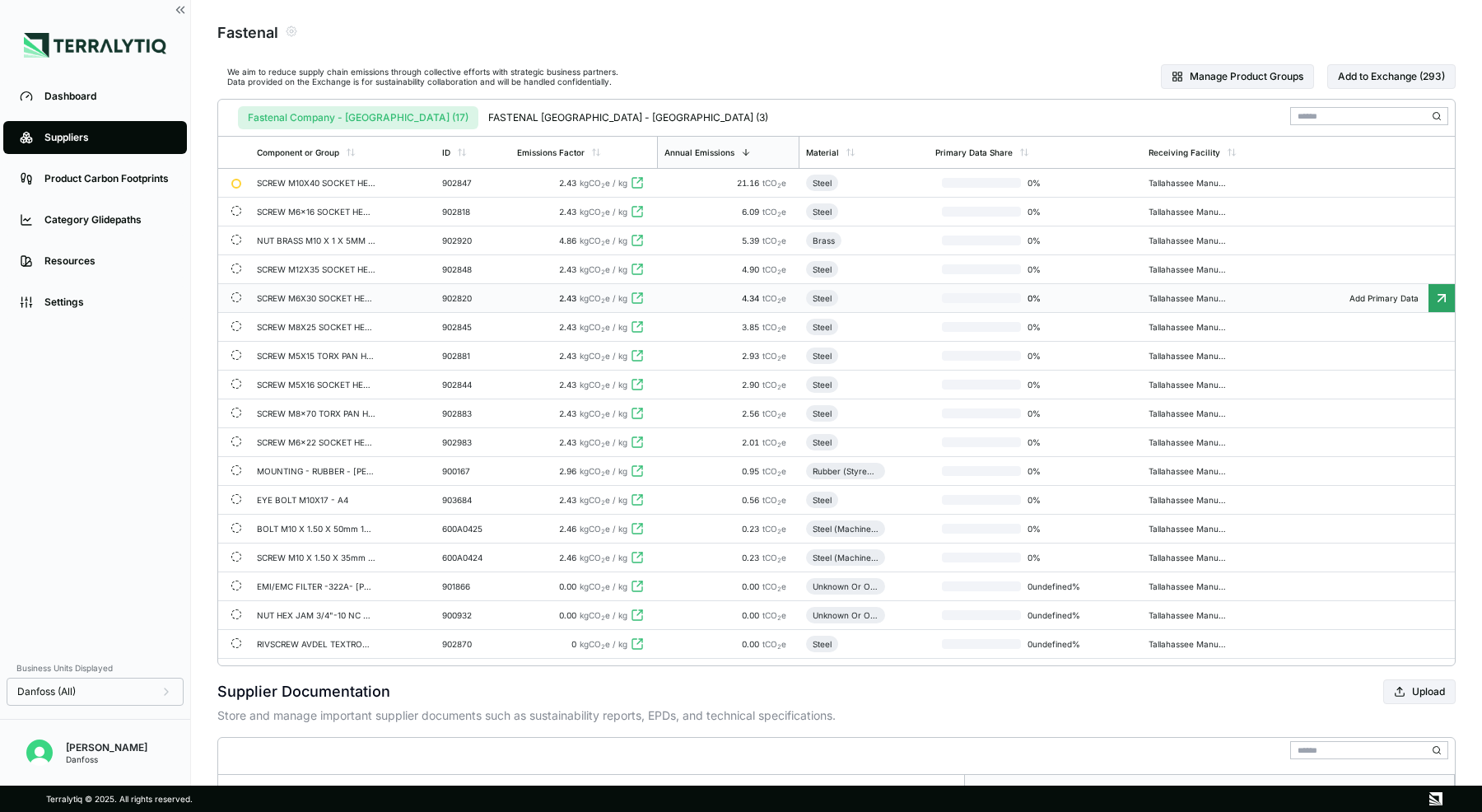
scroll to position [59, 0]
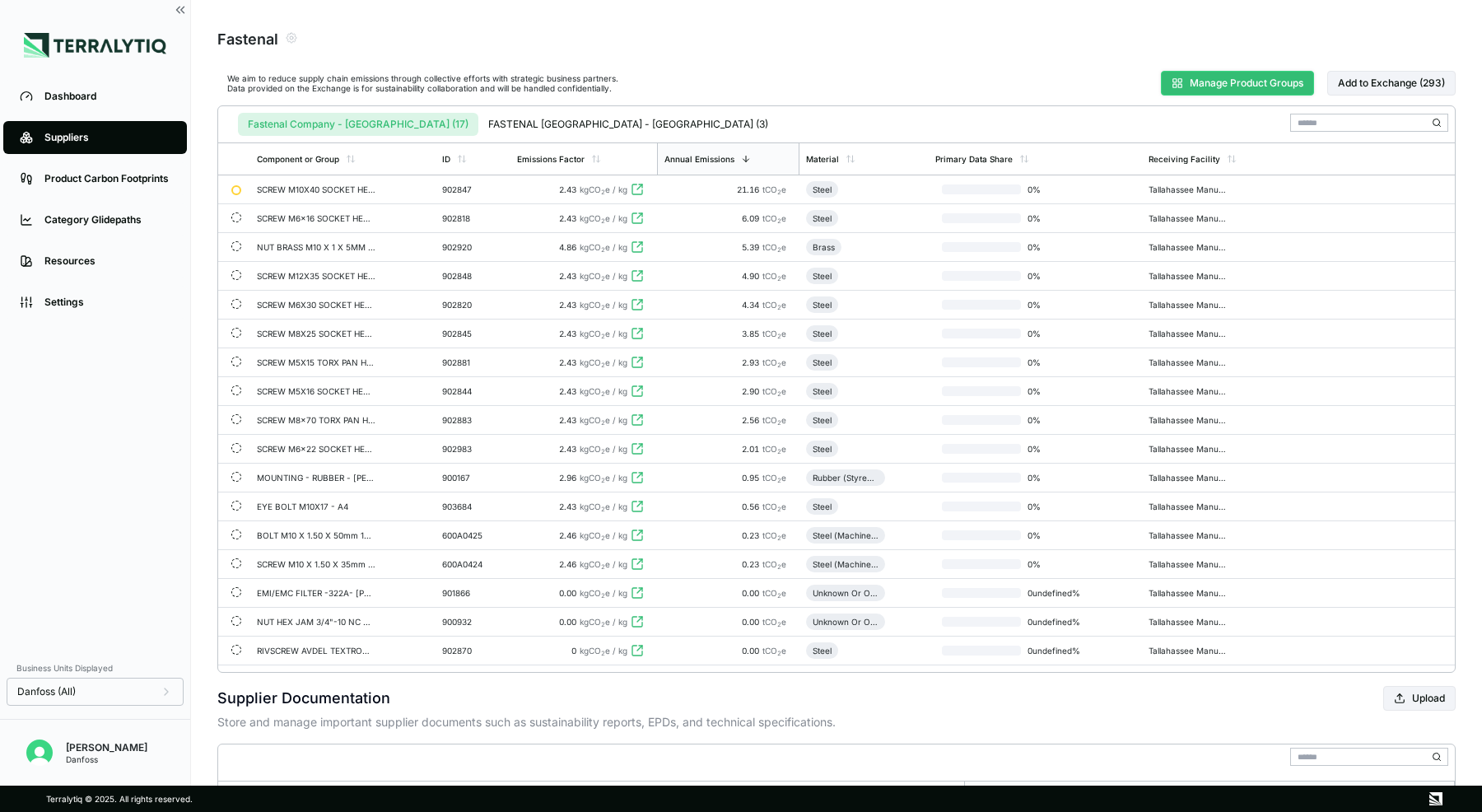
click at [1217, 85] on button "Manage Product Groups" at bounding box center [1238, 83] width 153 height 25
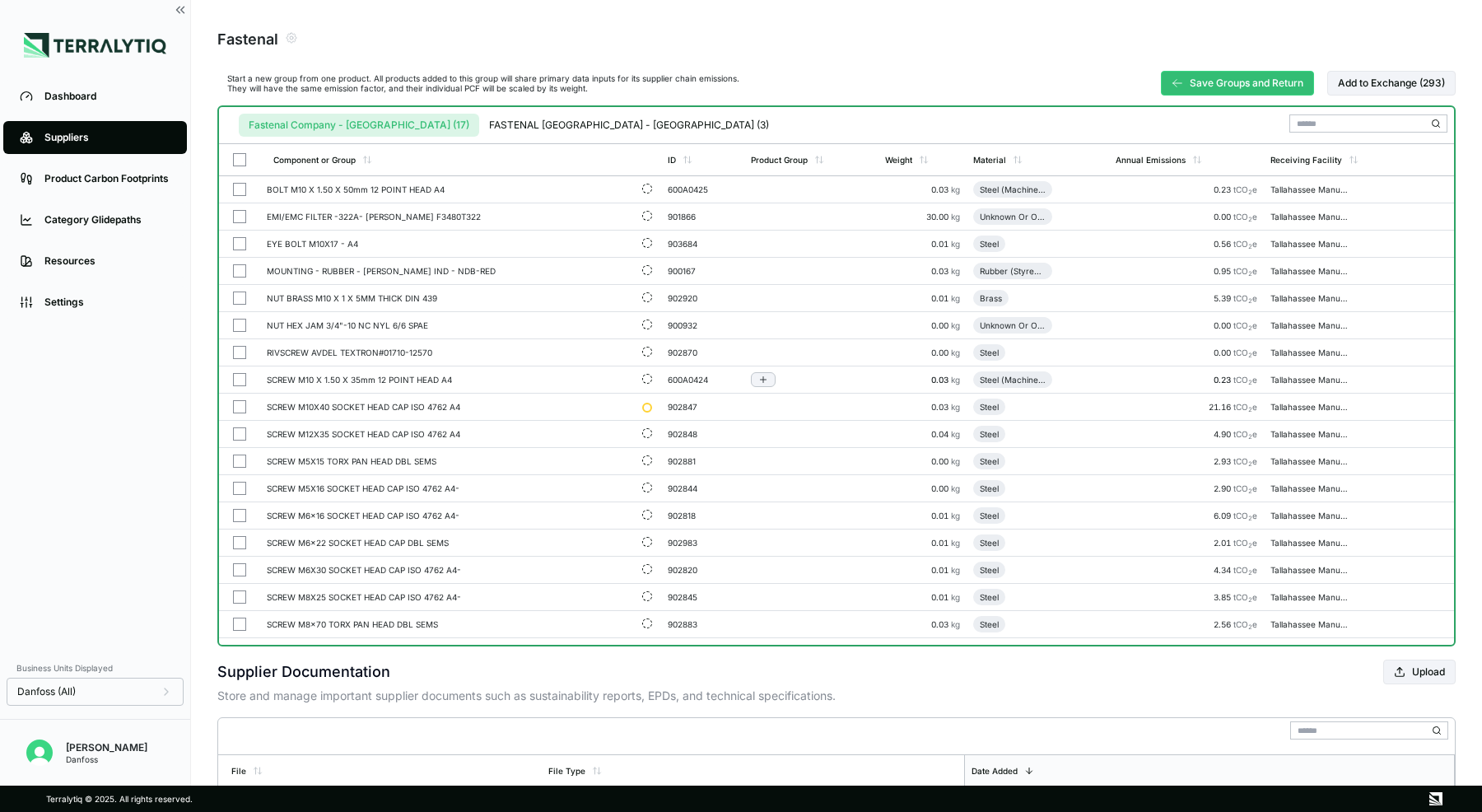
click at [237, 377] on button "button" at bounding box center [240, 379] width 13 height 13
click at [240, 402] on button "button" at bounding box center [240, 407] width 13 height 13
click at [240, 431] on button "button" at bounding box center [240, 434] width 13 height 13
click at [240, 460] on button "button" at bounding box center [240, 461] width 13 height 13
click at [238, 484] on button "button" at bounding box center [240, 488] width 13 height 13
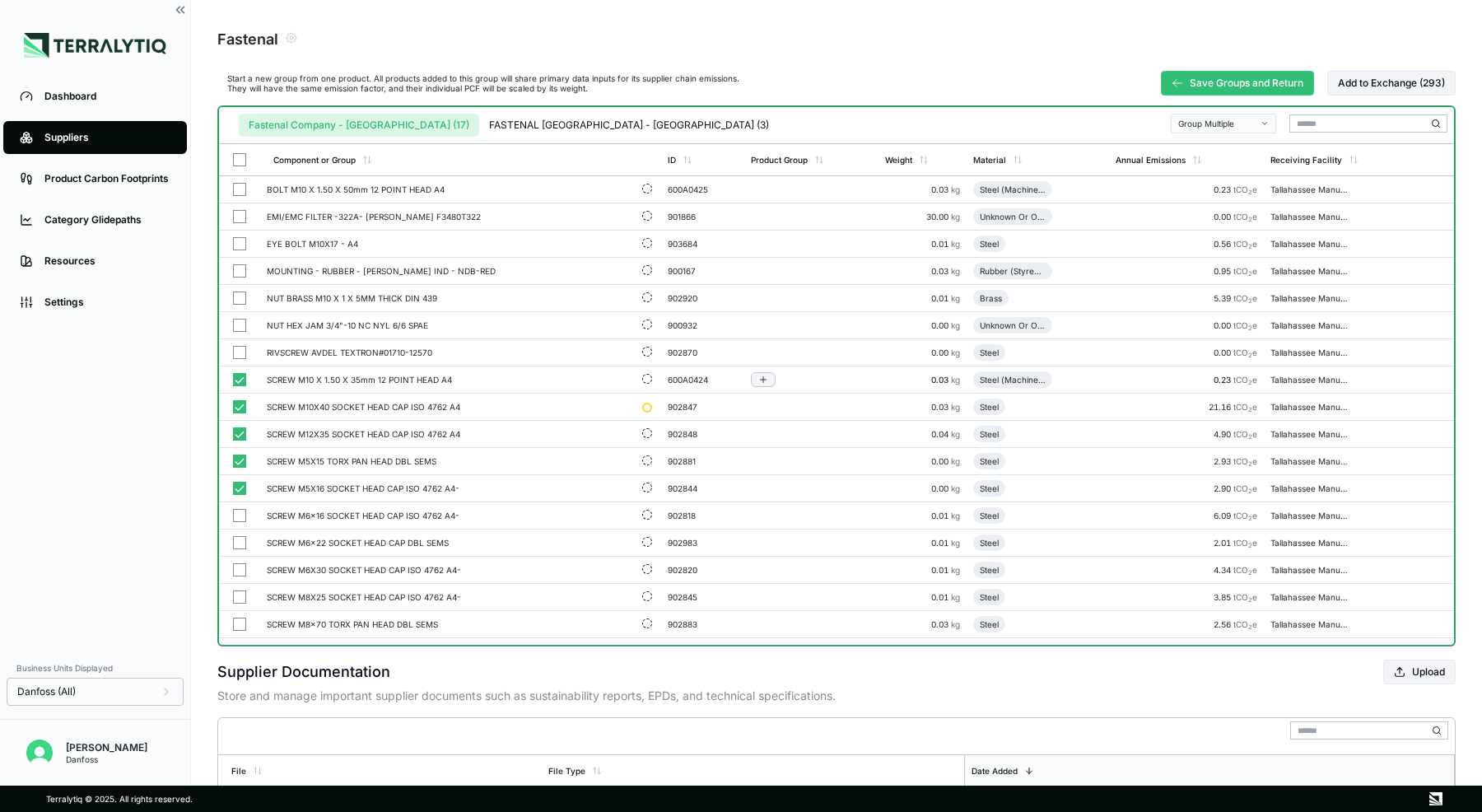
click at [242, 378] on button "button" at bounding box center [240, 379] width 13 height 13
click at [241, 408] on button "button" at bounding box center [240, 407] width 13 height 13
click at [241, 429] on button "button" at bounding box center [240, 434] width 13 height 13
click at [240, 455] on button "button" at bounding box center [240, 461] width 13 height 13
click at [241, 481] on button "button" at bounding box center [240, 488] width 13 height 13
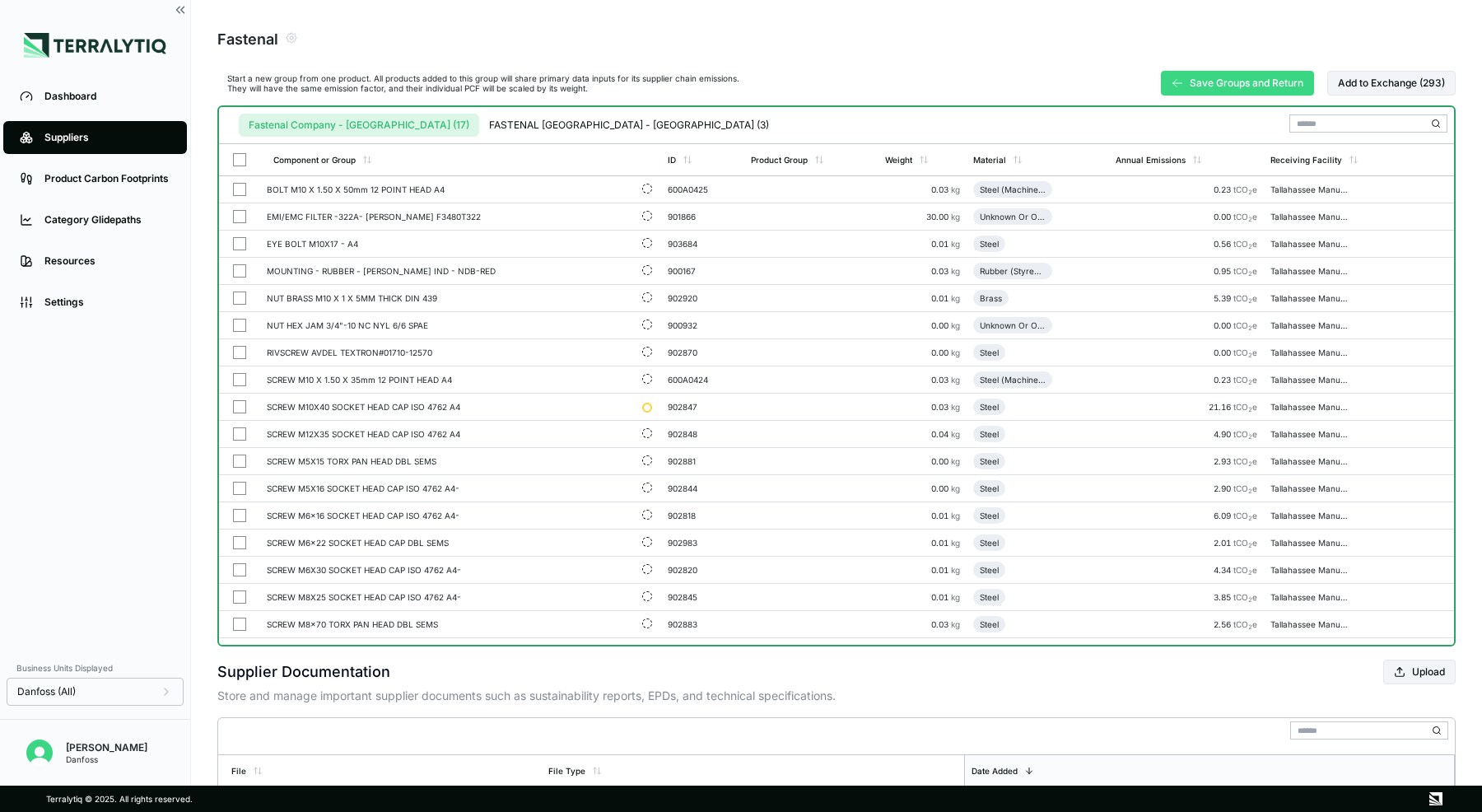
click at [1185, 77] on button "Save Groups and Return" at bounding box center [1238, 83] width 153 height 25
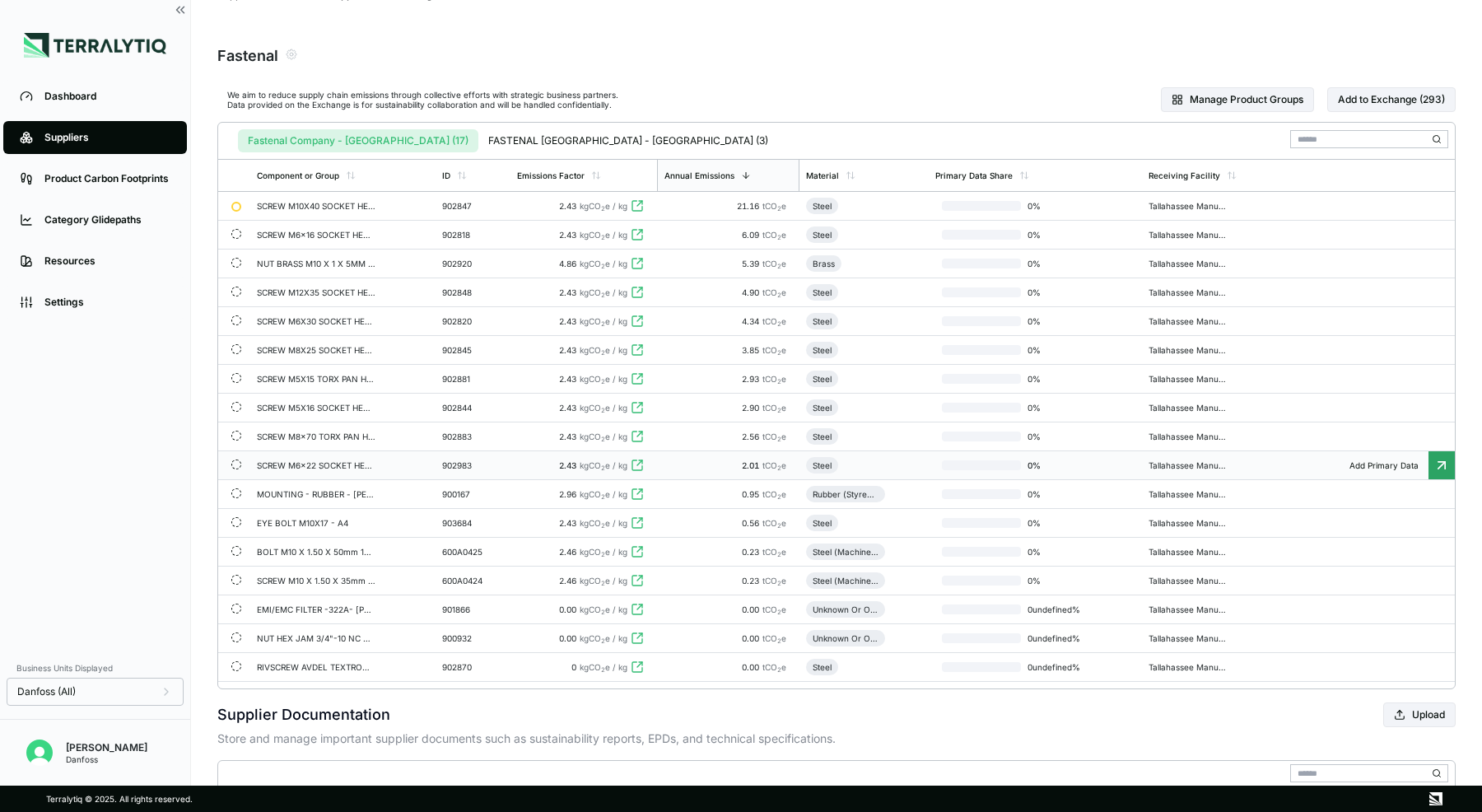
scroll to position [29, 0]
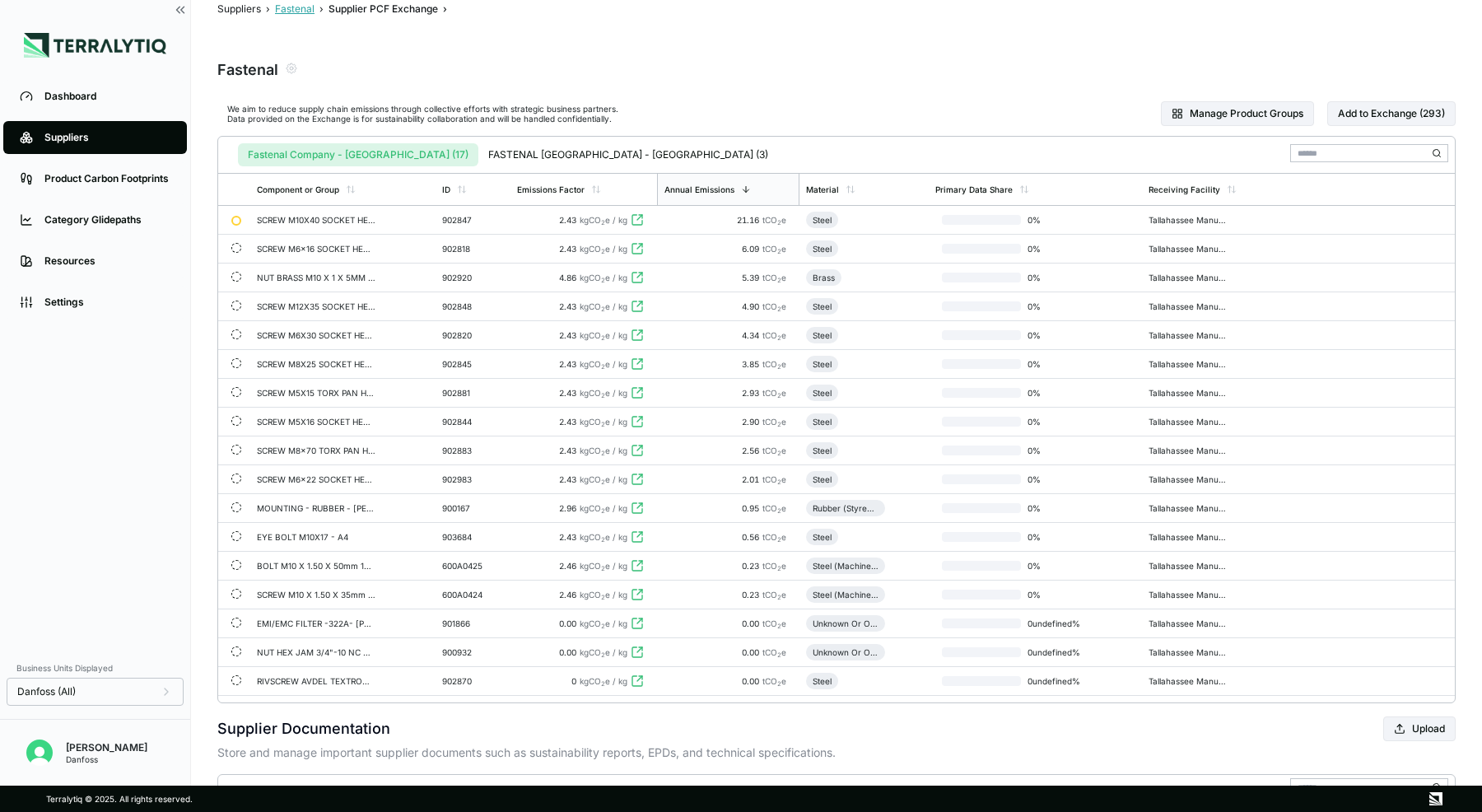
click at [293, 13] on button "Fastenal" at bounding box center [295, 10] width 40 height 13
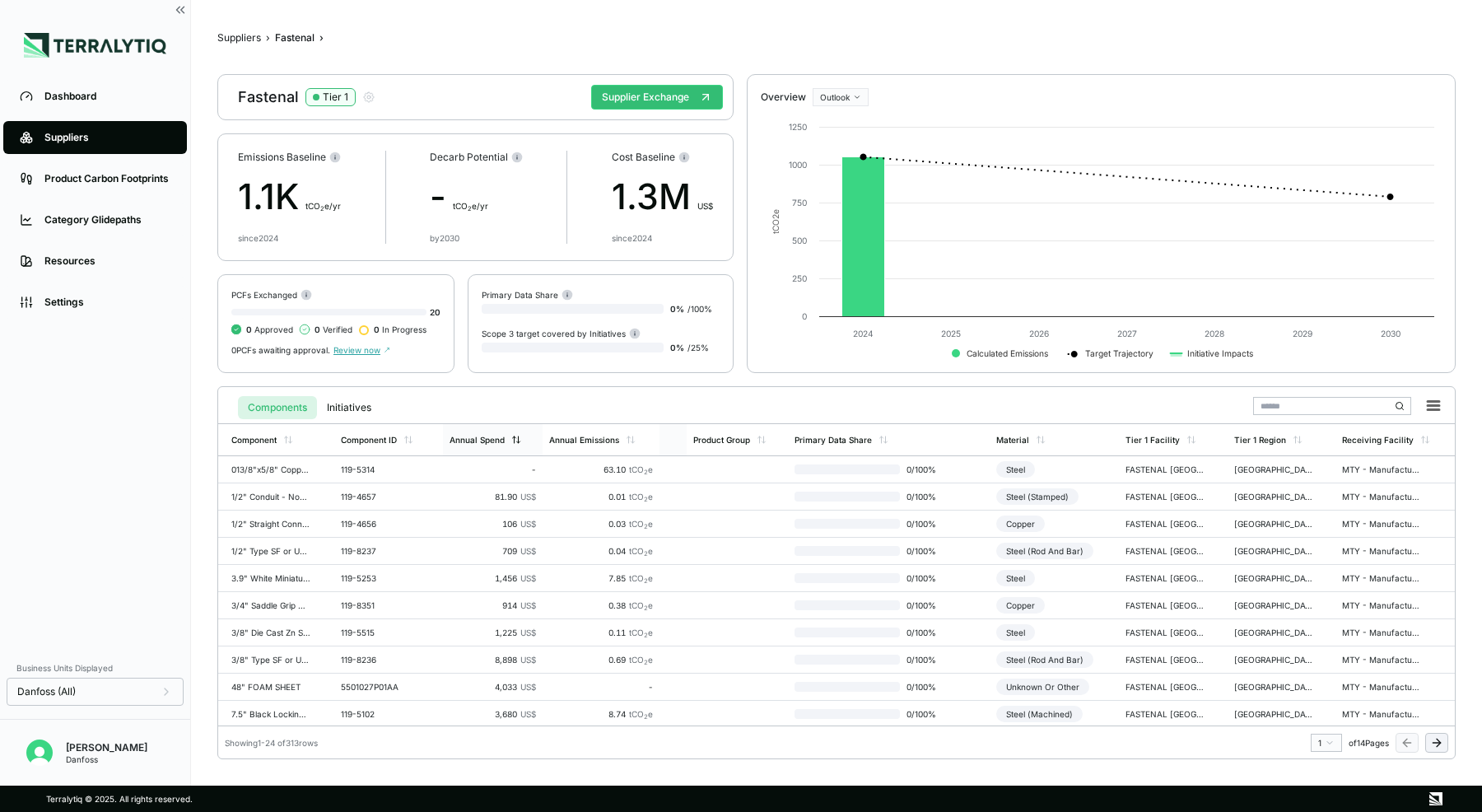
click at [500, 444] on div "Annual Spend" at bounding box center [478, 439] width 55 height 10
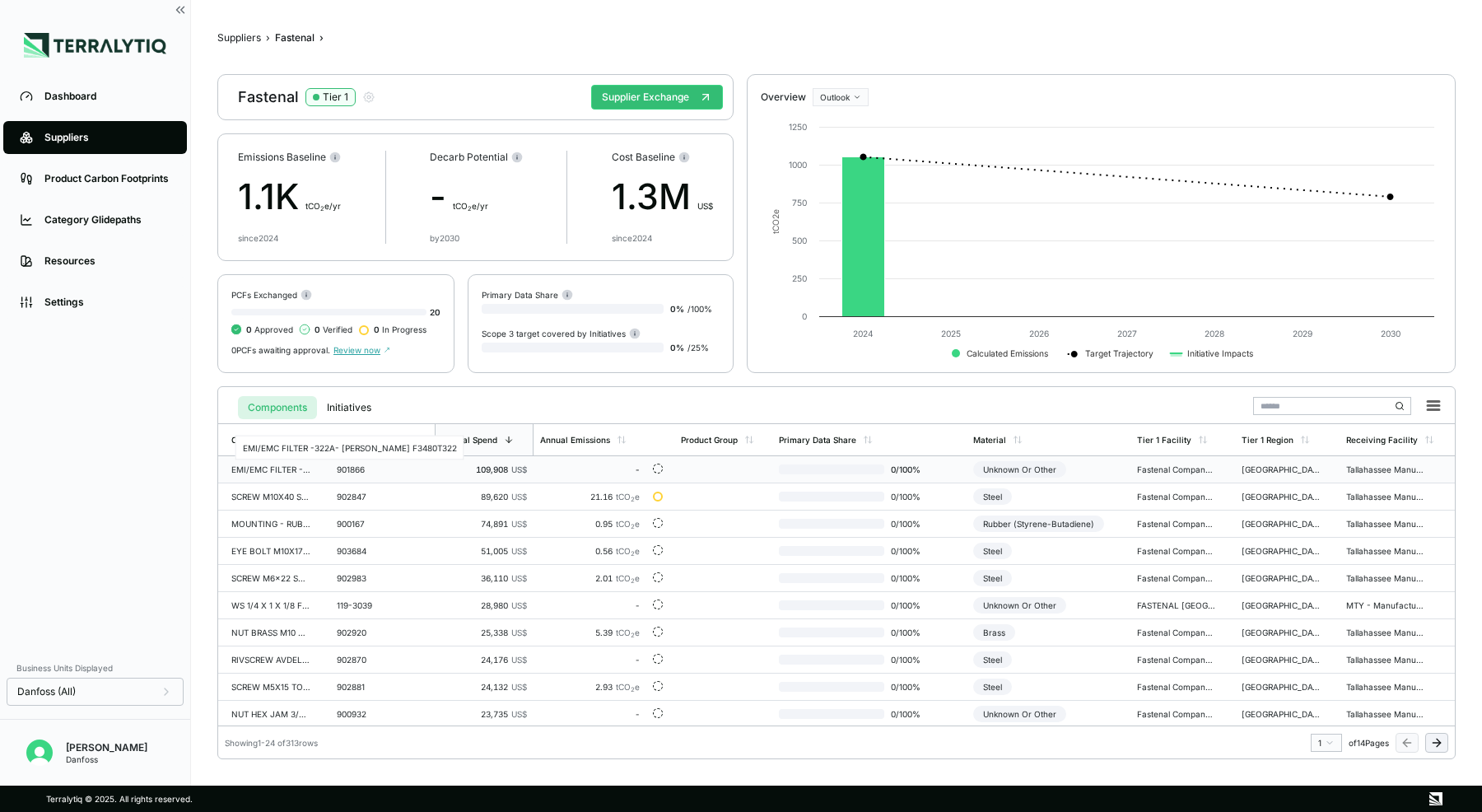
click at [261, 472] on div "EMI/EMC FILTER -322A- [PERSON_NAME] F3480T322" at bounding box center [270, 469] width 79 height 10
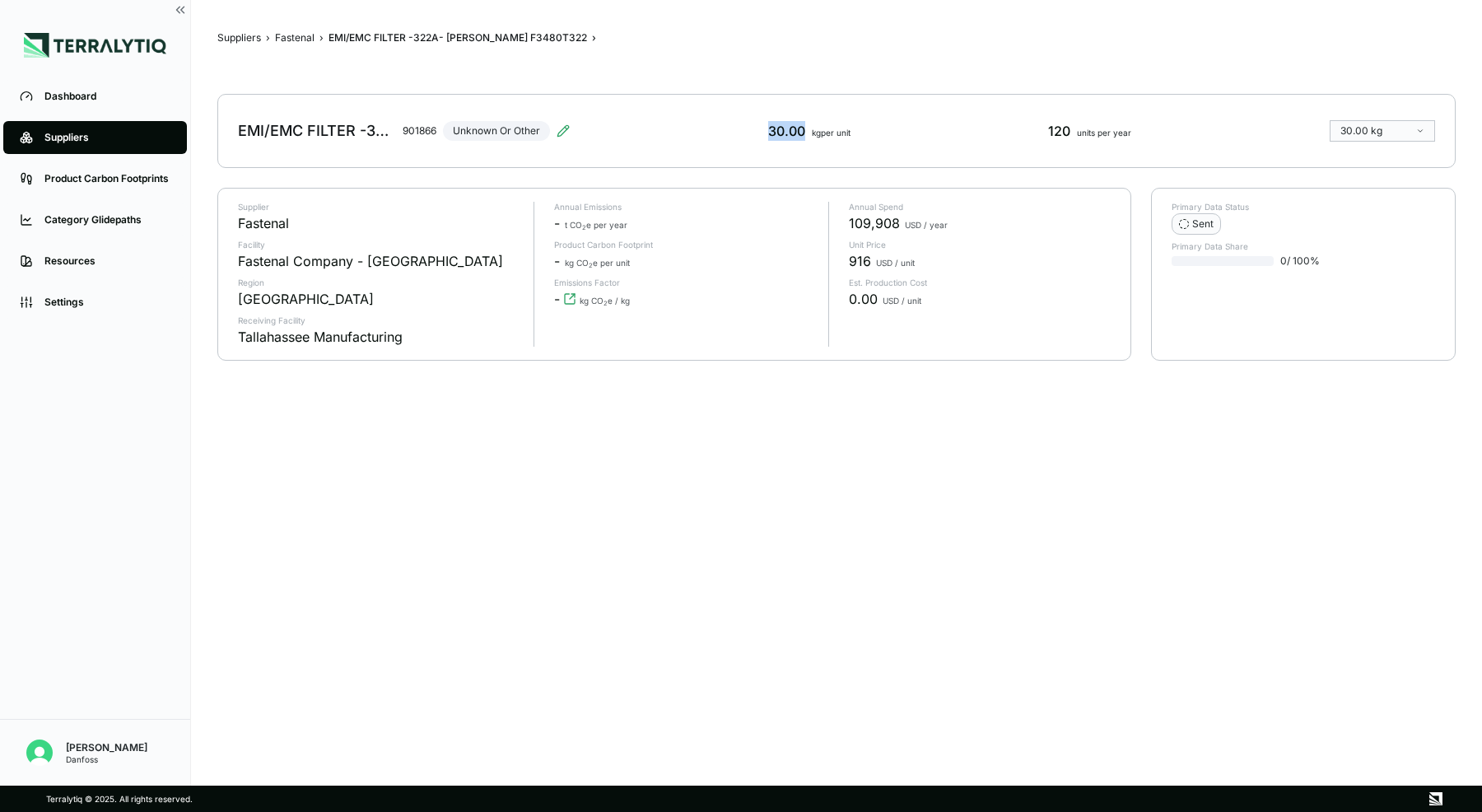
drag, startPoint x: 759, startPoint y: 126, endPoint x: 809, endPoint y: 126, distance: 50.0
click at [809, 126] on div "EMI/EMC FILTER -322A- [PERSON_NAME] F3480T322 901866 Unknown Or Other 30.00 kg …" at bounding box center [837, 131] width 1238 height 74
drag, startPoint x: 1049, startPoint y: 132, endPoint x: 1077, endPoint y: 132, distance: 28.0
click at [1077, 132] on div "EMI/EMC FILTER -322A- [PERSON_NAME] F3480T322 901866 Unknown Or Other 30.00 kg …" at bounding box center [837, 131] width 1238 height 74
click at [297, 33] on button "Fastenal" at bounding box center [295, 38] width 40 height 13
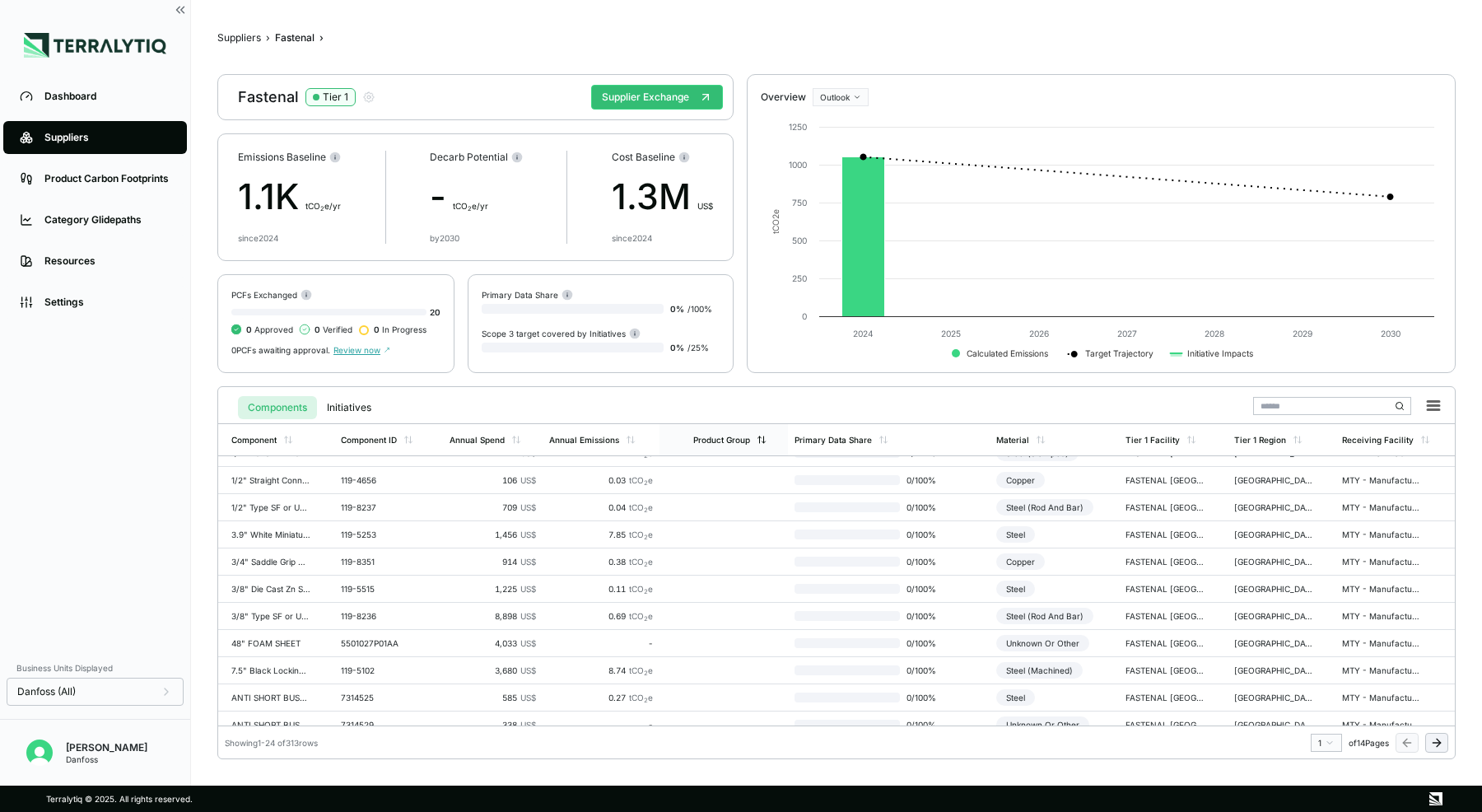
scroll to position [52, 0]
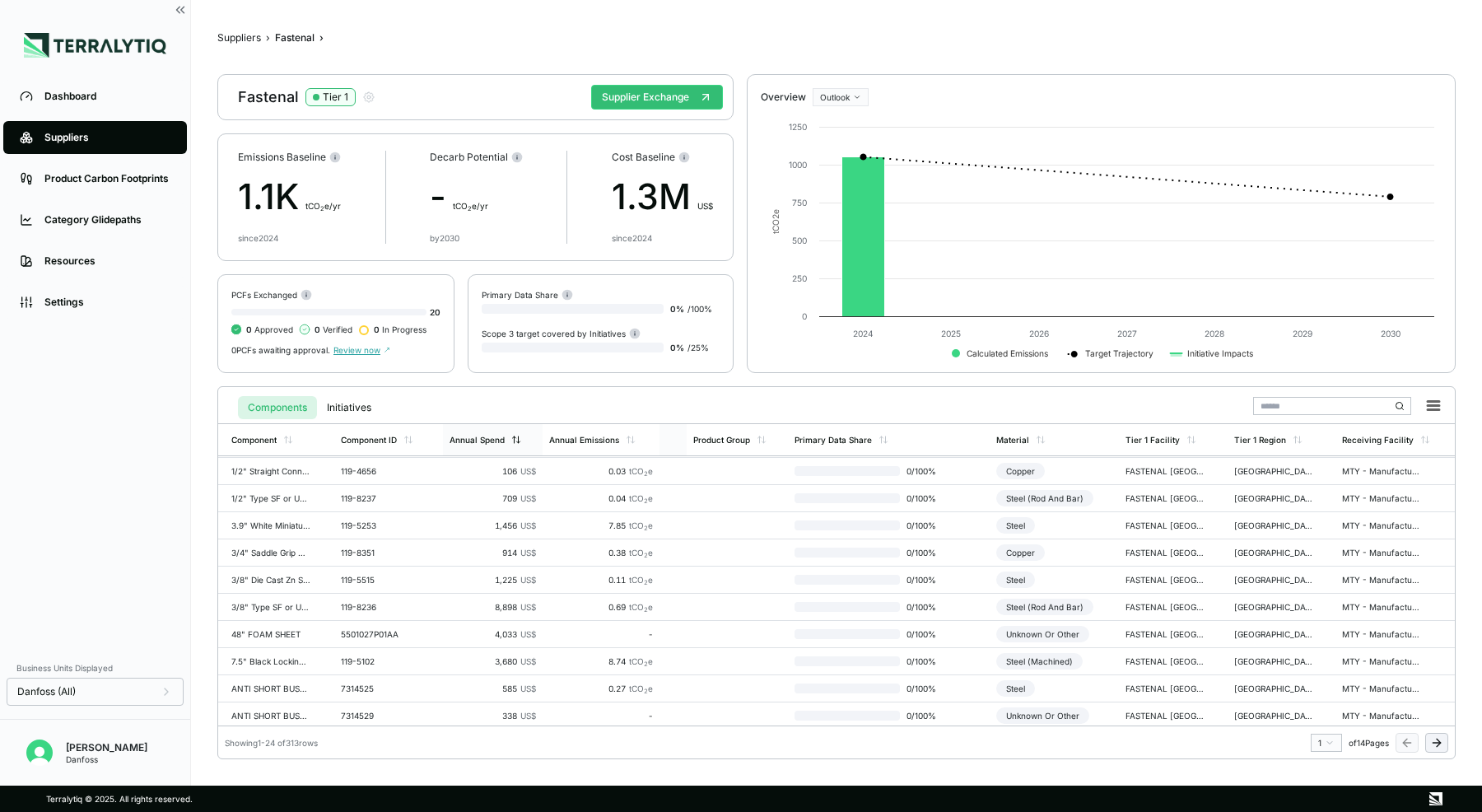
click at [481, 435] on div "Annual Spend" at bounding box center [478, 439] width 55 height 10
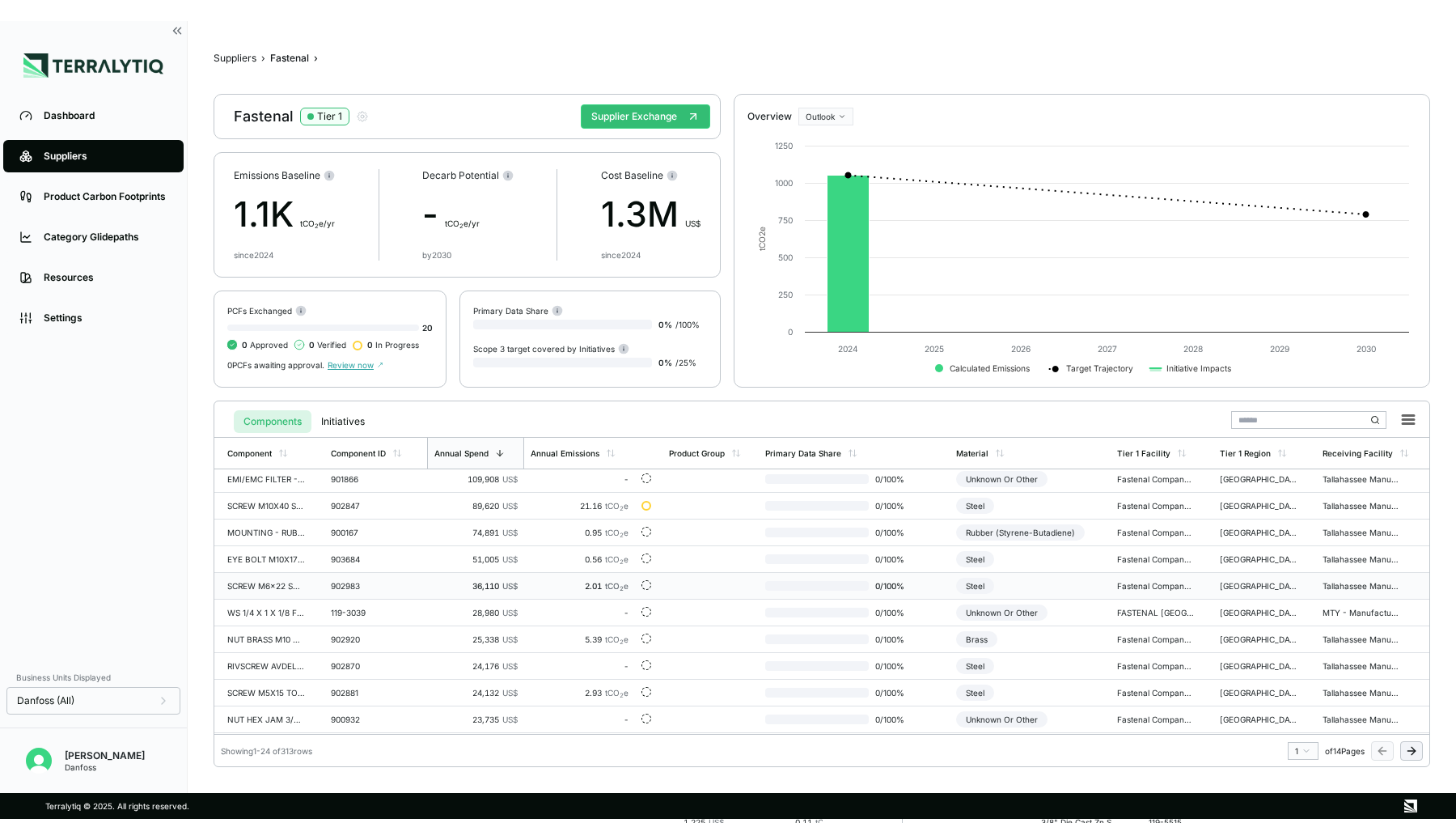
scroll to position [0, 0]
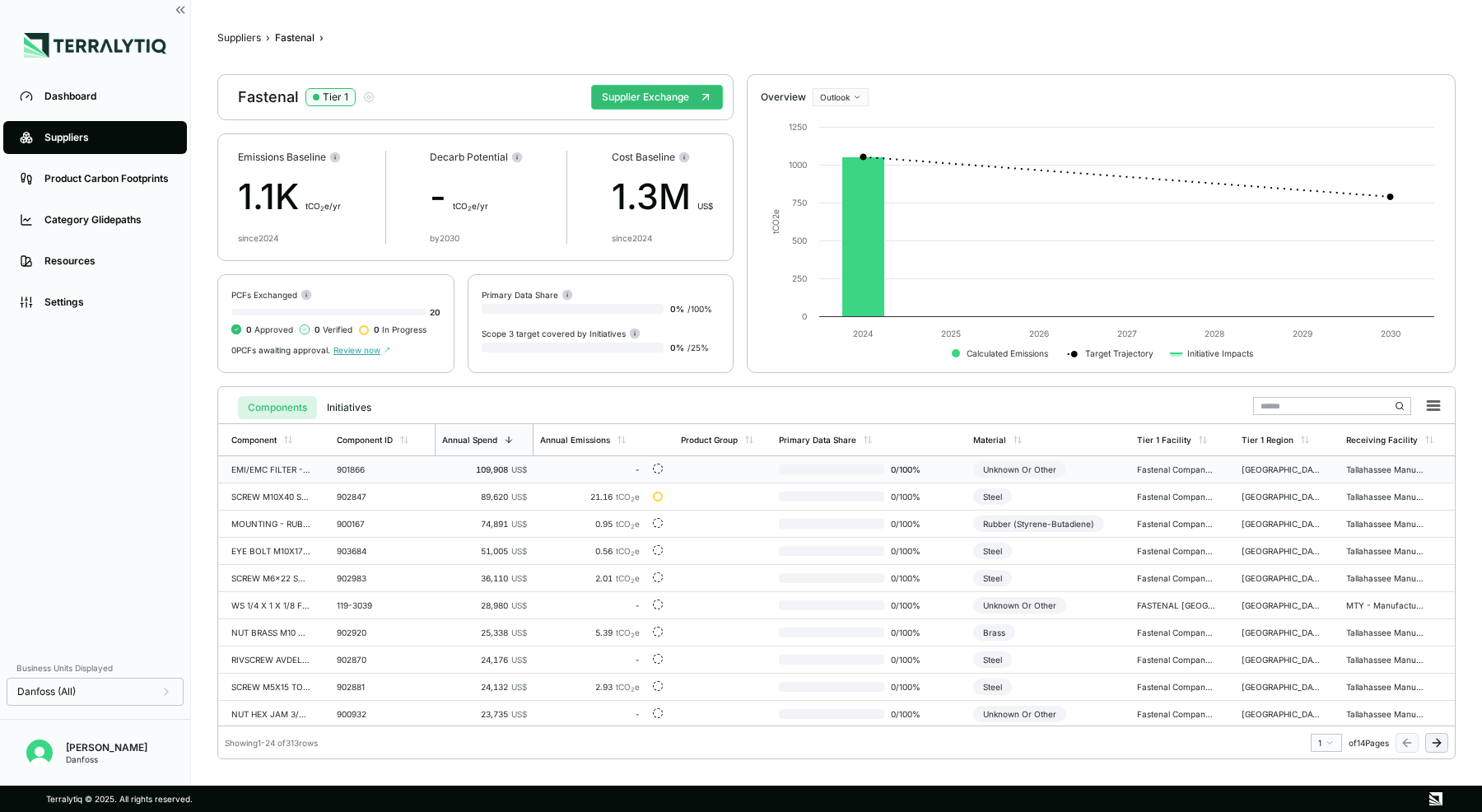
click at [404, 474] on div "901866" at bounding box center [376, 469] width 79 height 10
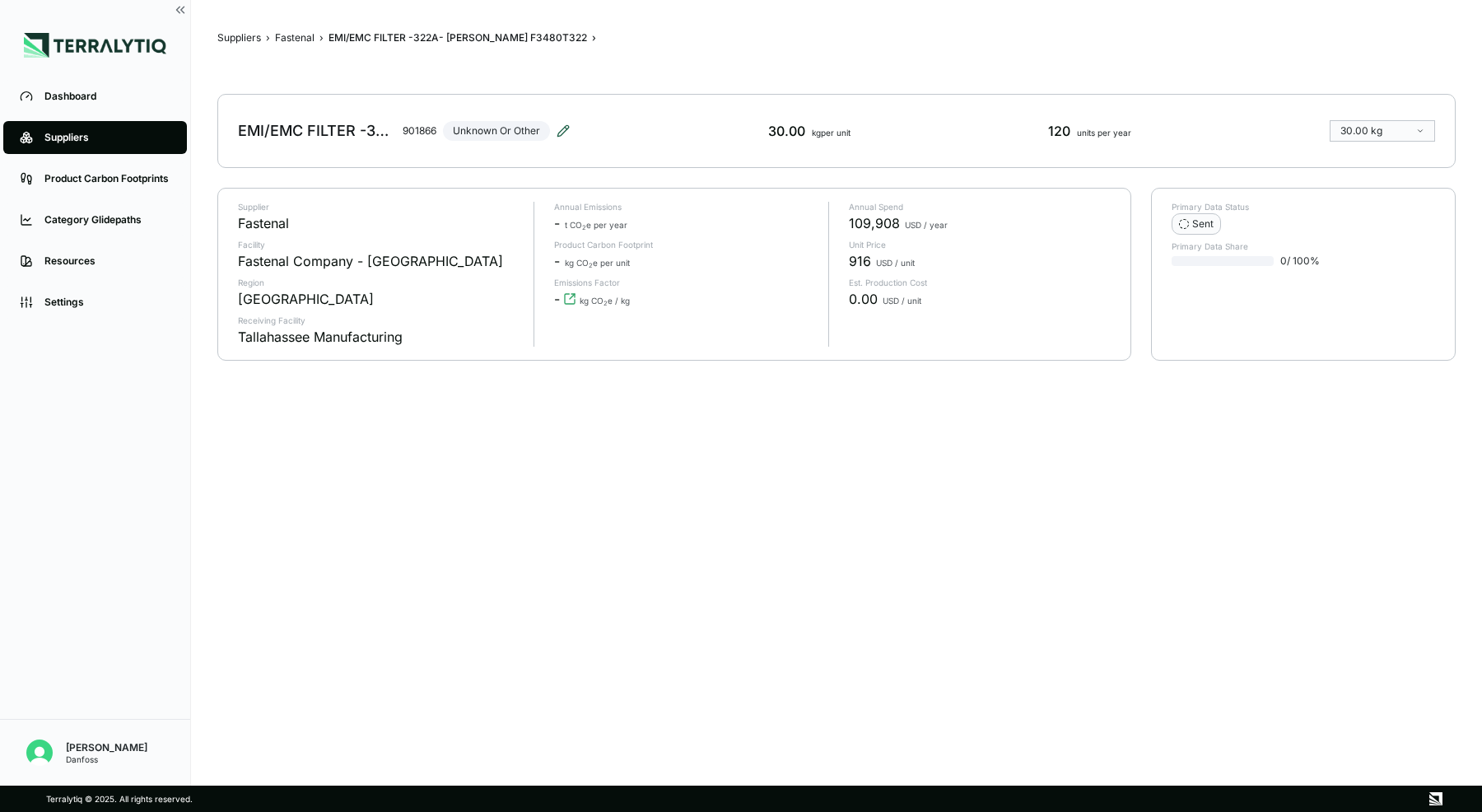
click at [566, 126] on icon at bounding box center [563, 131] width 13 height 13
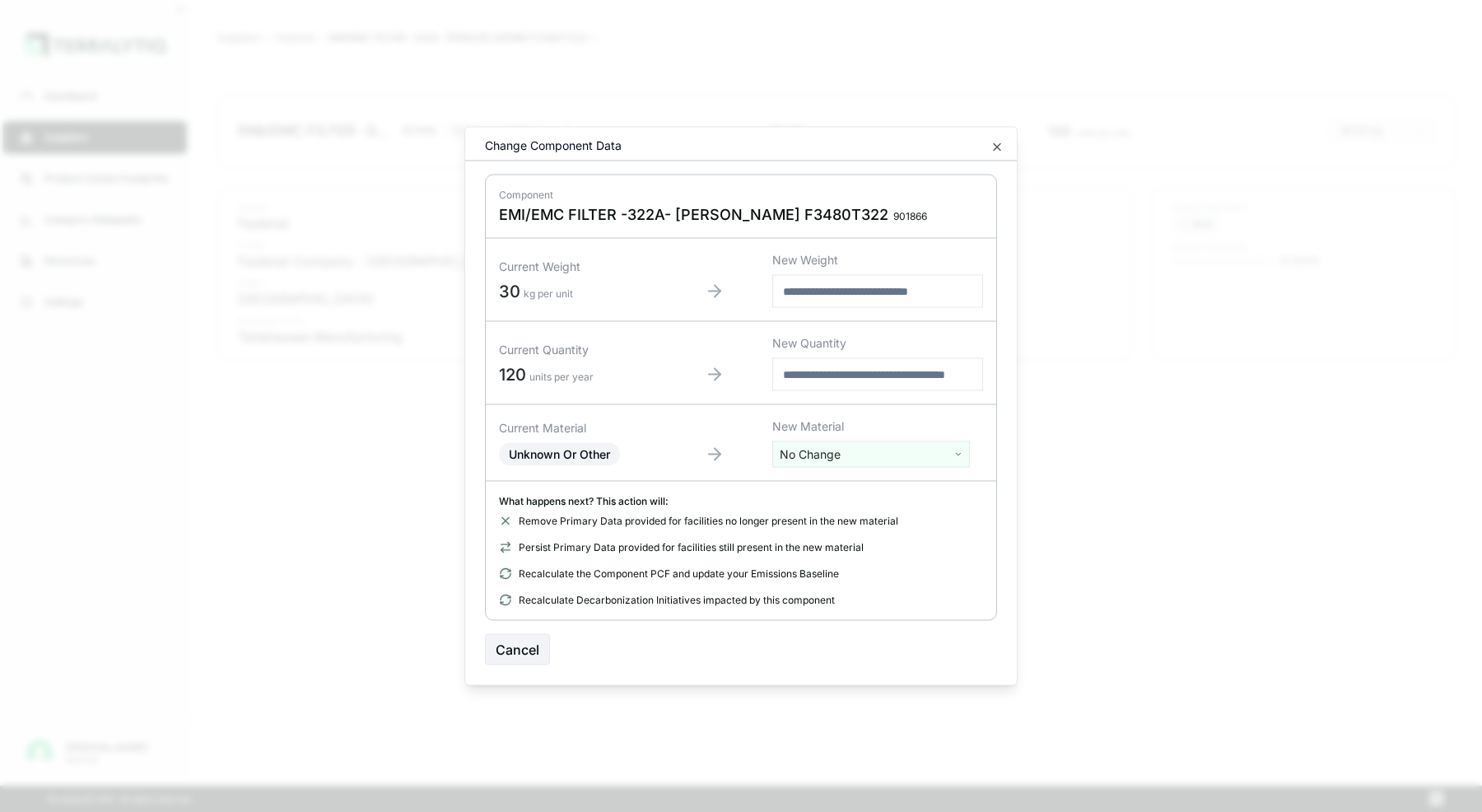
click at [819, 453] on html "Dashboard Suppliers Product Carbon Footprints Category Glidepaths Resources Set…" at bounding box center [741, 406] width 1482 height 812
type input "****"
click at [674, 468] on html "Dashboard Suppliers Product Carbon Footprints Category Glidepaths Resources Set…" at bounding box center [741, 406] width 1482 height 812
click at [513, 642] on button "Cancel" at bounding box center [517, 649] width 65 height 31
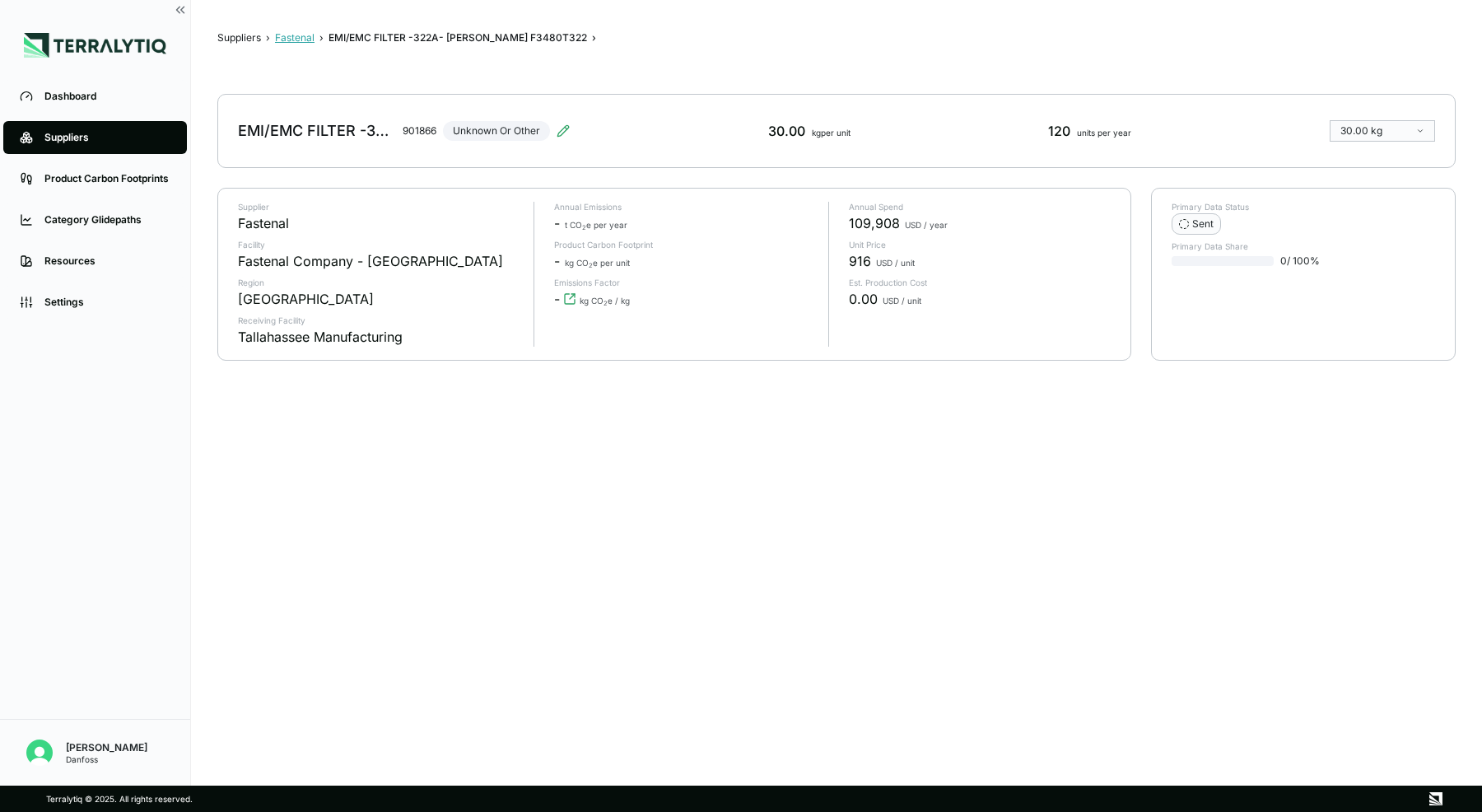
click at [290, 36] on button "Fastenal" at bounding box center [295, 38] width 40 height 13
